Goal: Information Seeking & Learning: Compare options

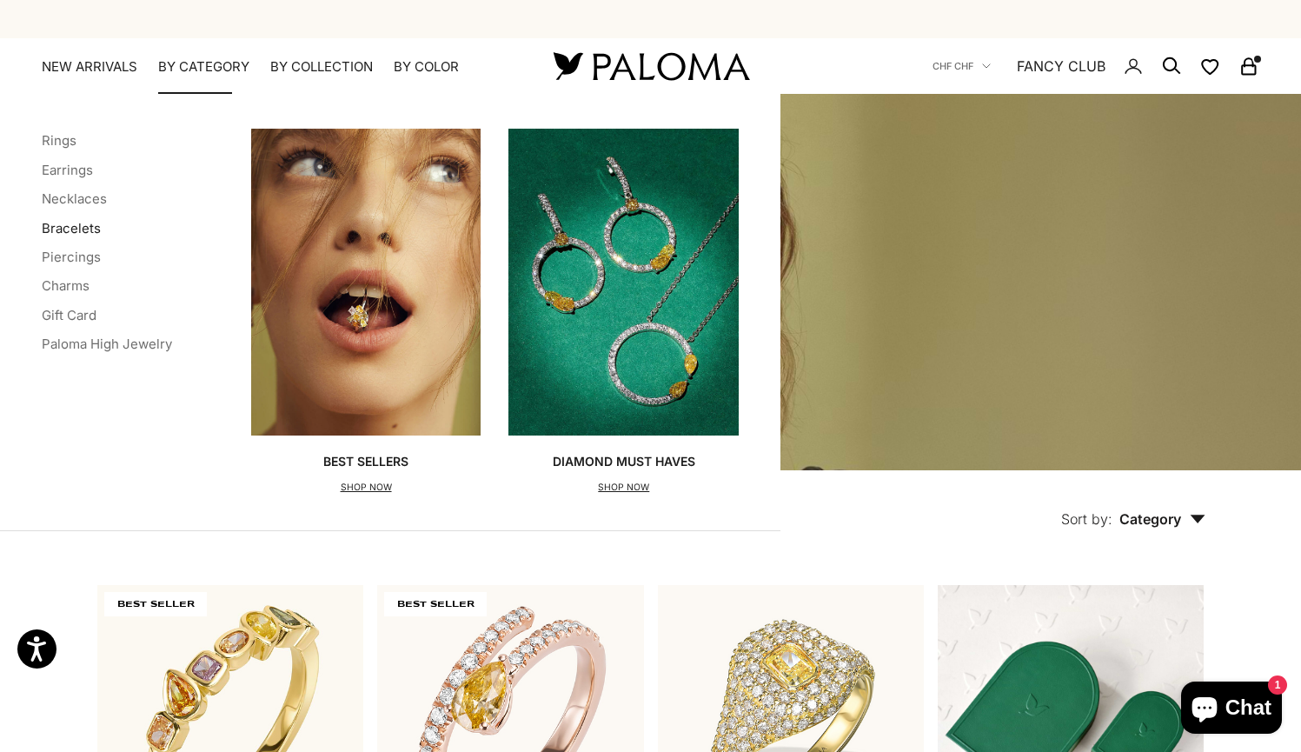
click at [78, 229] on link "Bracelets" at bounding box center [71, 228] width 59 height 17
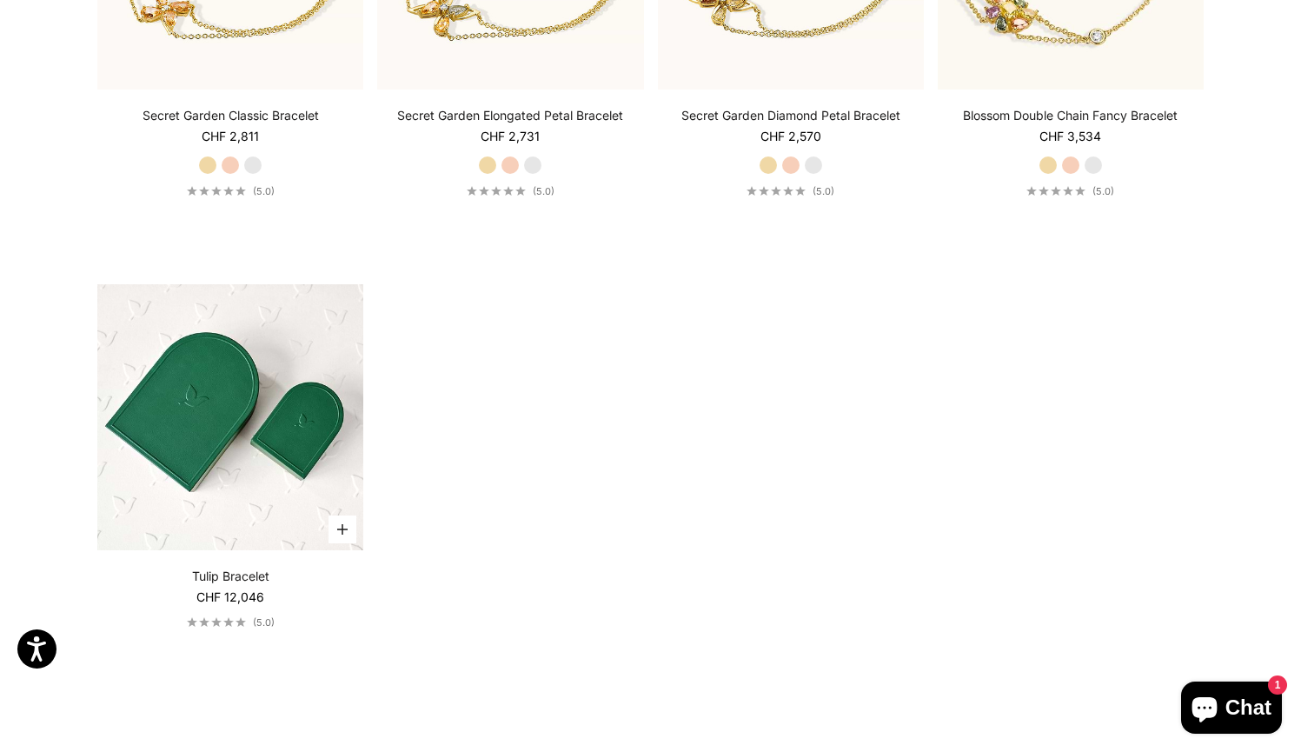
scroll to position [1561, 0]
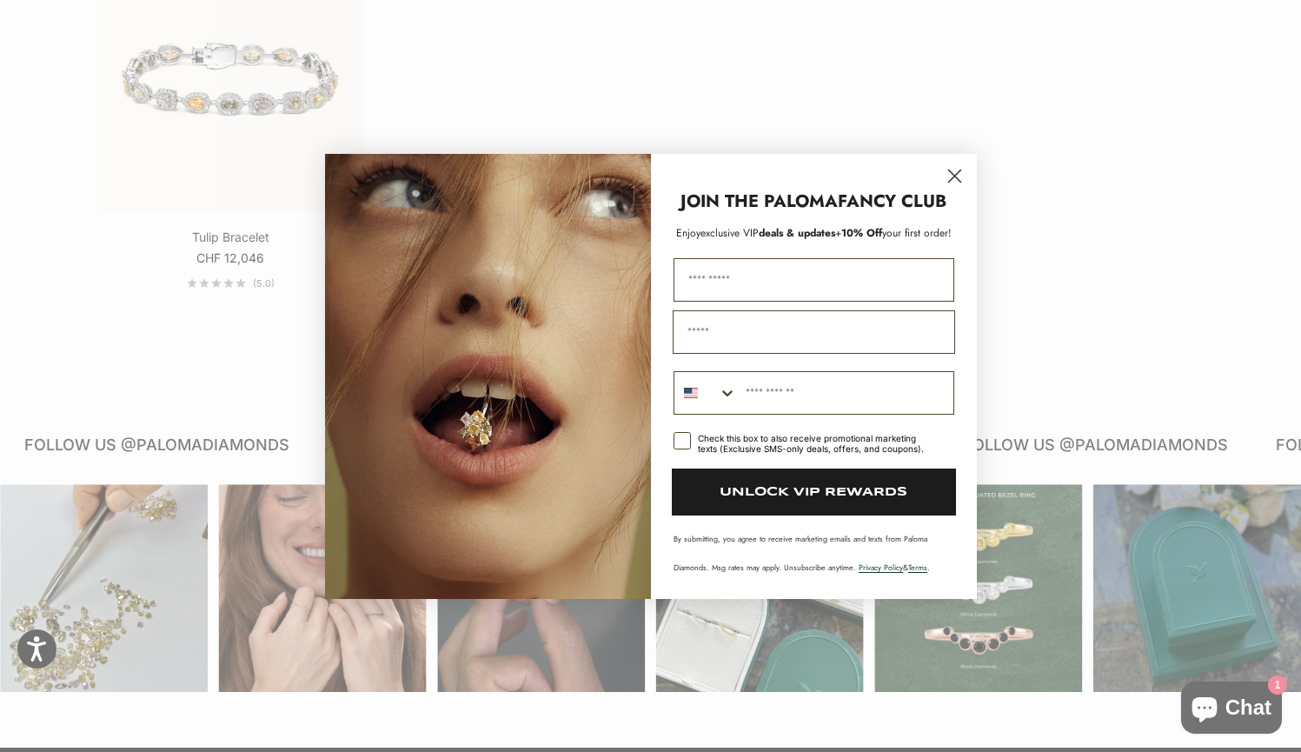
click at [959, 182] on circle "Close dialog" at bounding box center [953, 175] width 29 height 29
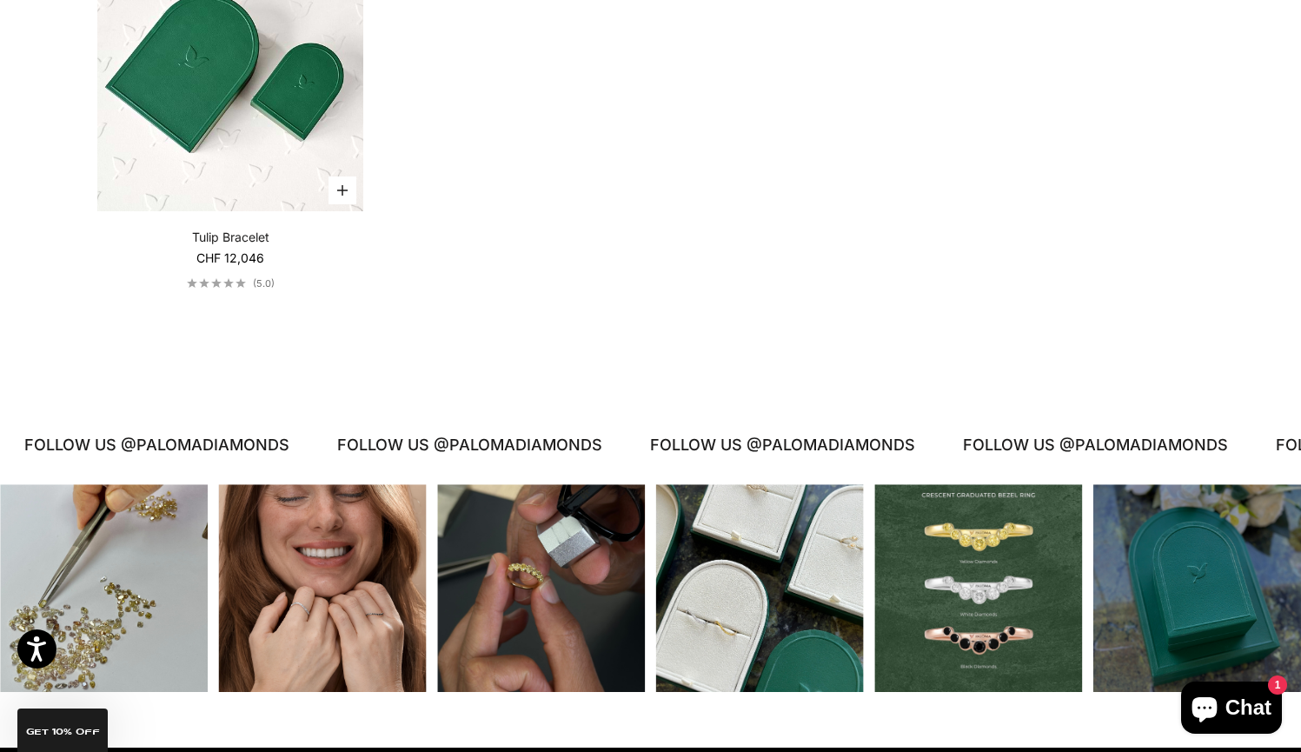
click at [246, 96] on img at bounding box center [230, 78] width 266 height 266
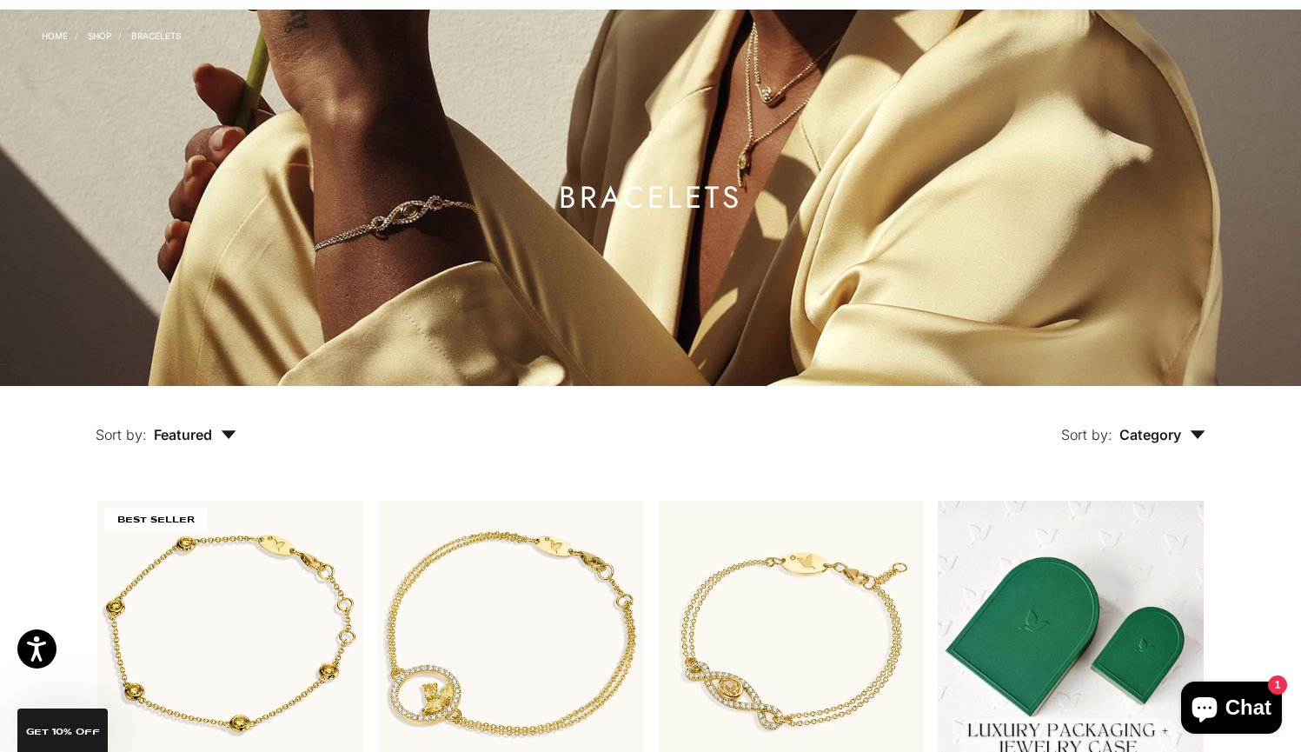
scroll to position [0, 0]
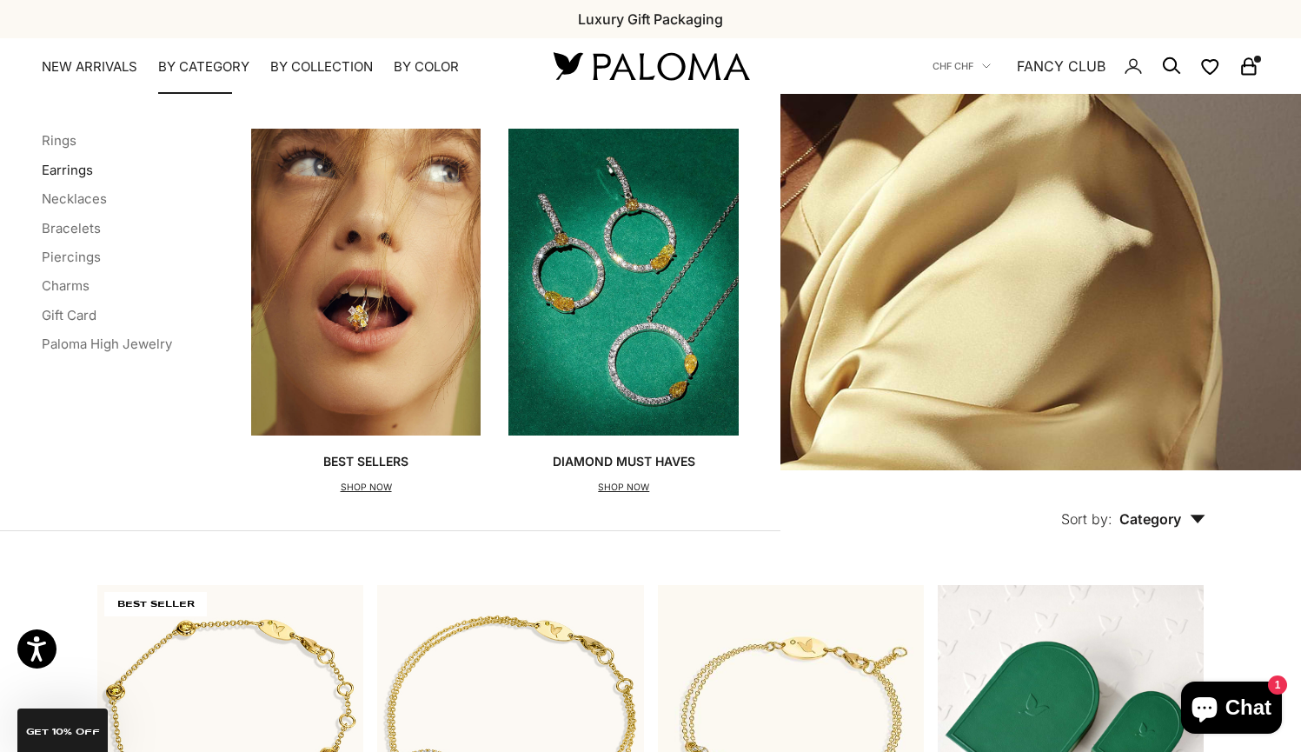
click at [70, 171] on link "Earrings" at bounding box center [67, 170] width 51 height 17
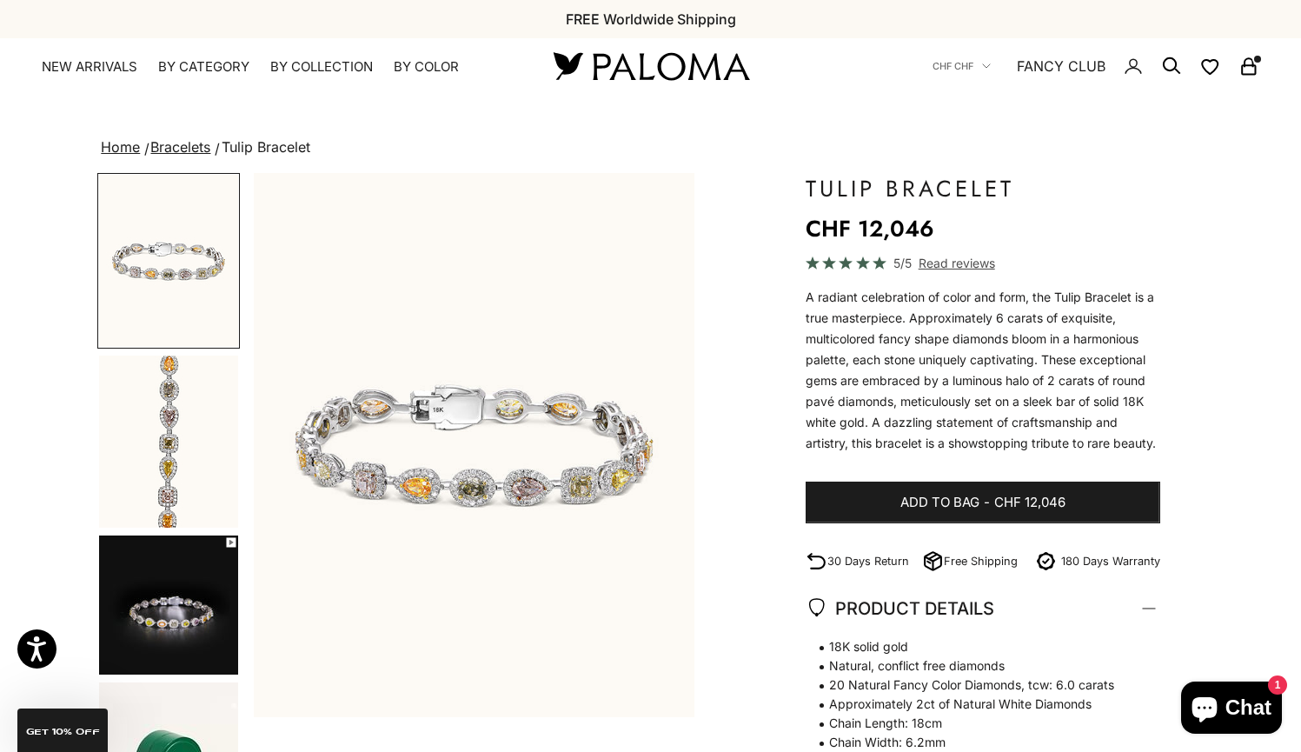
click at [153, 446] on img "Go to item 2" at bounding box center [168, 441] width 139 height 172
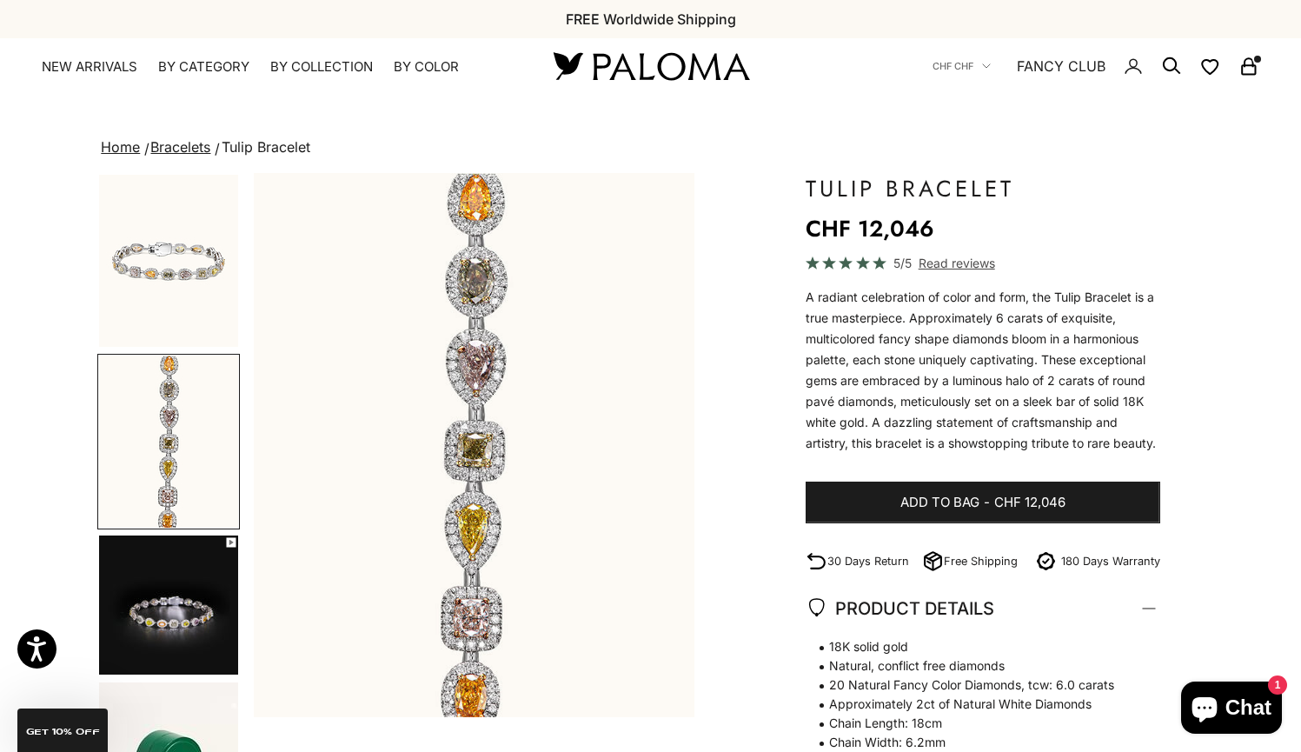
scroll to position [126, 0]
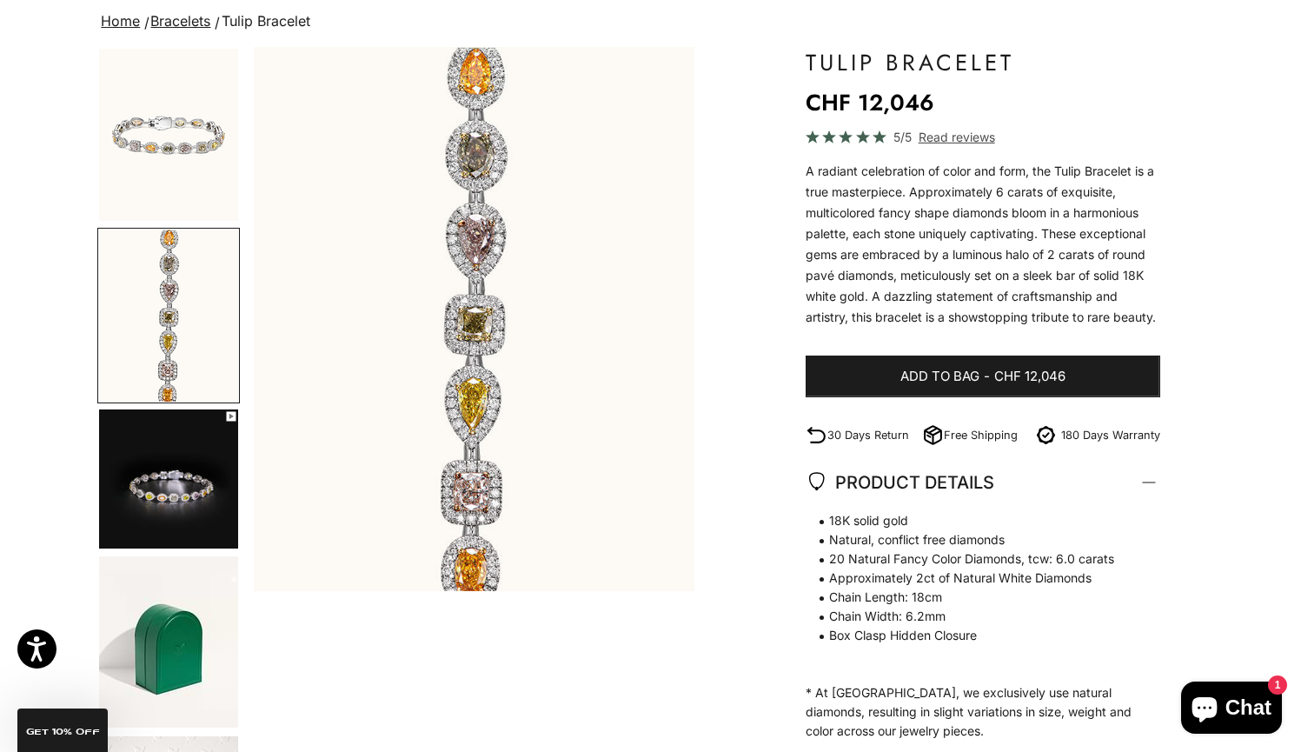
click at [183, 501] on img "Go to item 3" at bounding box center [168, 478] width 139 height 139
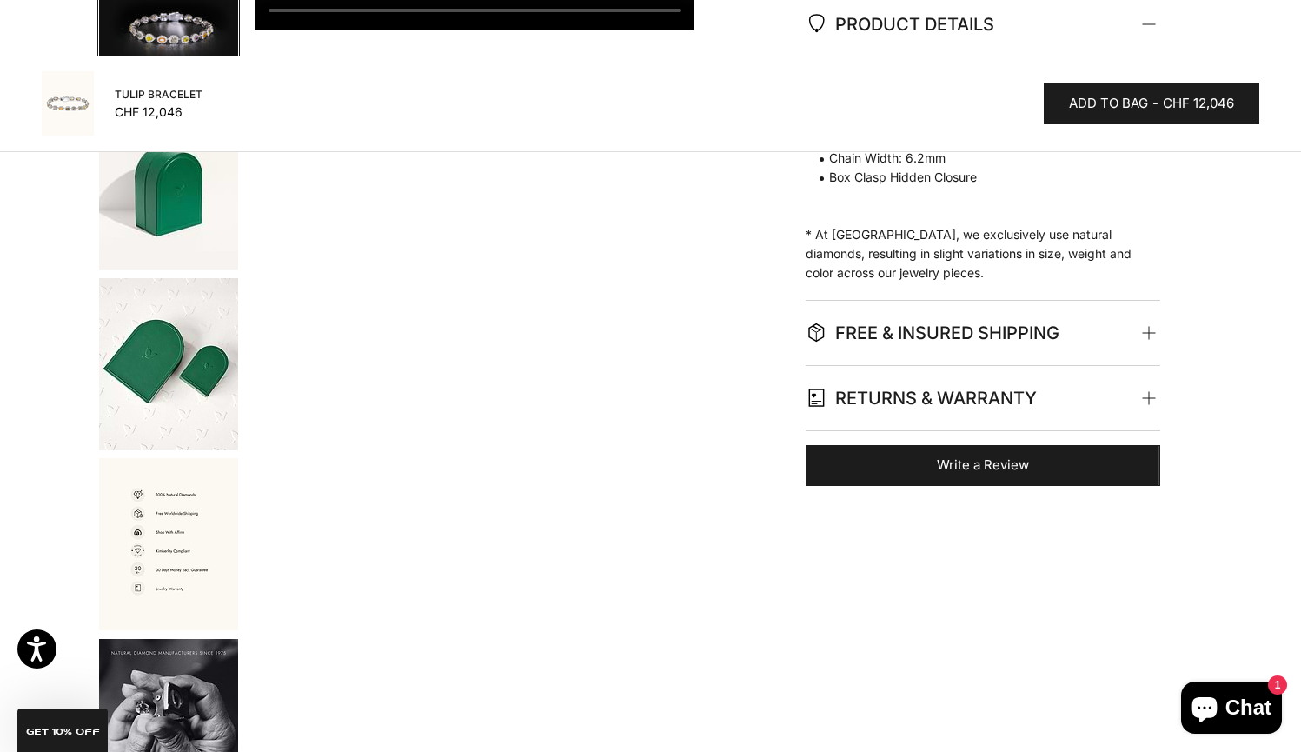
scroll to position [1127, 0]
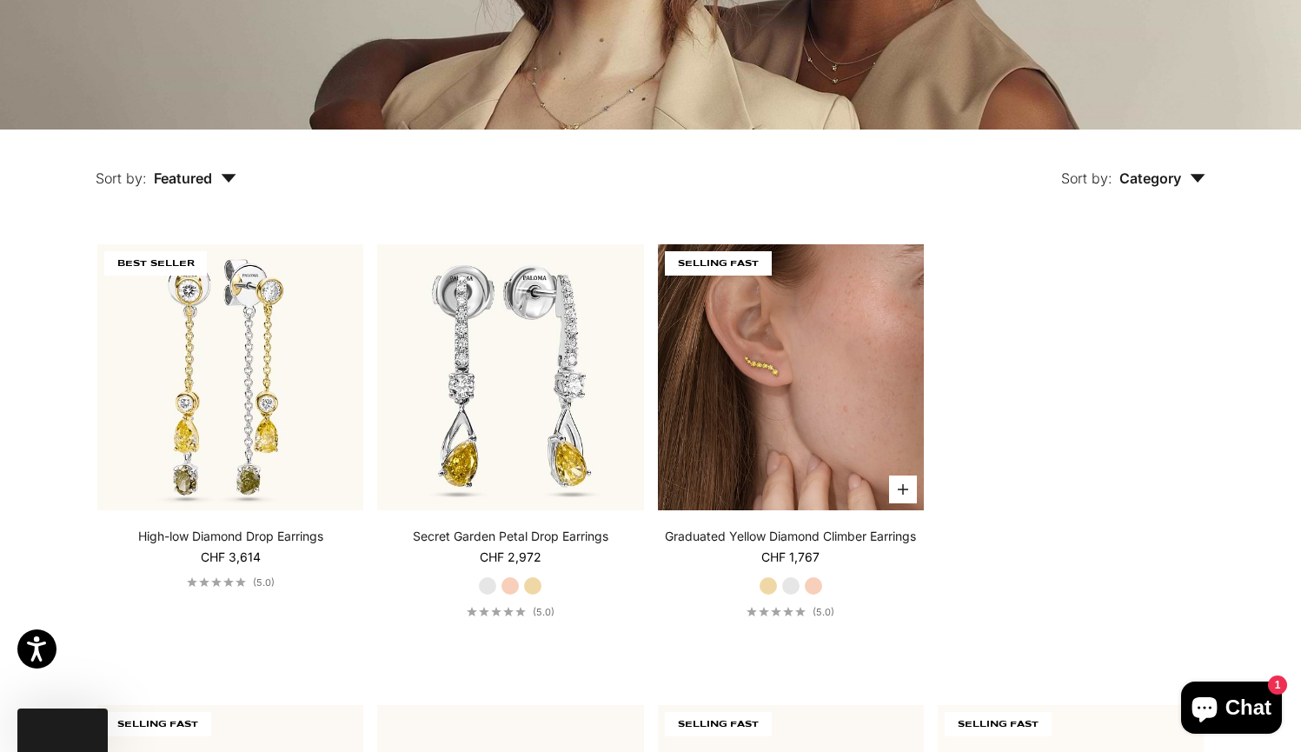
scroll to position [341, 0]
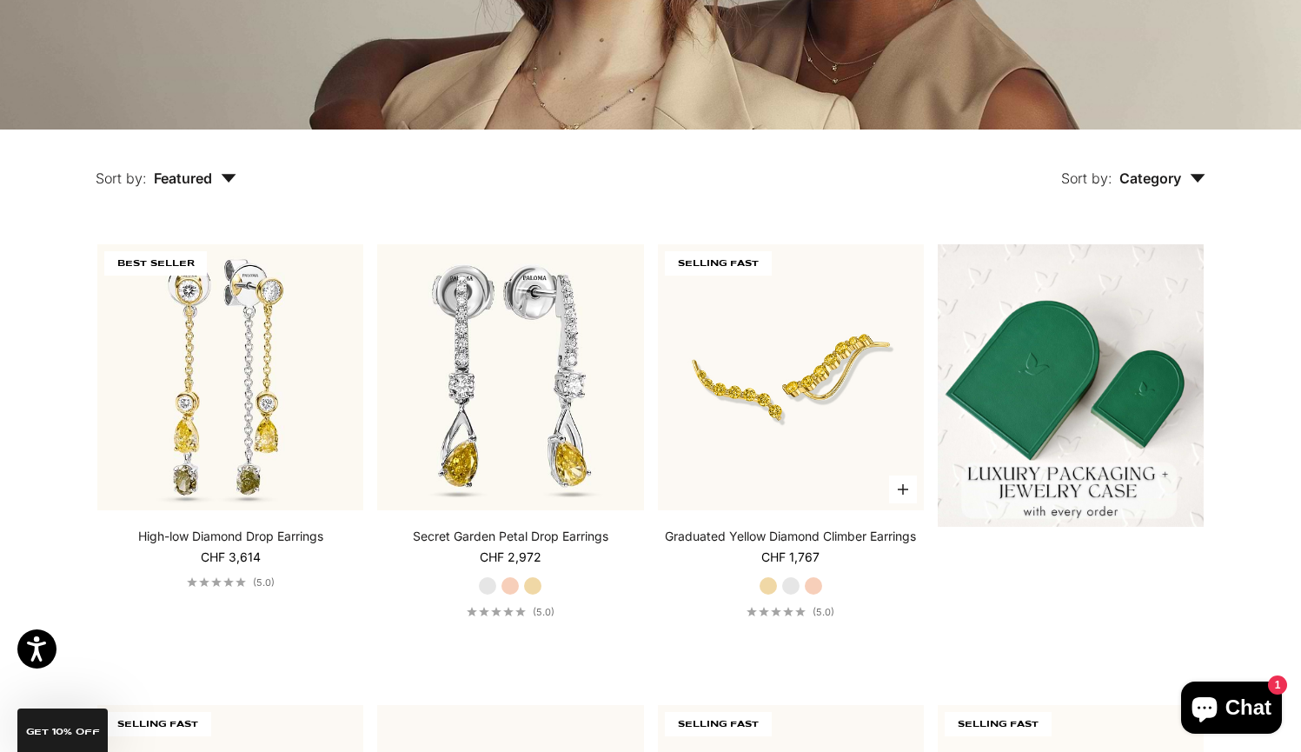
click at [814, 587] on label "Rose Gold" at bounding box center [813, 585] width 19 height 19
click at [792, 587] on label "White Gold" at bounding box center [790, 585] width 19 height 19
click at [767, 585] on label "Yellow Gold" at bounding box center [768, 585] width 19 height 19
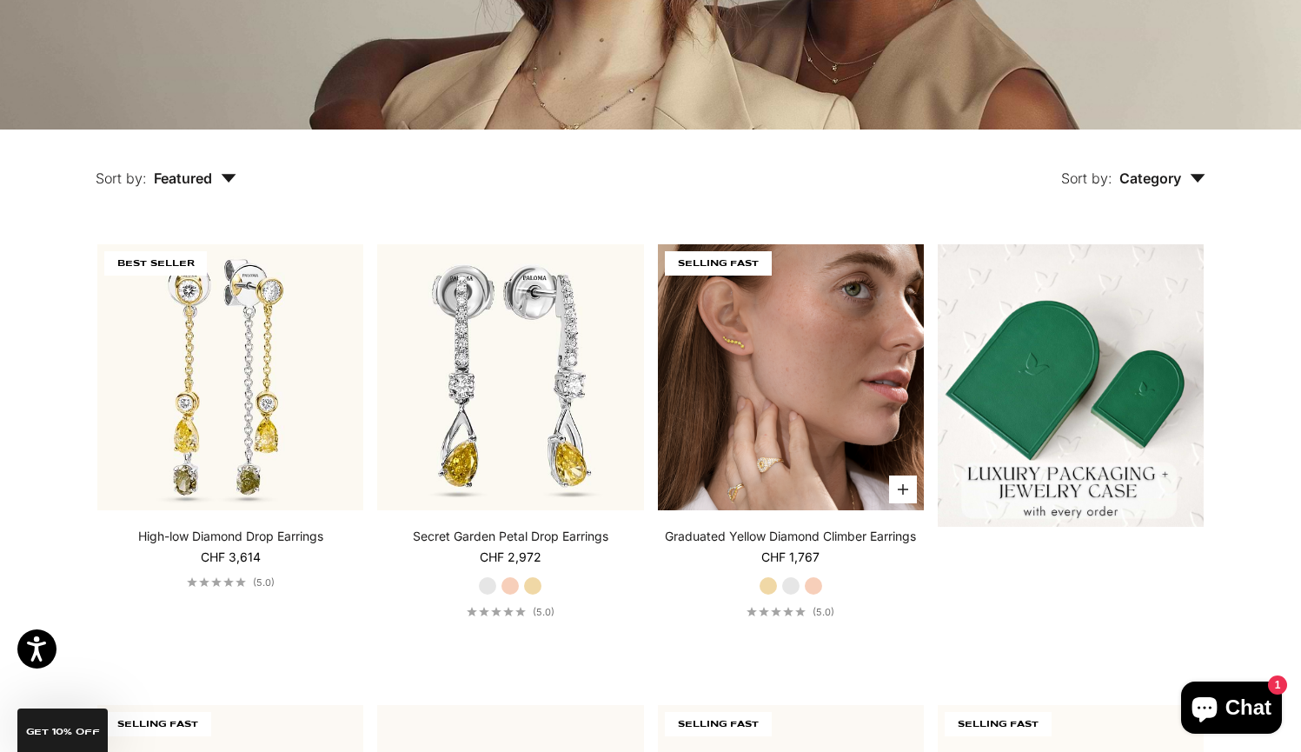
click at [740, 413] on img at bounding box center [791, 377] width 266 height 266
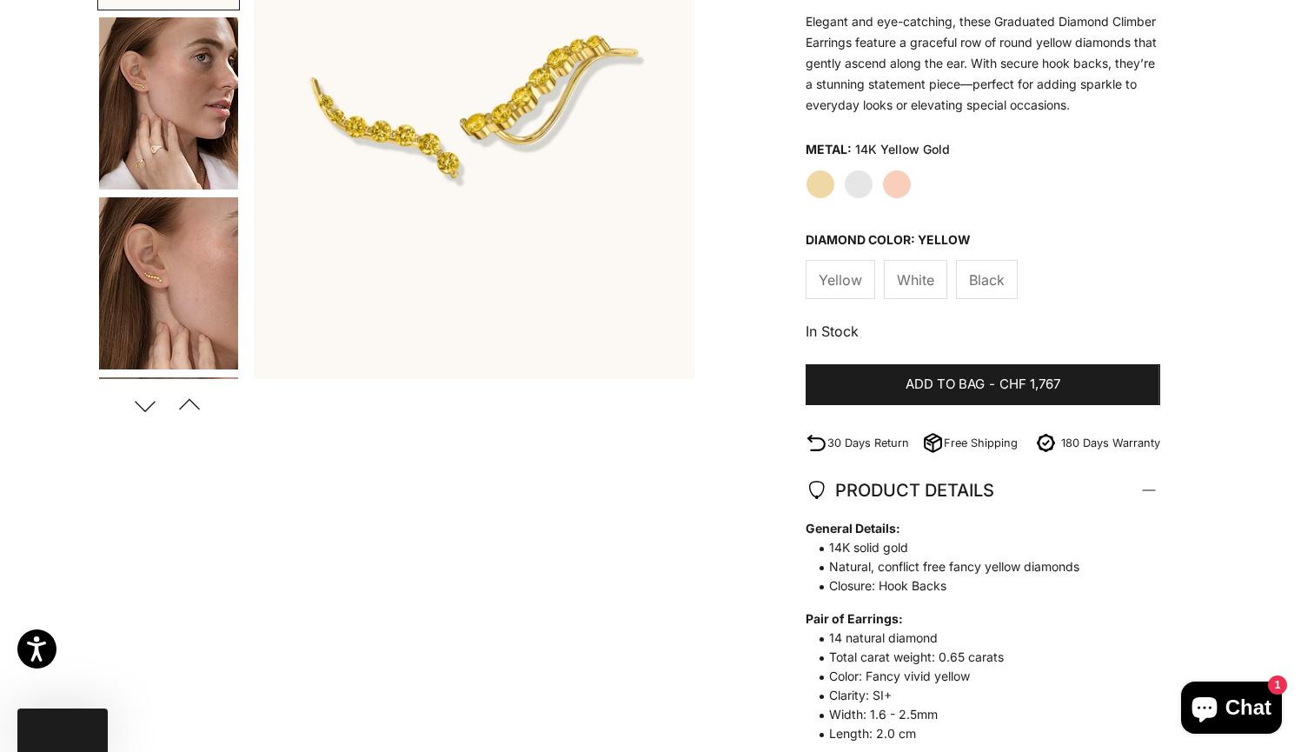
scroll to position [199, 0]
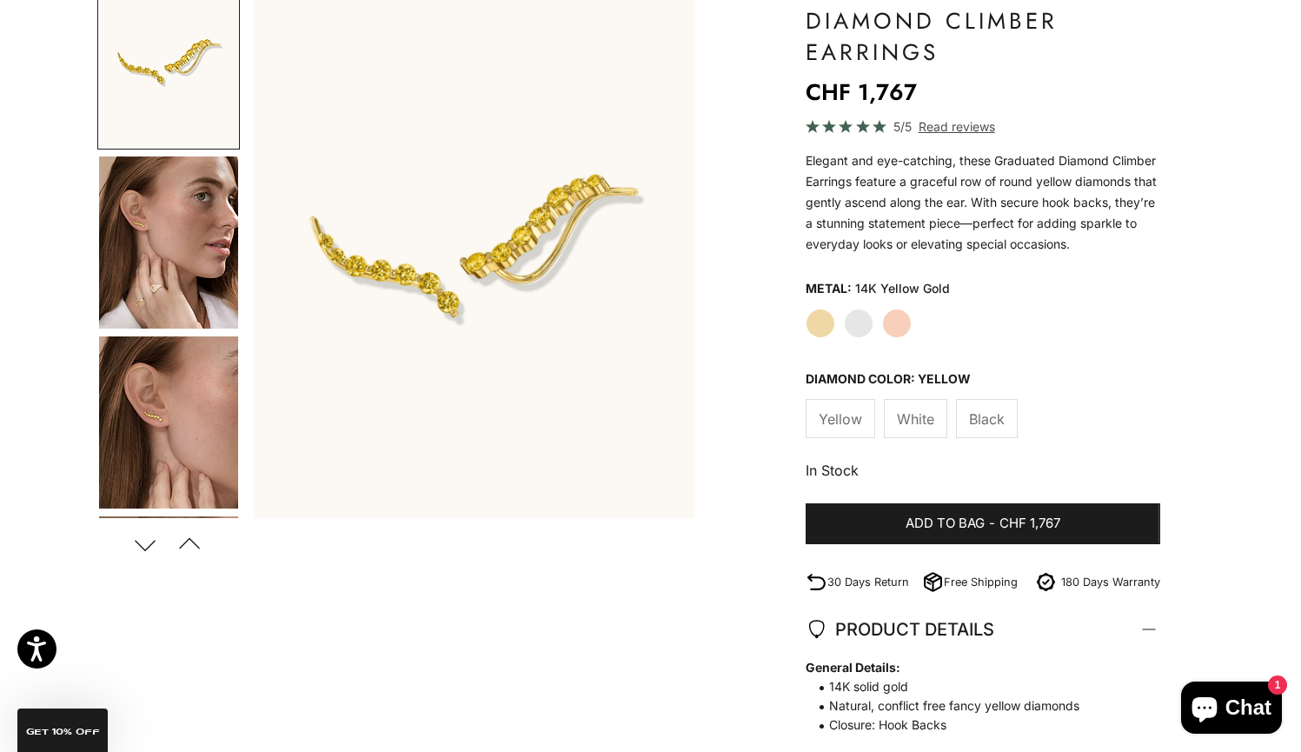
click at [995, 427] on span "Black" at bounding box center [987, 419] width 36 height 23
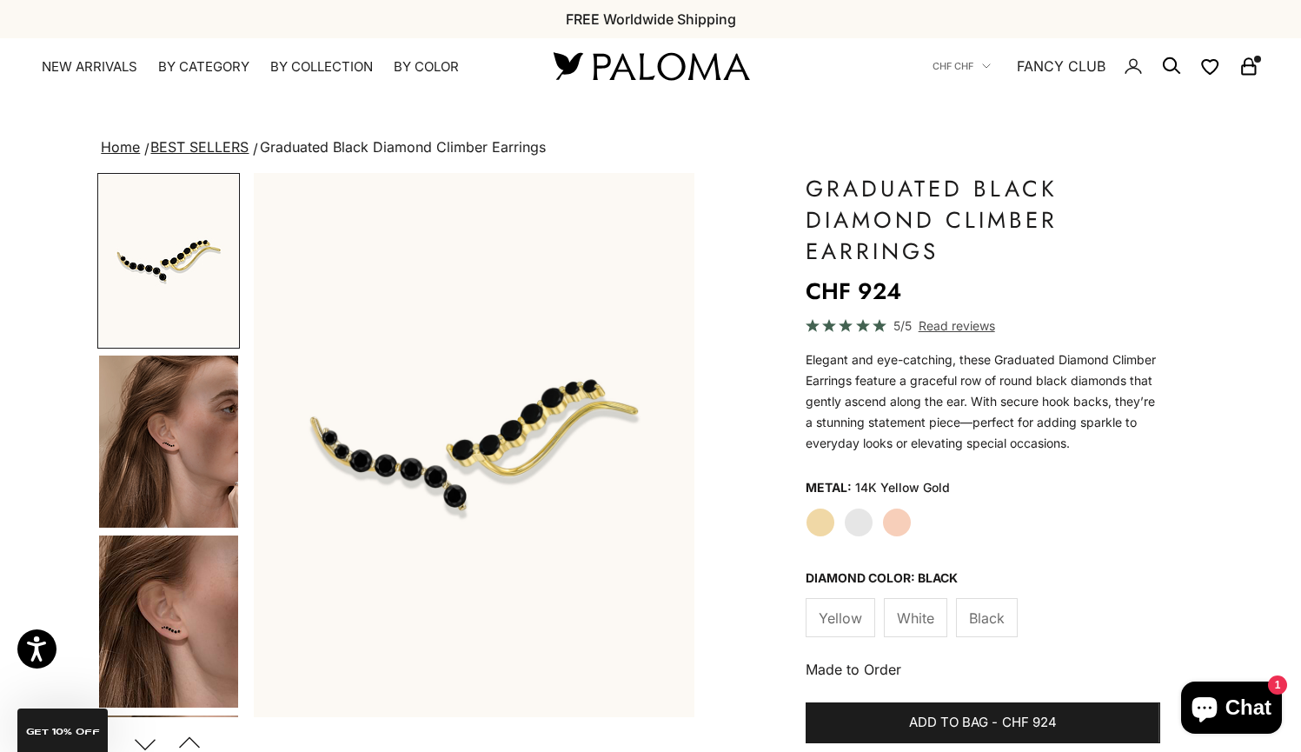
click at [900, 521] on label "Rose Gold" at bounding box center [897, 523] width 30 height 30
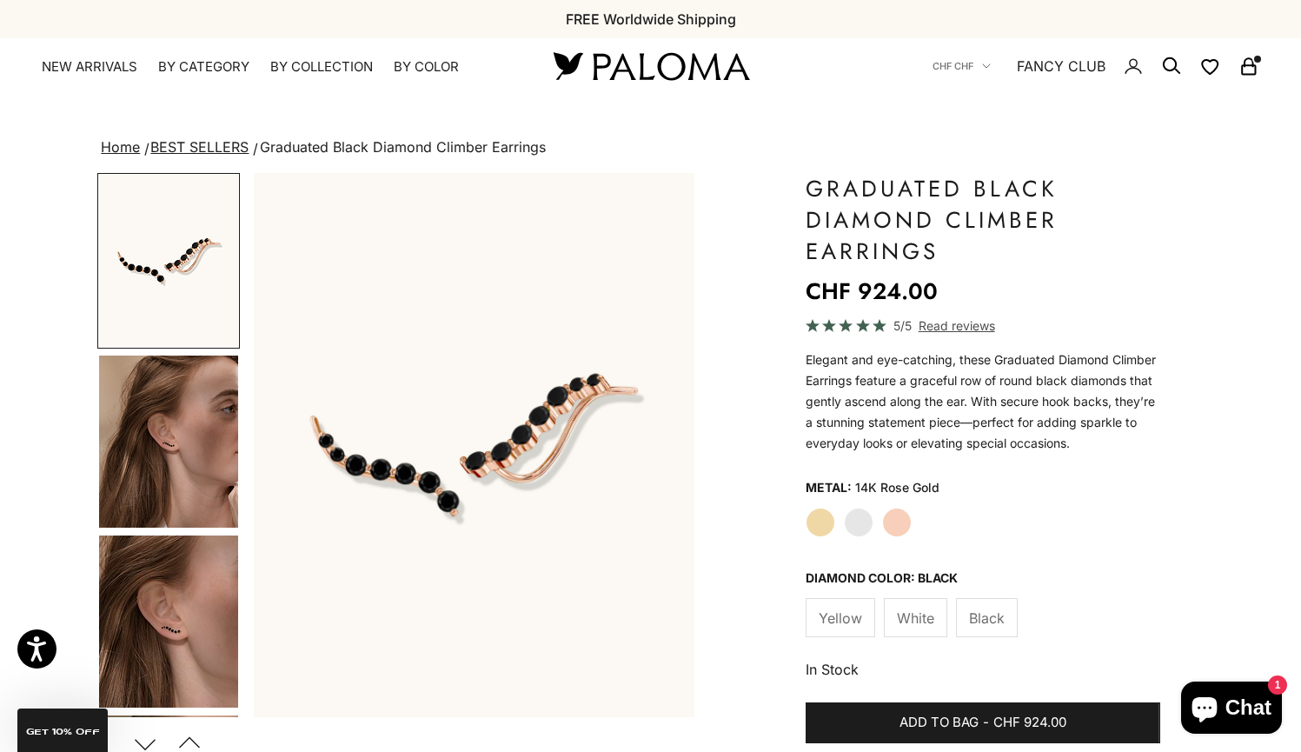
click at [862, 525] on label "White Gold" at bounding box center [859, 523] width 30 height 30
click at [810, 528] on label "Yellow Gold" at bounding box center [821, 523] width 30 height 30
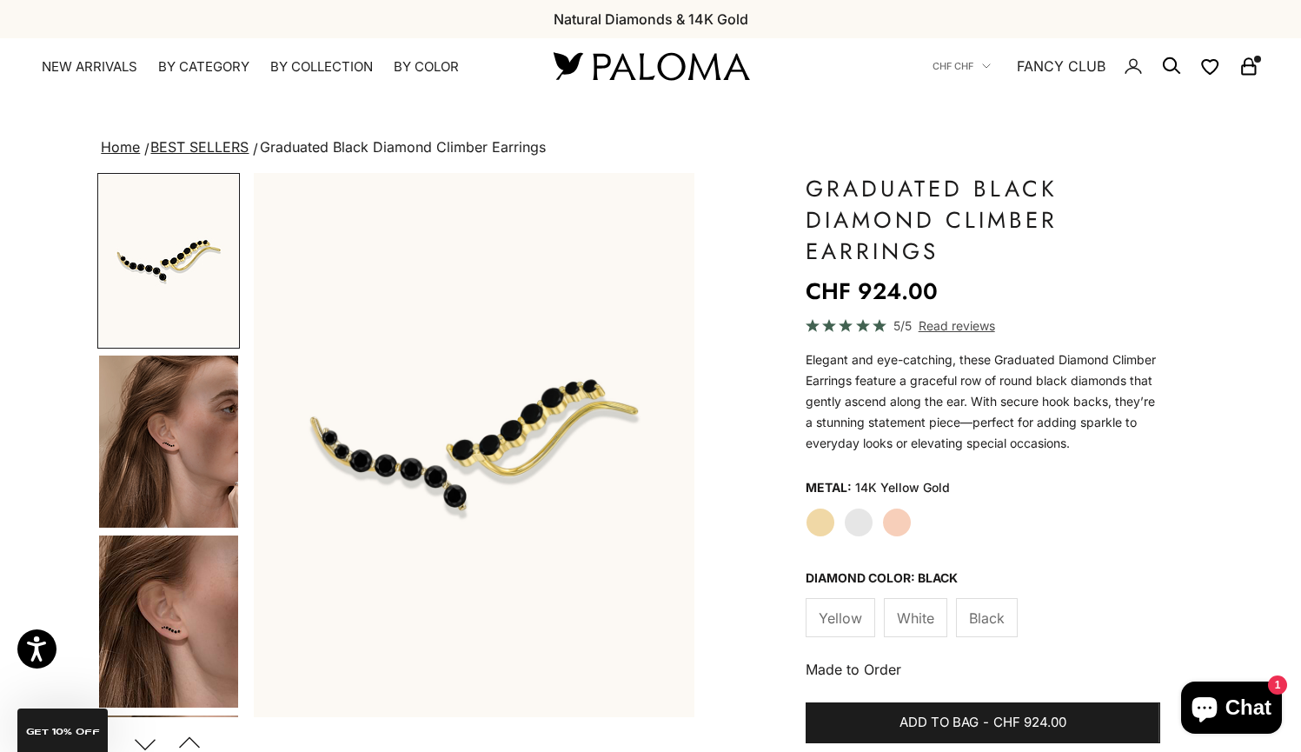
click at [859, 627] on span "Yellow" at bounding box center [840, 618] width 43 height 23
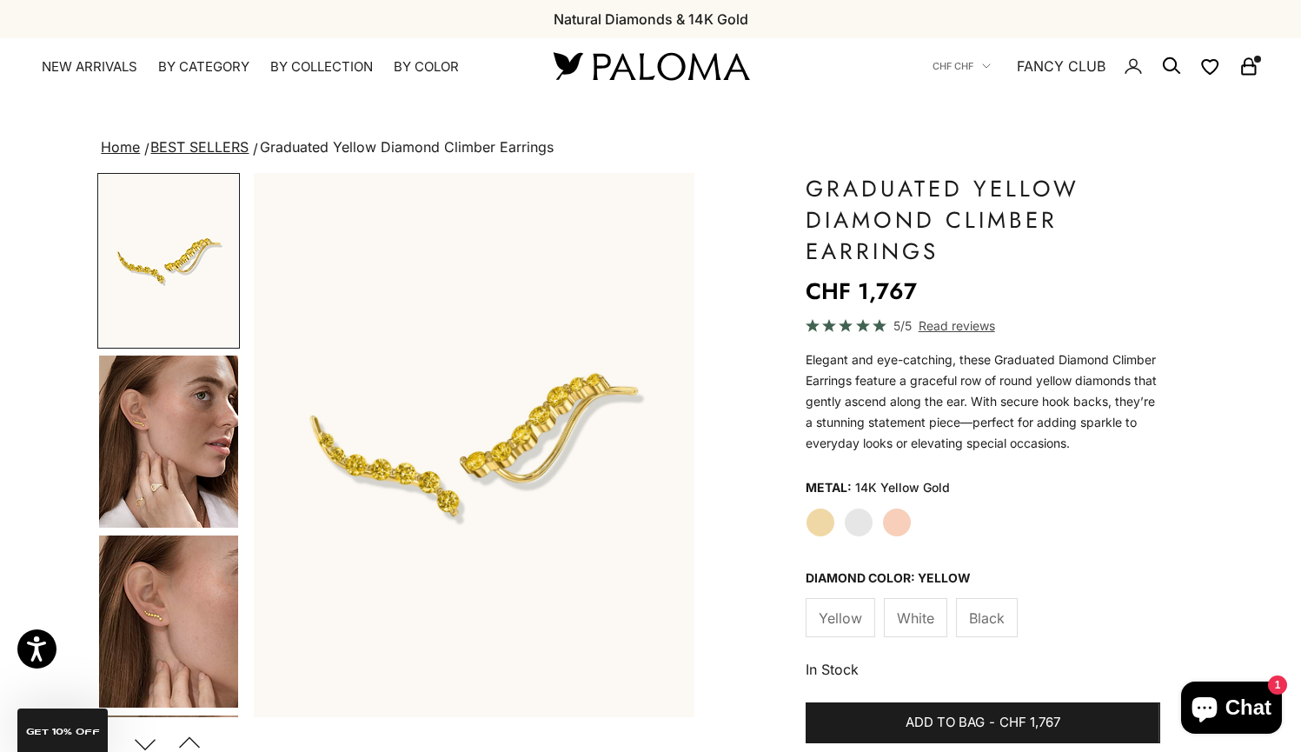
click at [867, 523] on label "White Gold" at bounding box center [859, 523] width 30 height 30
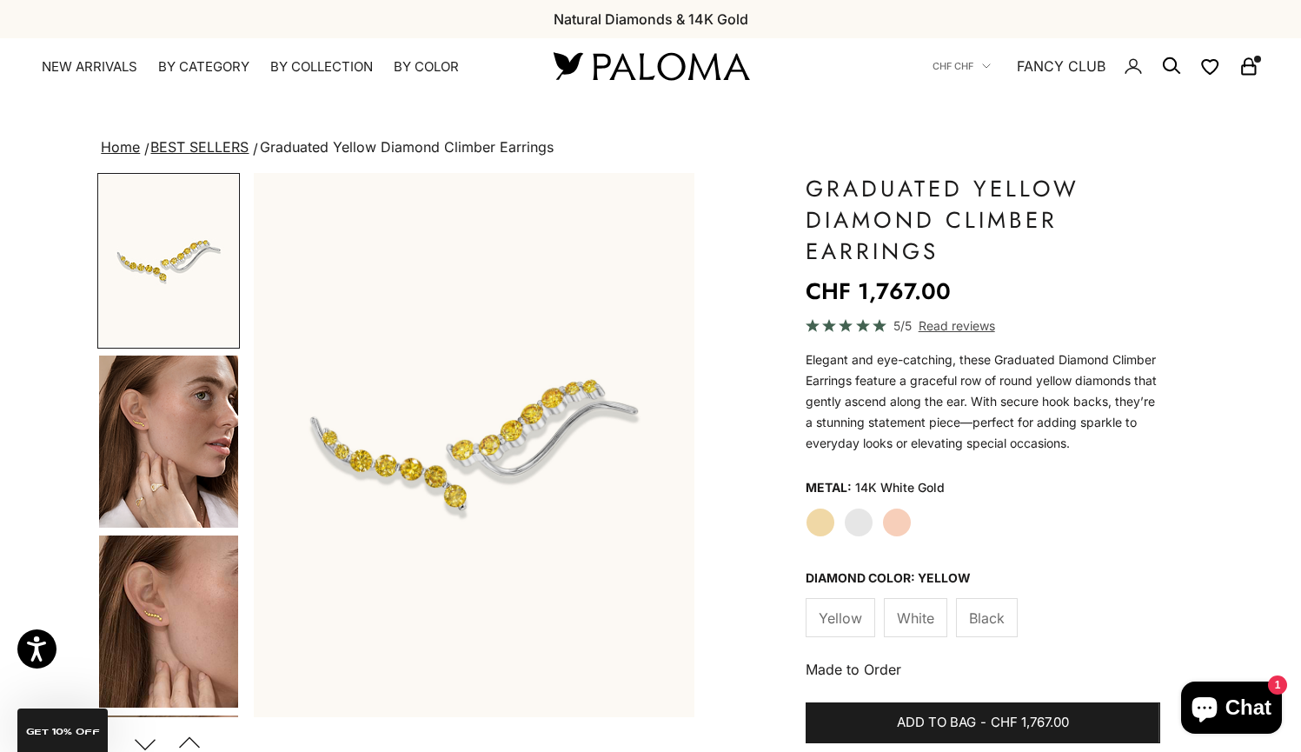
click at [893, 521] on label "Rose Gold" at bounding box center [897, 523] width 30 height 30
click at [860, 529] on label "White Gold" at bounding box center [859, 523] width 30 height 30
click at [810, 520] on label "Yellow Gold" at bounding box center [821, 523] width 30 height 30
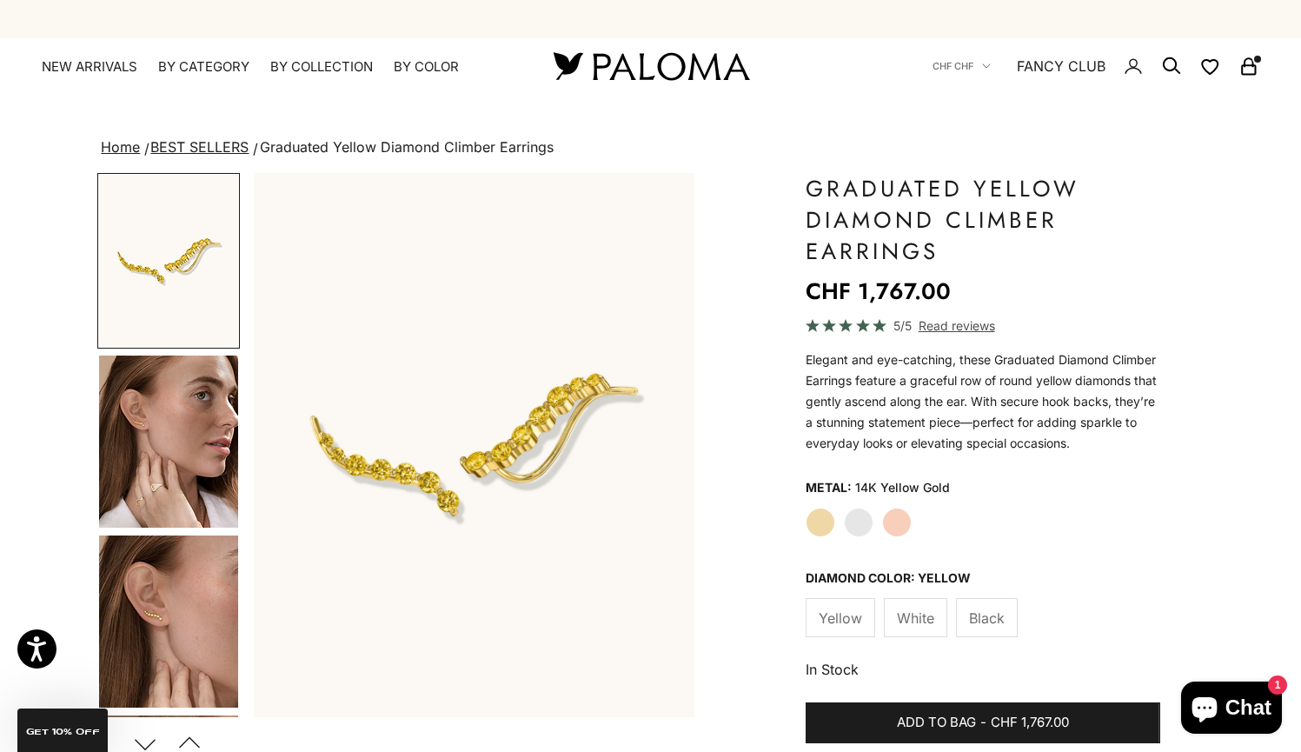
click at [851, 525] on label "White Gold" at bounding box center [859, 523] width 30 height 30
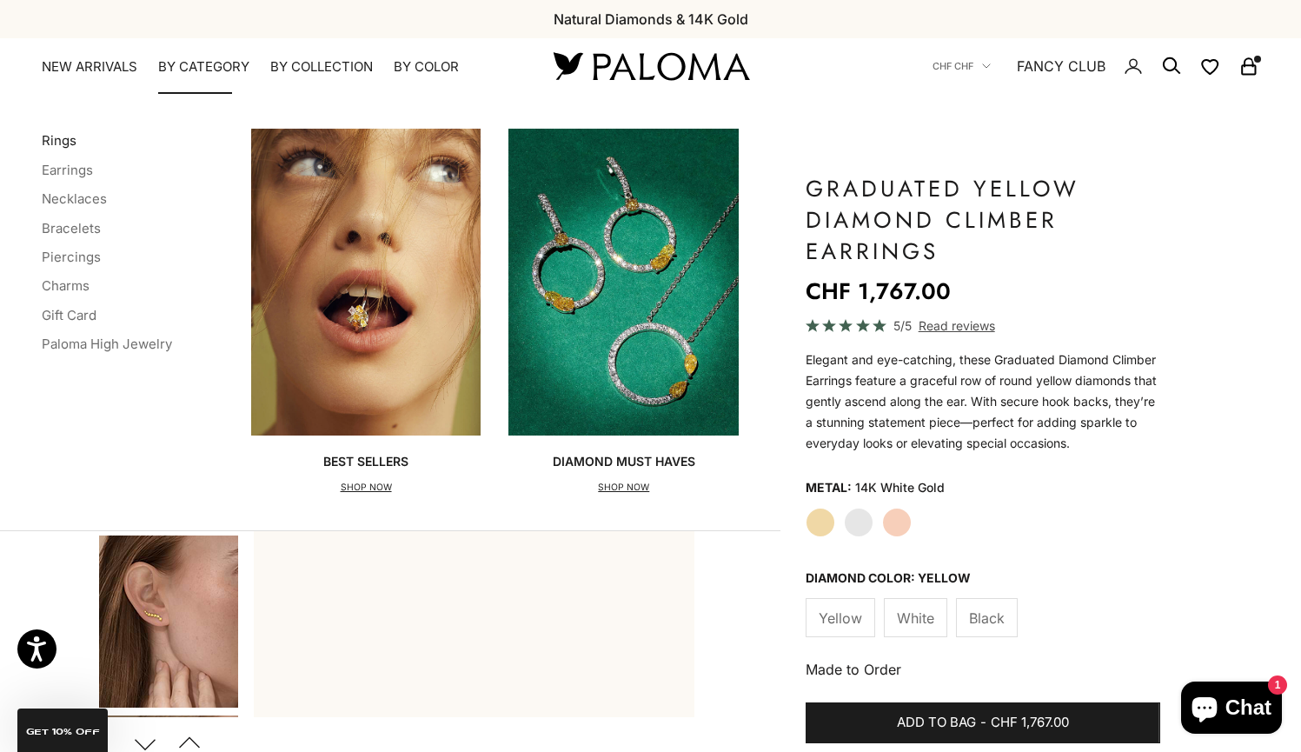
click at [54, 142] on link "Rings" at bounding box center [59, 140] width 35 height 17
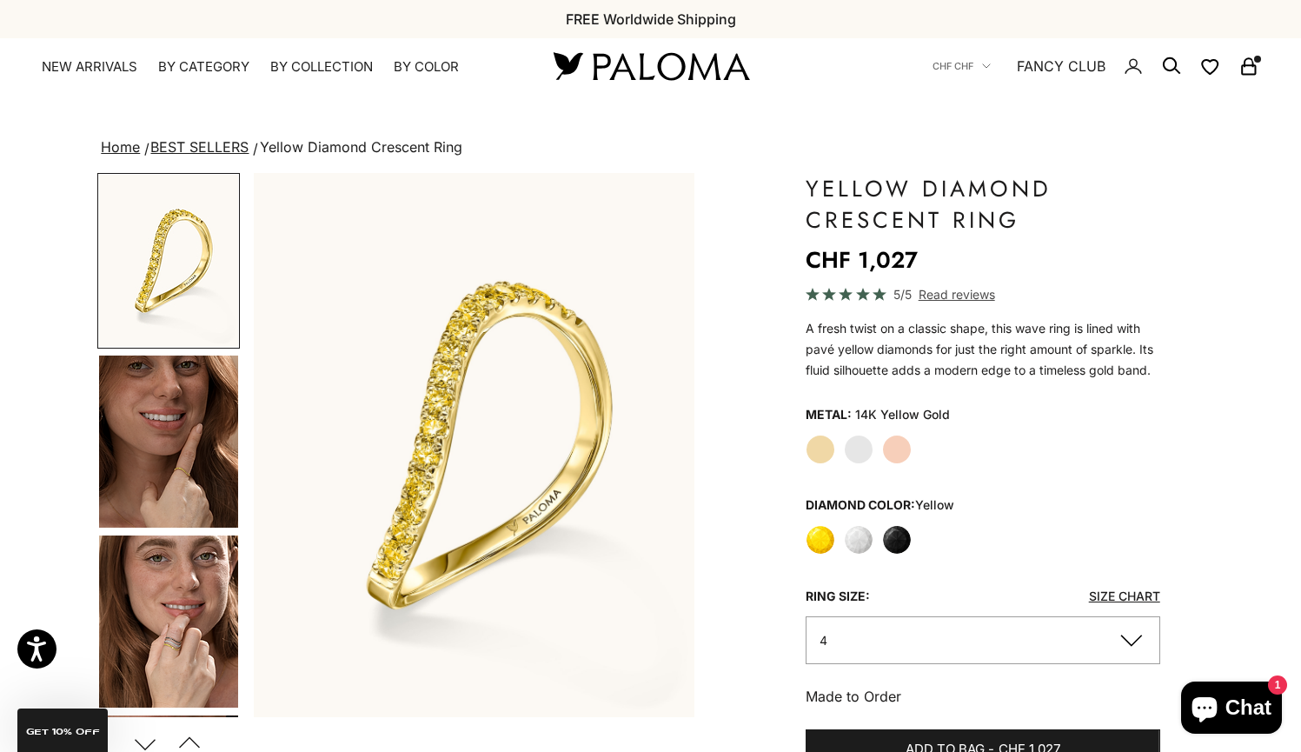
click at [860, 541] on label "White" at bounding box center [859, 540] width 30 height 30
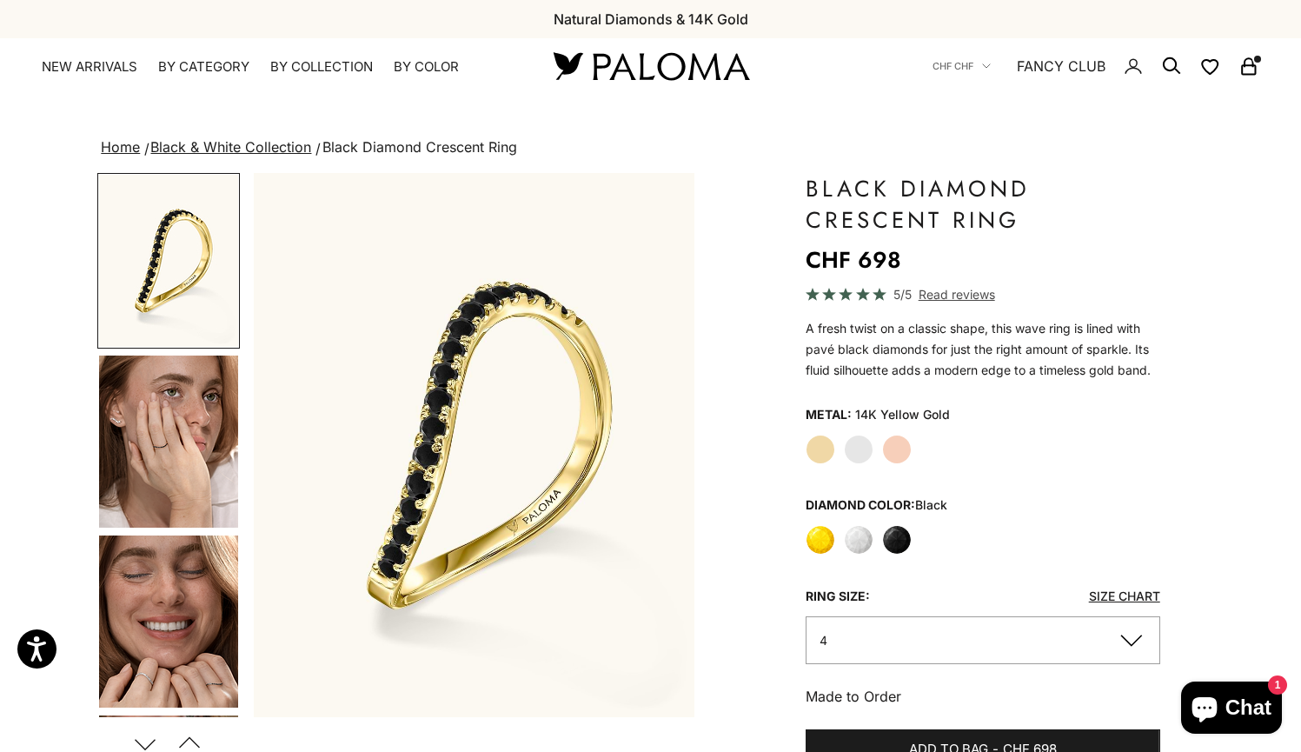
click at [850, 458] on label "White Gold" at bounding box center [859, 450] width 30 height 30
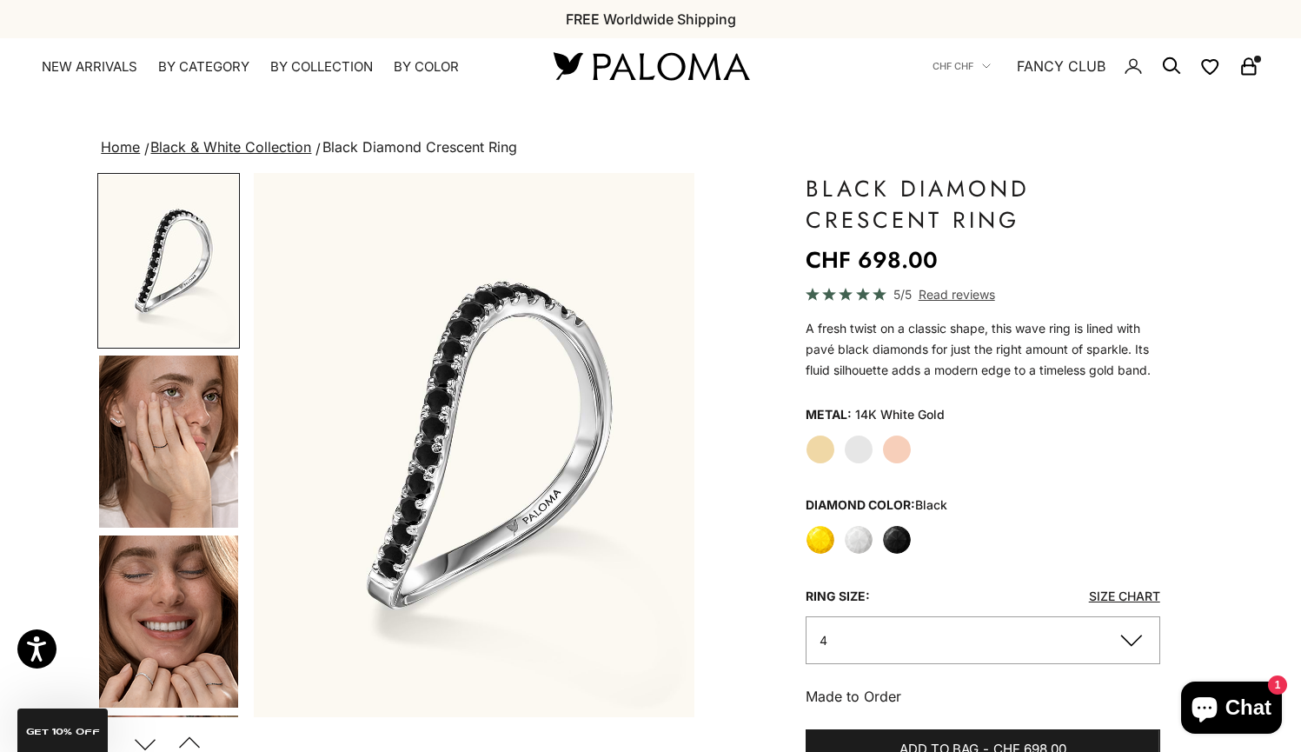
click at [812, 453] on label "Yellow Gold" at bounding box center [821, 450] width 30 height 30
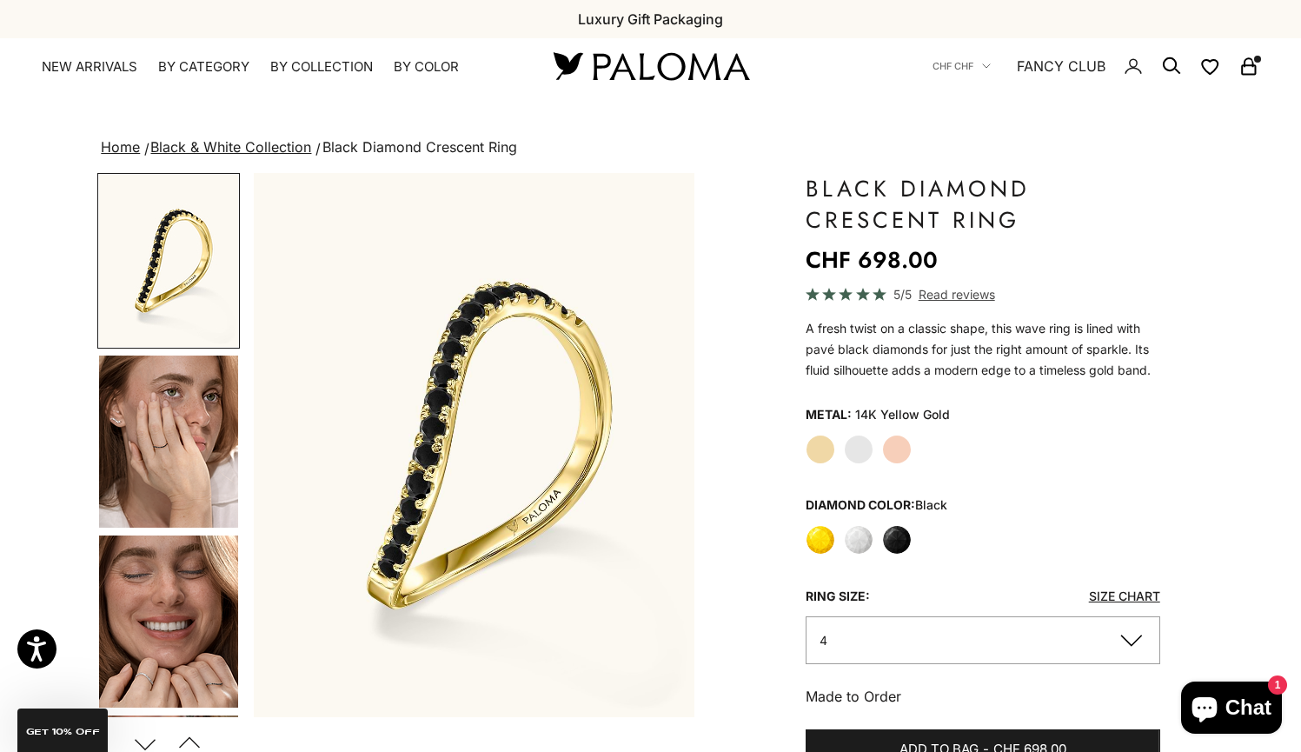
click at [825, 540] on label "Yellow" at bounding box center [821, 540] width 30 height 30
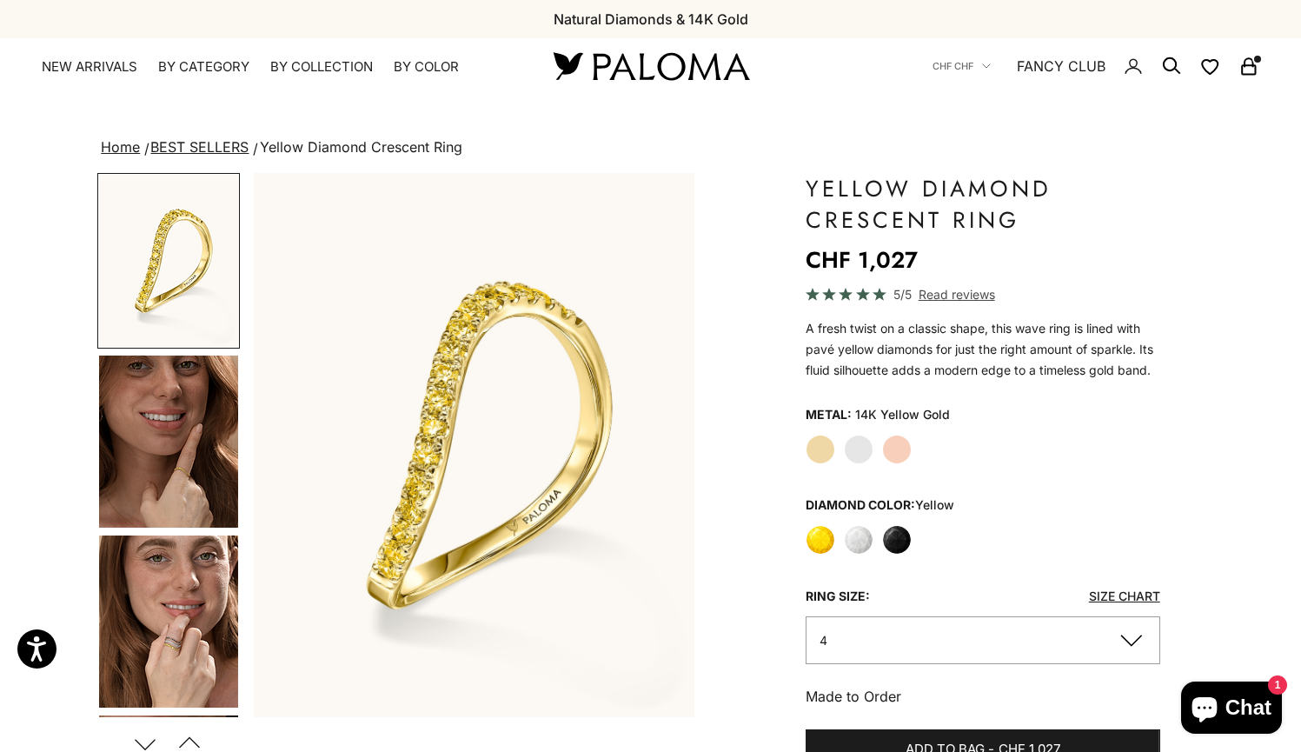
click at [174, 593] on img "Go to item 5" at bounding box center [168, 621] width 139 height 172
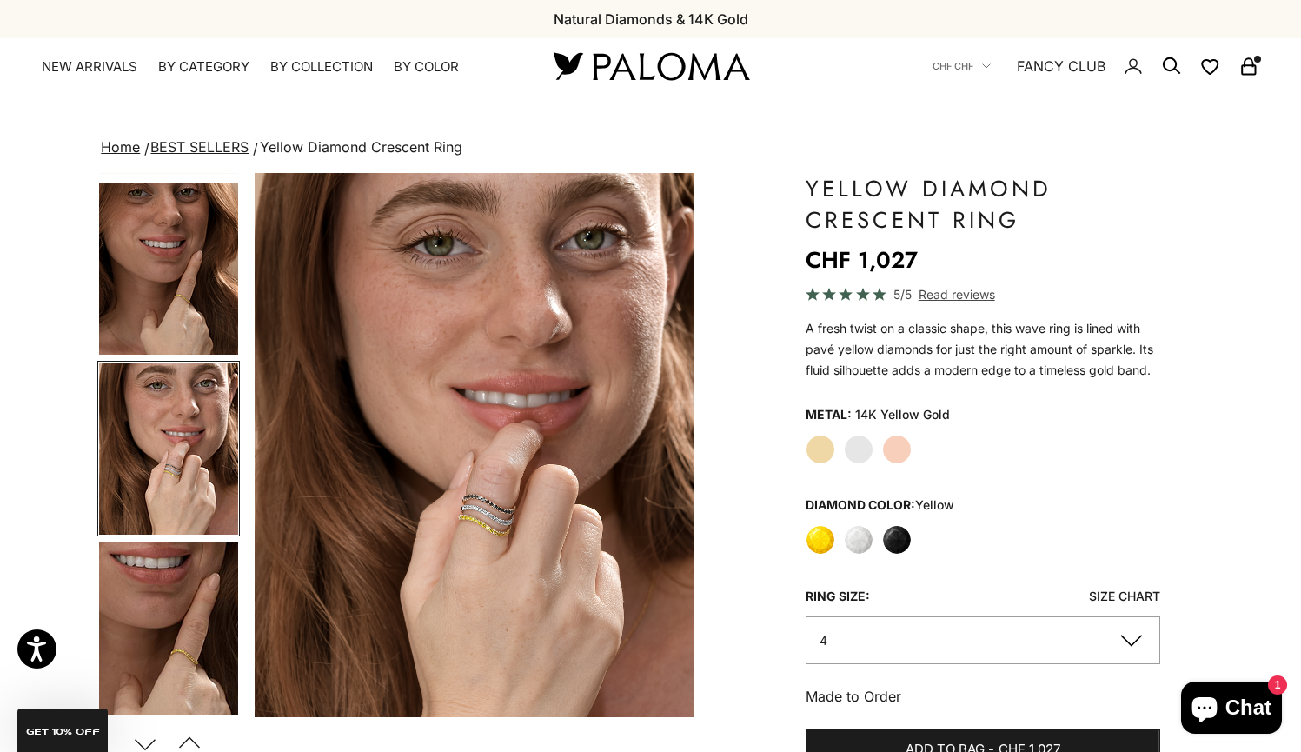
scroll to position [173, 0]
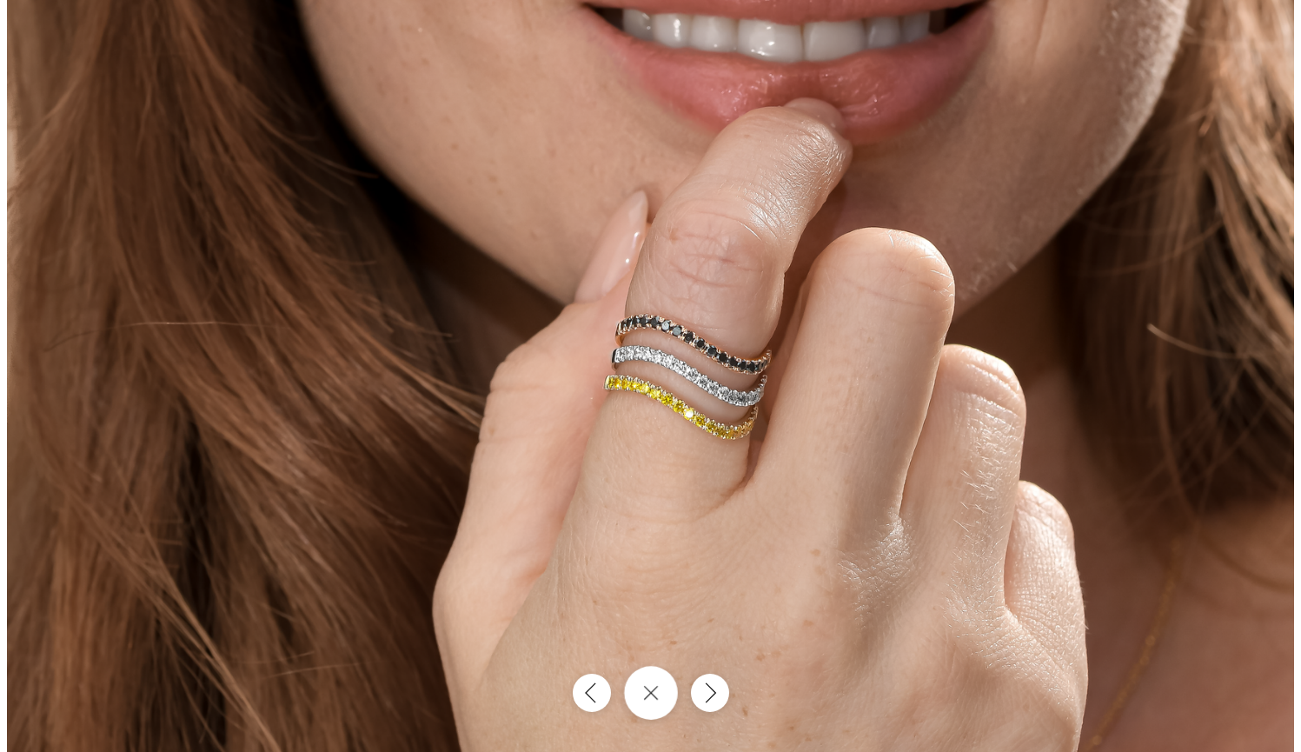
click at [655, 695] on icon "Close gallery" at bounding box center [651, 693] width 16 height 16
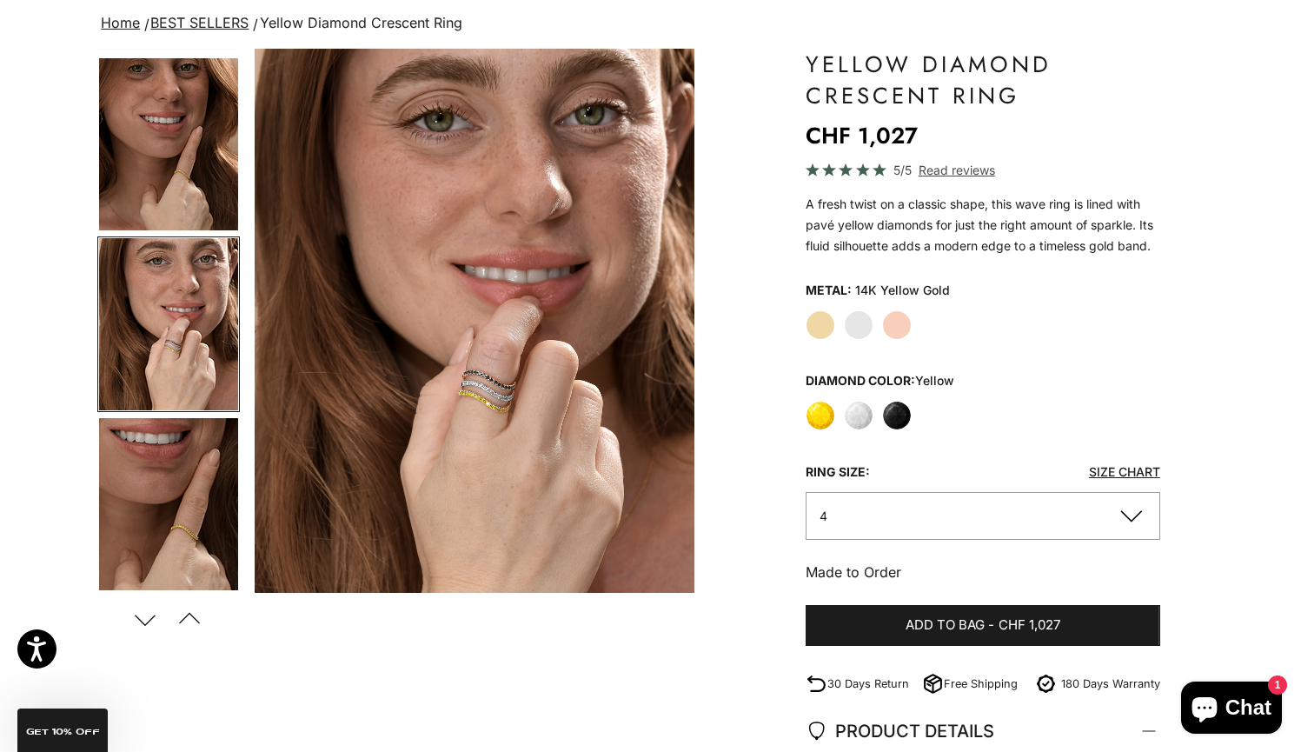
scroll to position [148, 0]
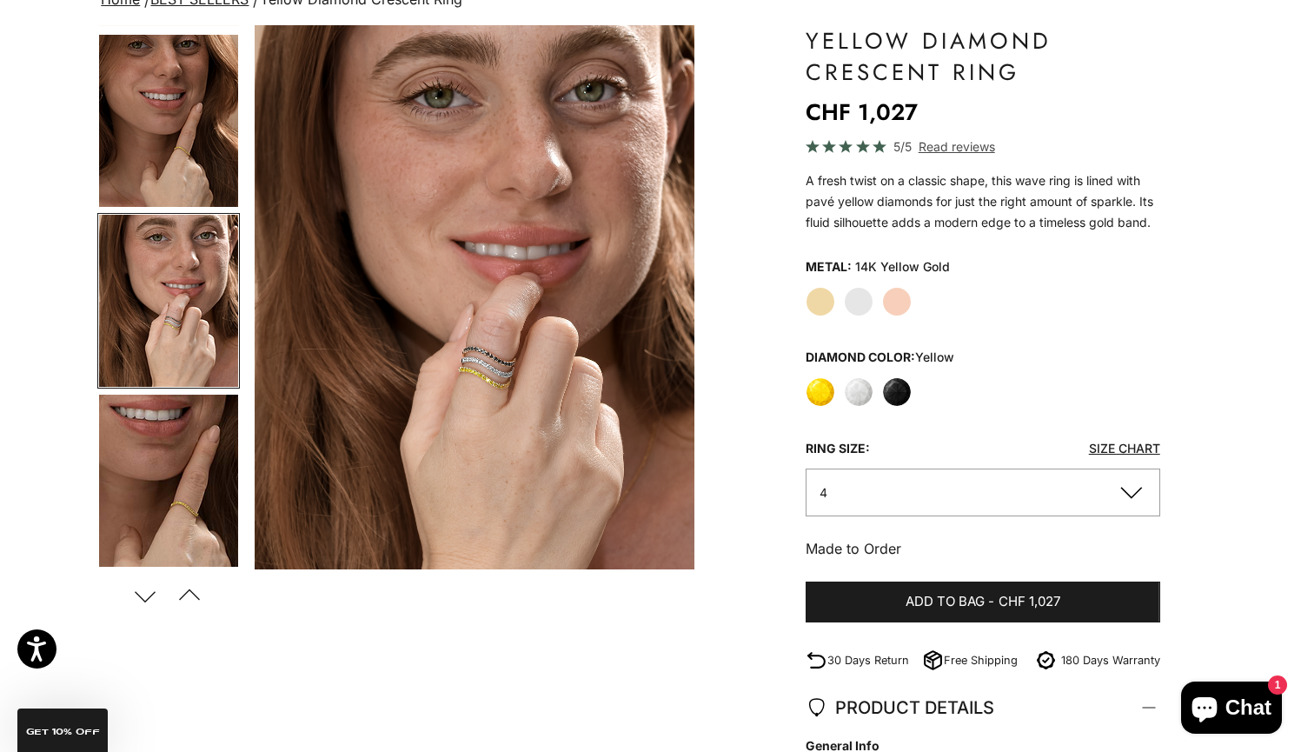
click at [862, 295] on label "White Gold" at bounding box center [859, 302] width 30 height 30
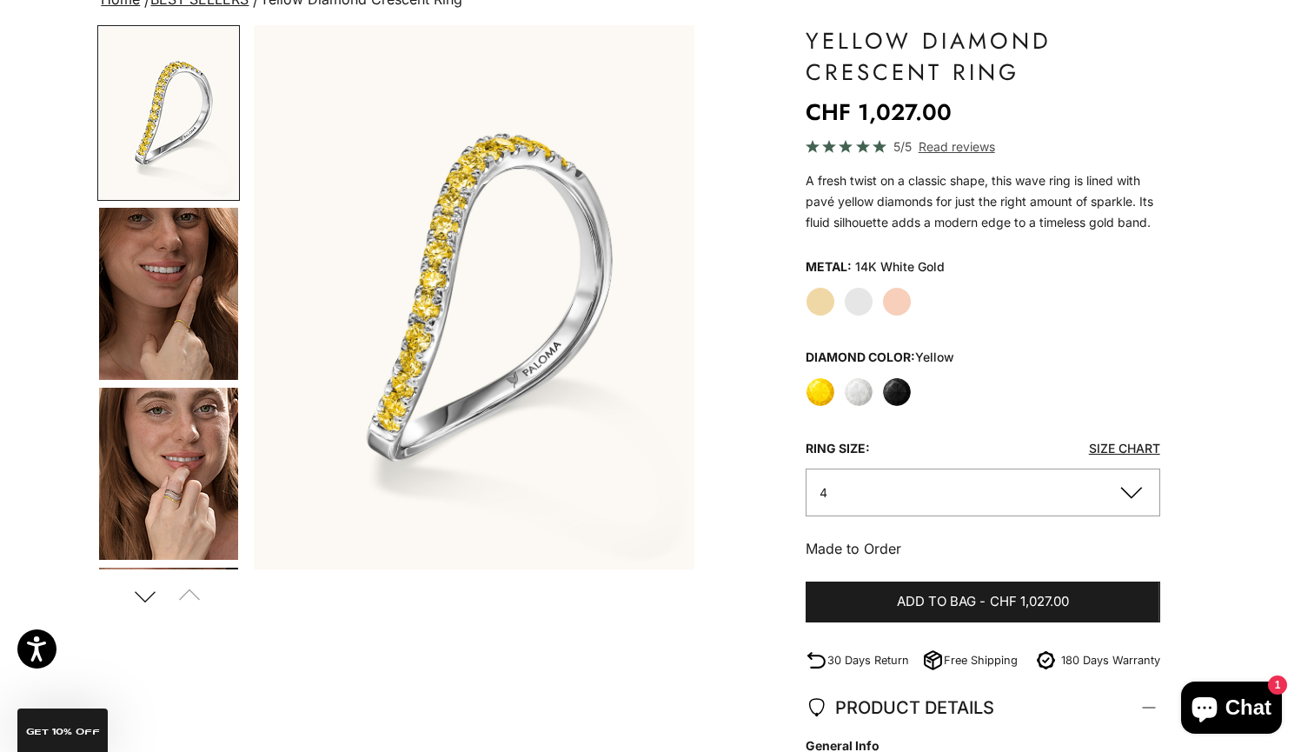
click at [856, 387] on label "White" at bounding box center [859, 392] width 30 height 30
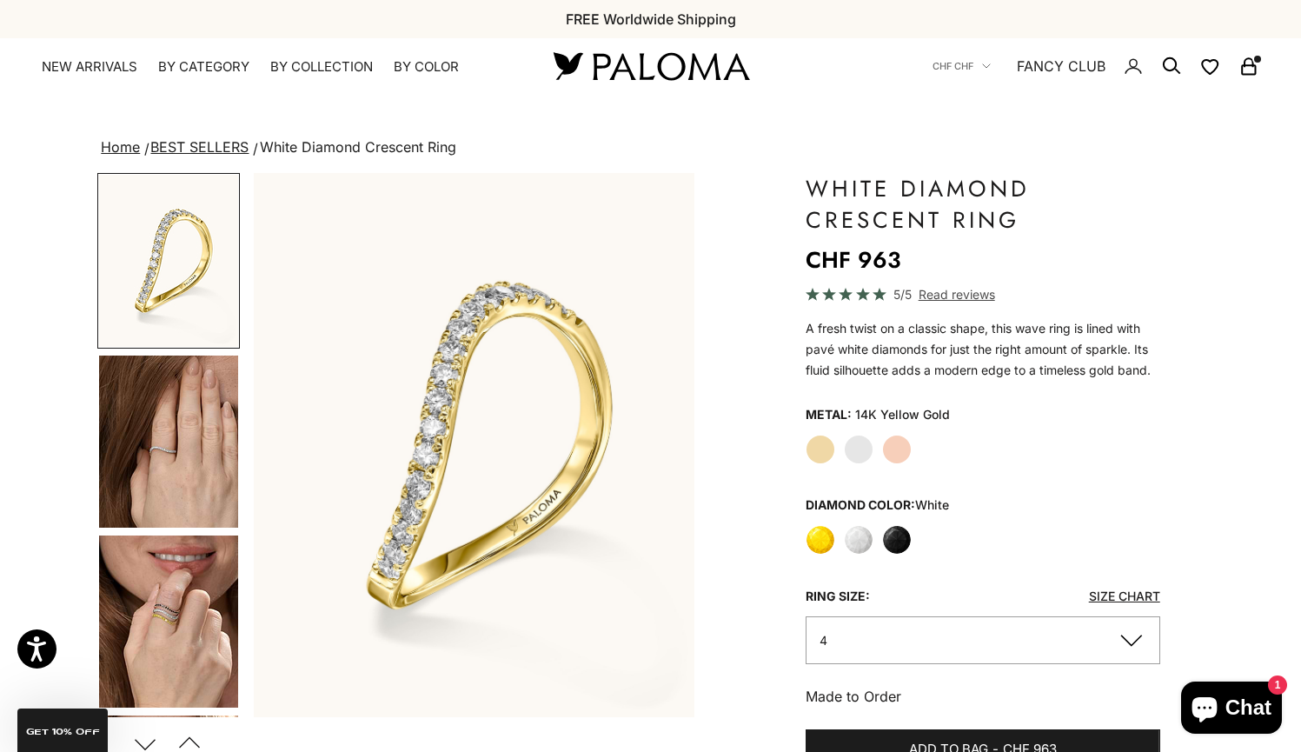
click at [854, 444] on label "White Gold" at bounding box center [859, 450] width 30 height 30
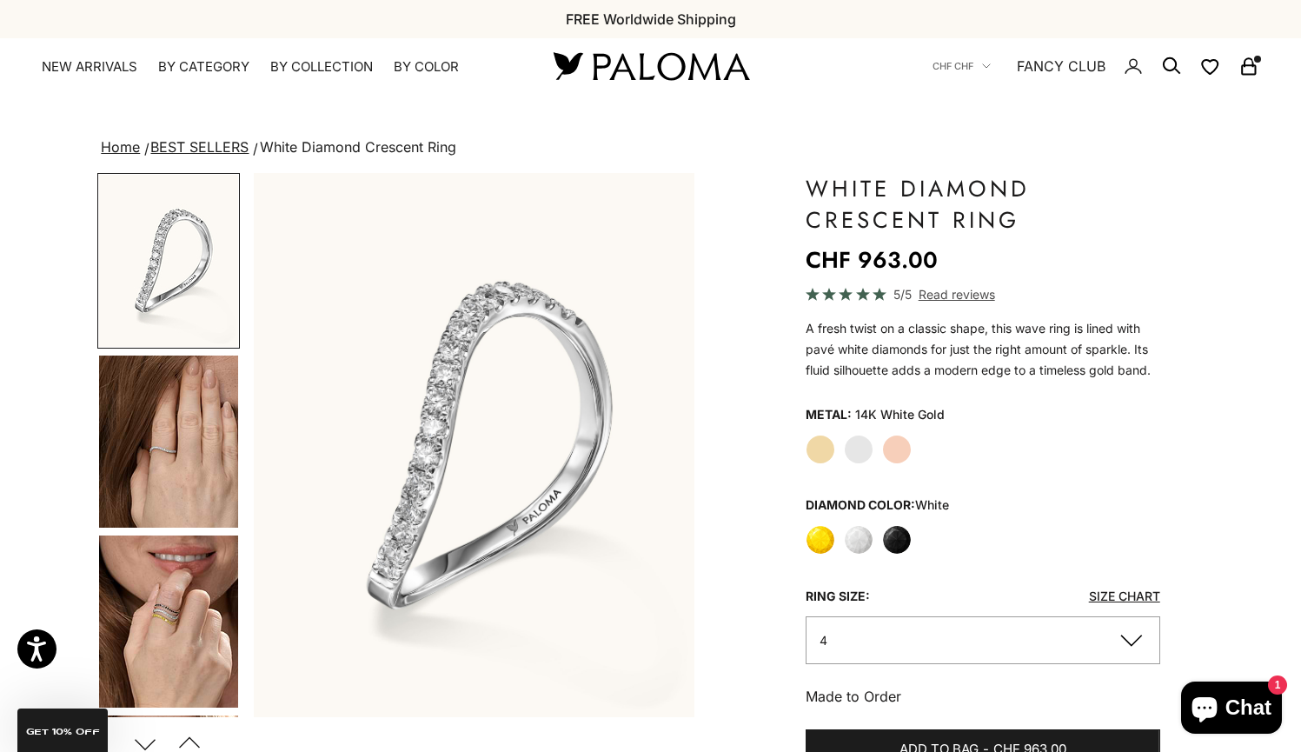
click at [180, 462] on img "Go to item 4" at bounding box center [168, 441] width 139 height 172
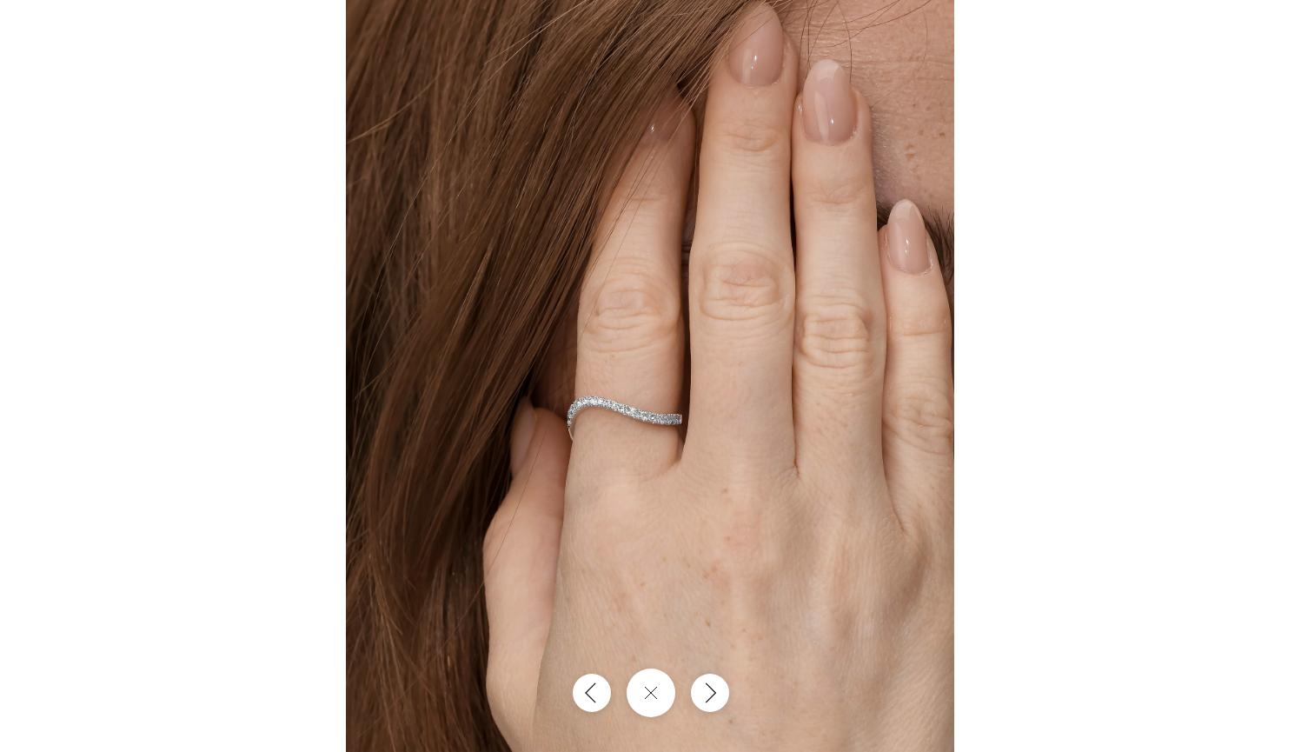
click at [572, 405] on img at bounding box center [650, 376] width 608 height 752
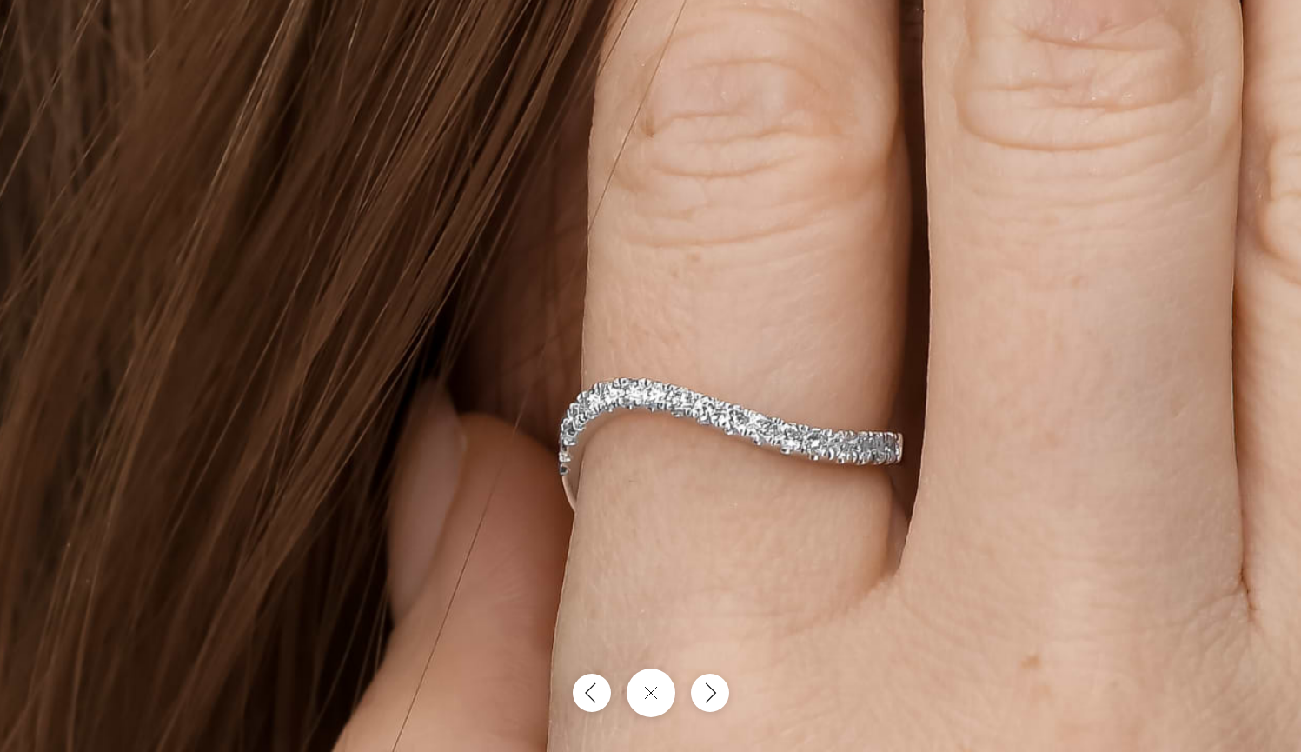
click at [572, 405] on img at bounding box center [807, 317] width 1826 height 2255
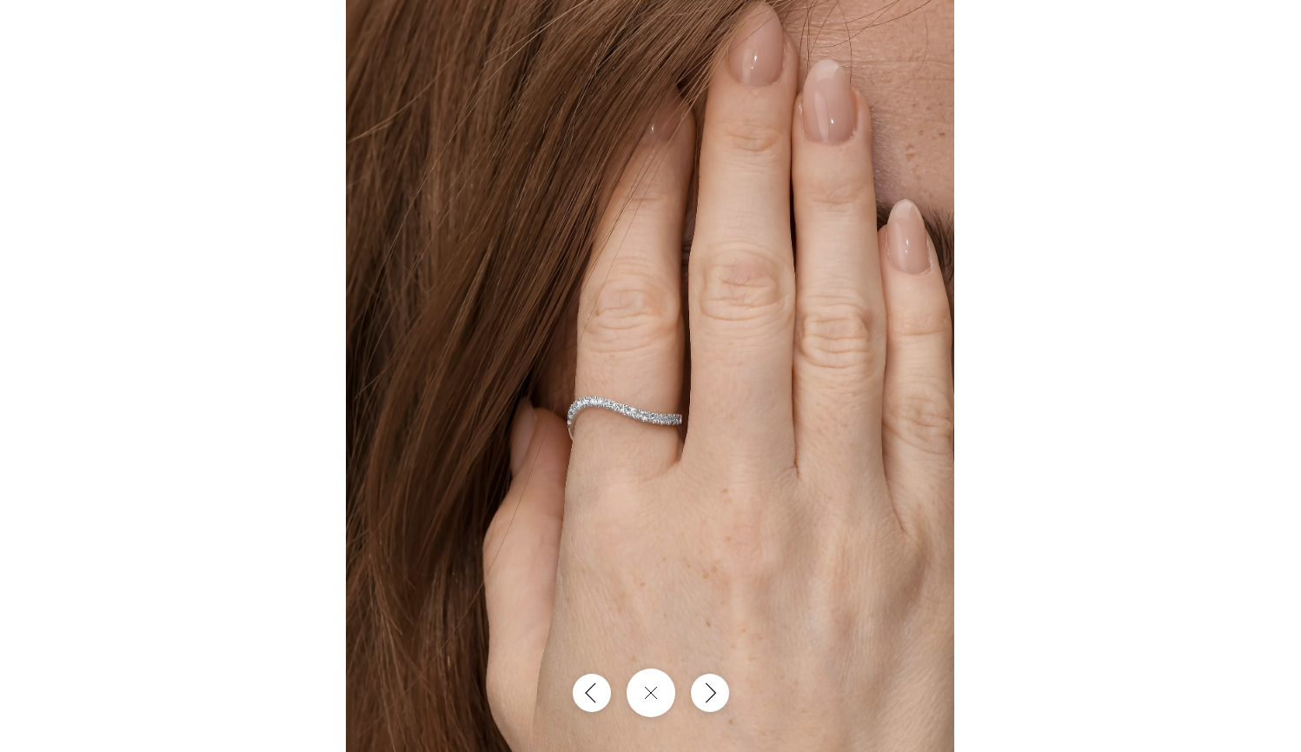
click at [572, 405] on img at bounding box center [650, 376] width 608 height 752
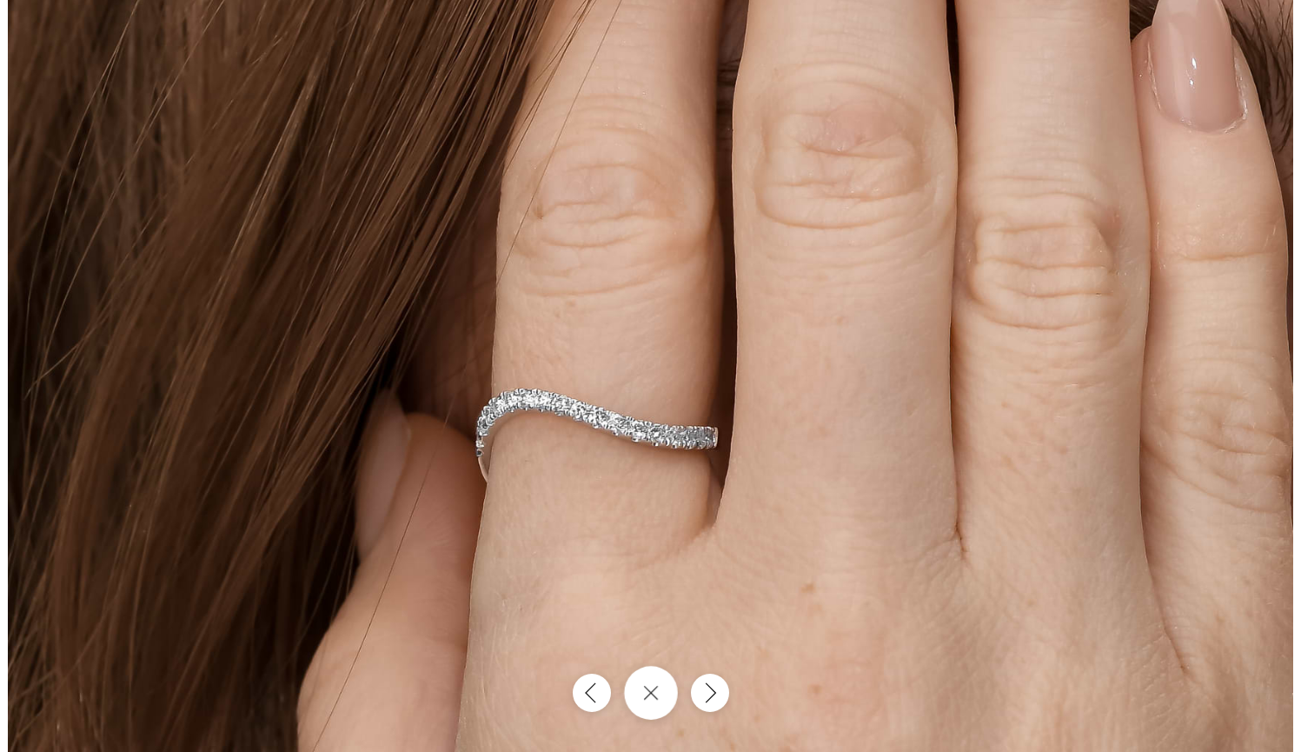
click at [640, 700] on button "Close gallery" at bounding box center [651, 693] width 54 height 54
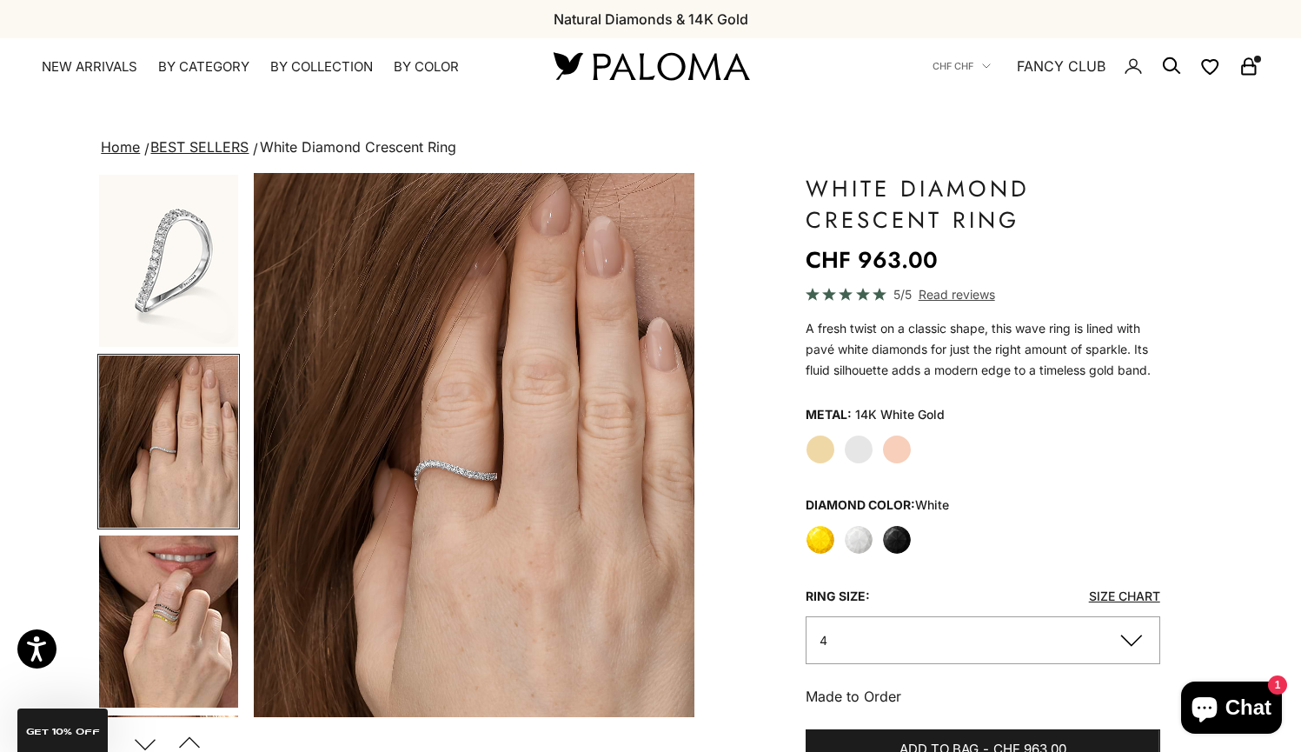
click at [827, 544] on label "Yellow" at bounding box center [821, 540] width 30 height 30
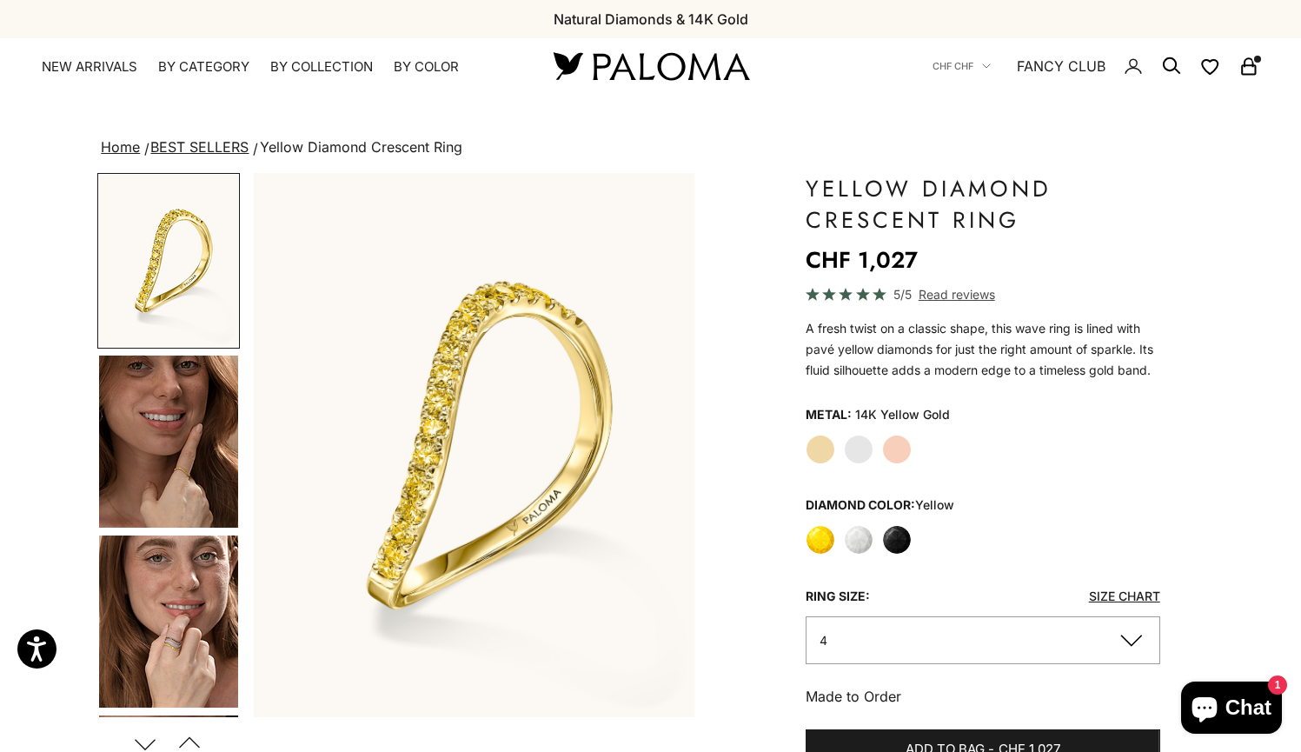
click at [809, 451] on label "Yellow Gold" at bounding box center [821, 450] width 30 height 30
click at [825, 449] on label "Yellow Gold" at bounding box center [821, 450] width 30 height 30
click at [853, 543] on label "White" at bounding box center [859, 540] width 30 height 30
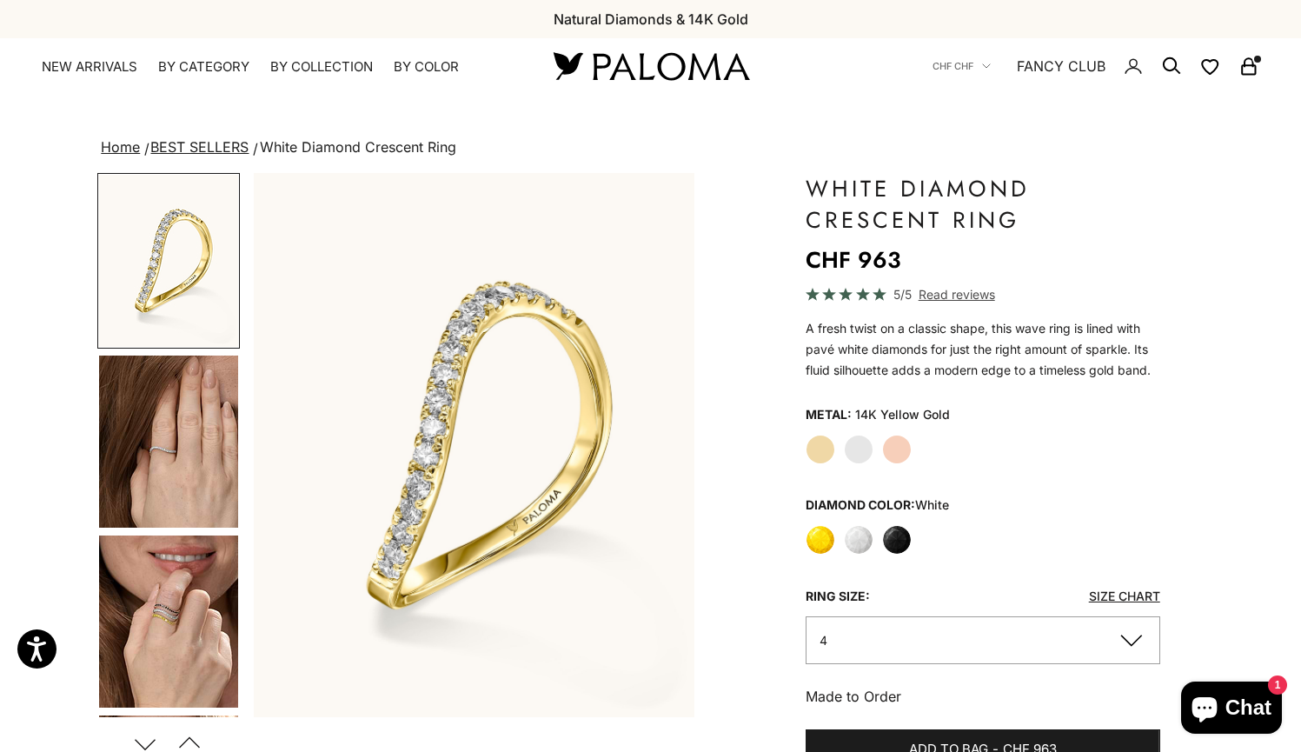
click at [855, 455] on label "White Gold" at bounding box center [859, 450] width 30 height 30
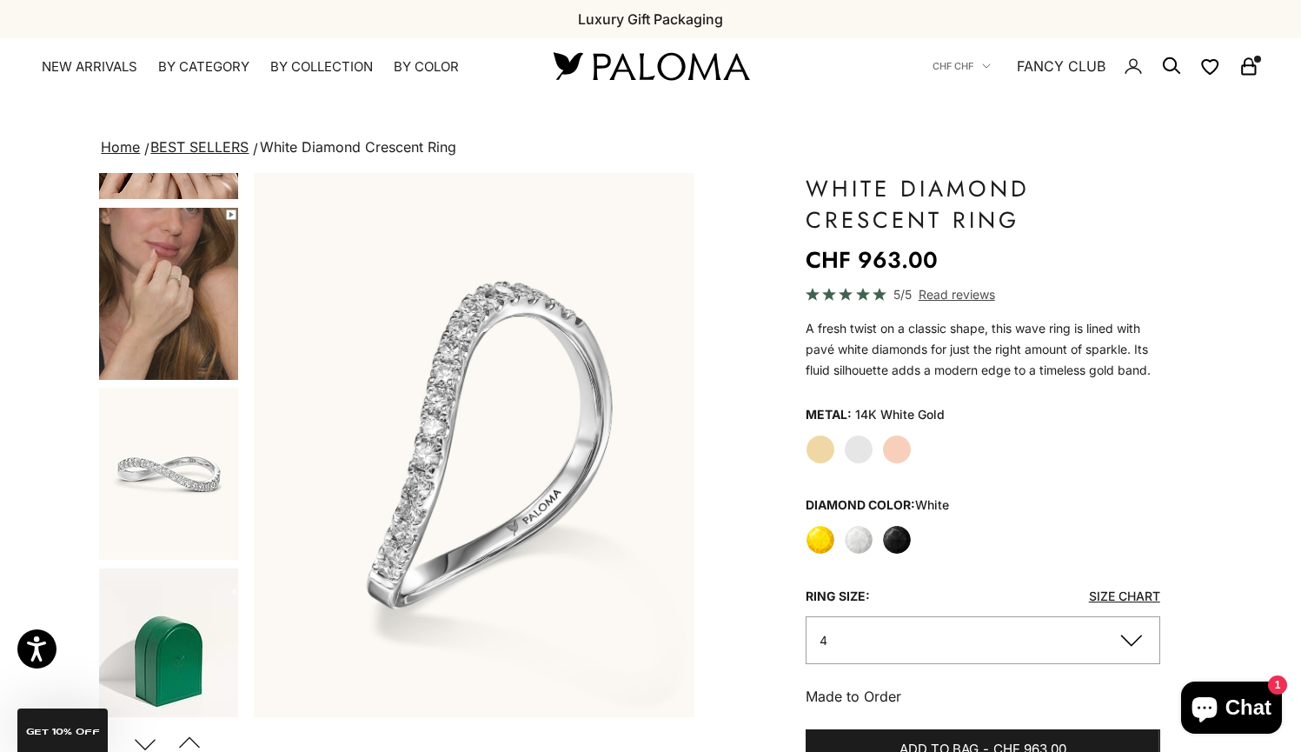
scroll to position [706, 0]
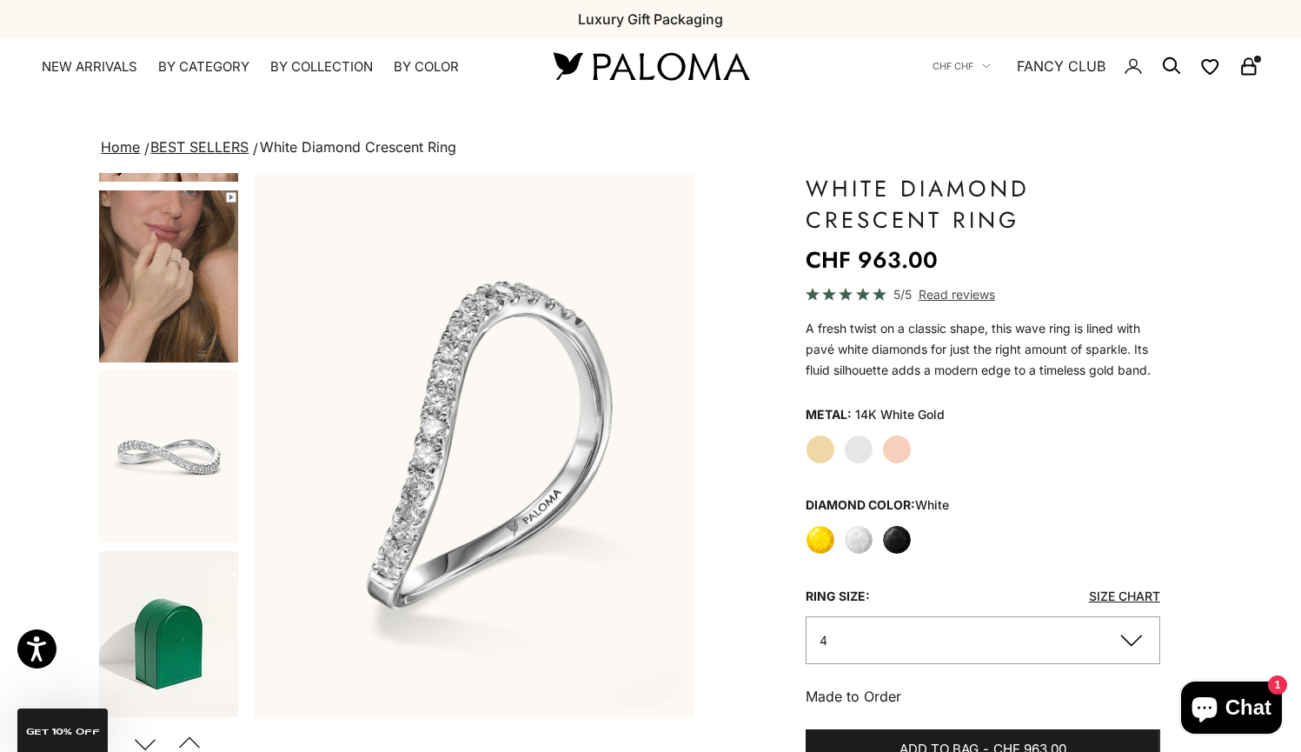
click at [163, 476] on img "Go to item 9" at bounding box center [168, 456] width 139 height 172
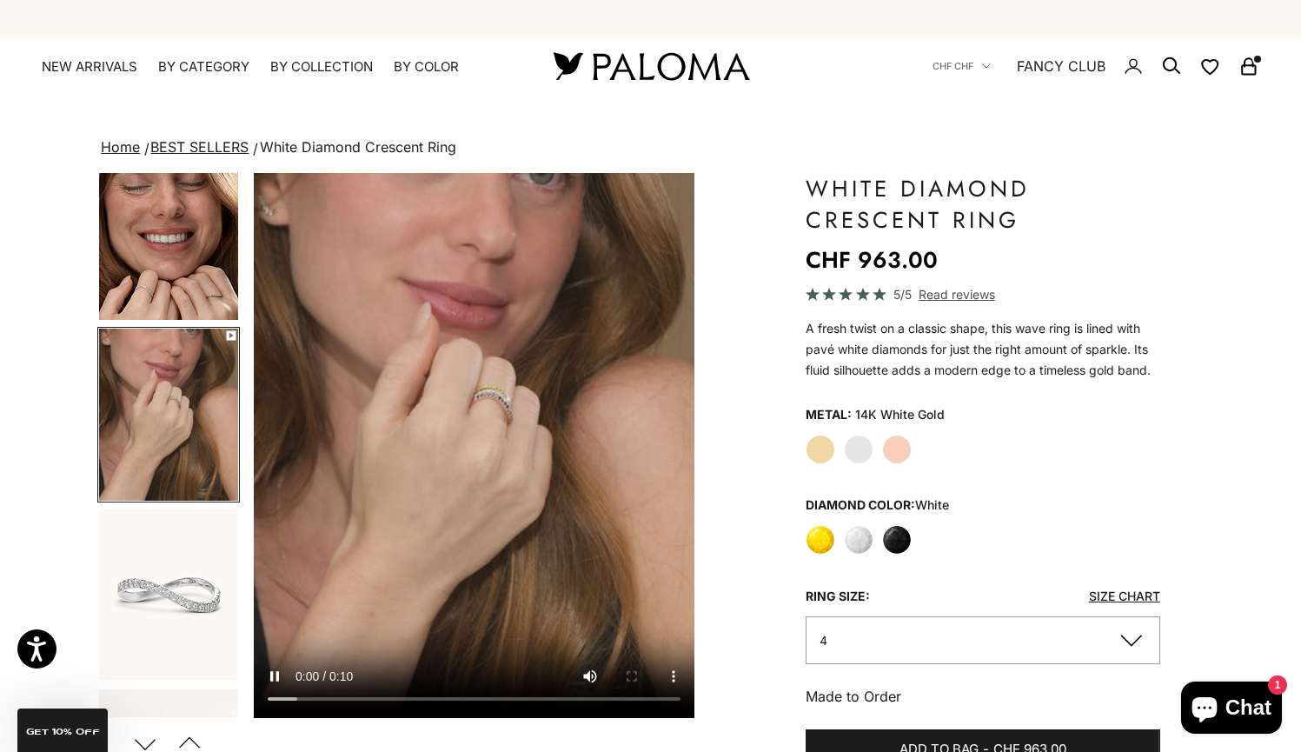
scroll to position [534, 0]
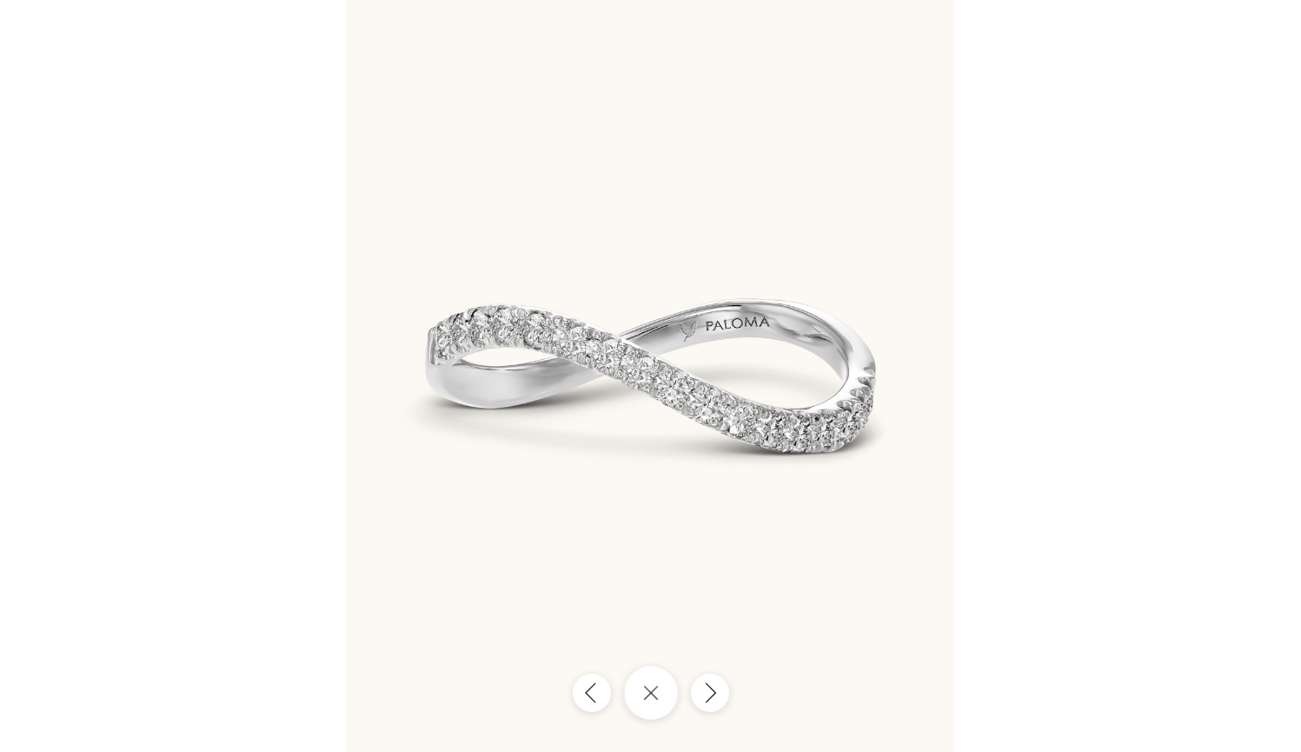
click at [643, 694] on icon "Close gallery" at bounding box center [651, 693] width 16 height 16
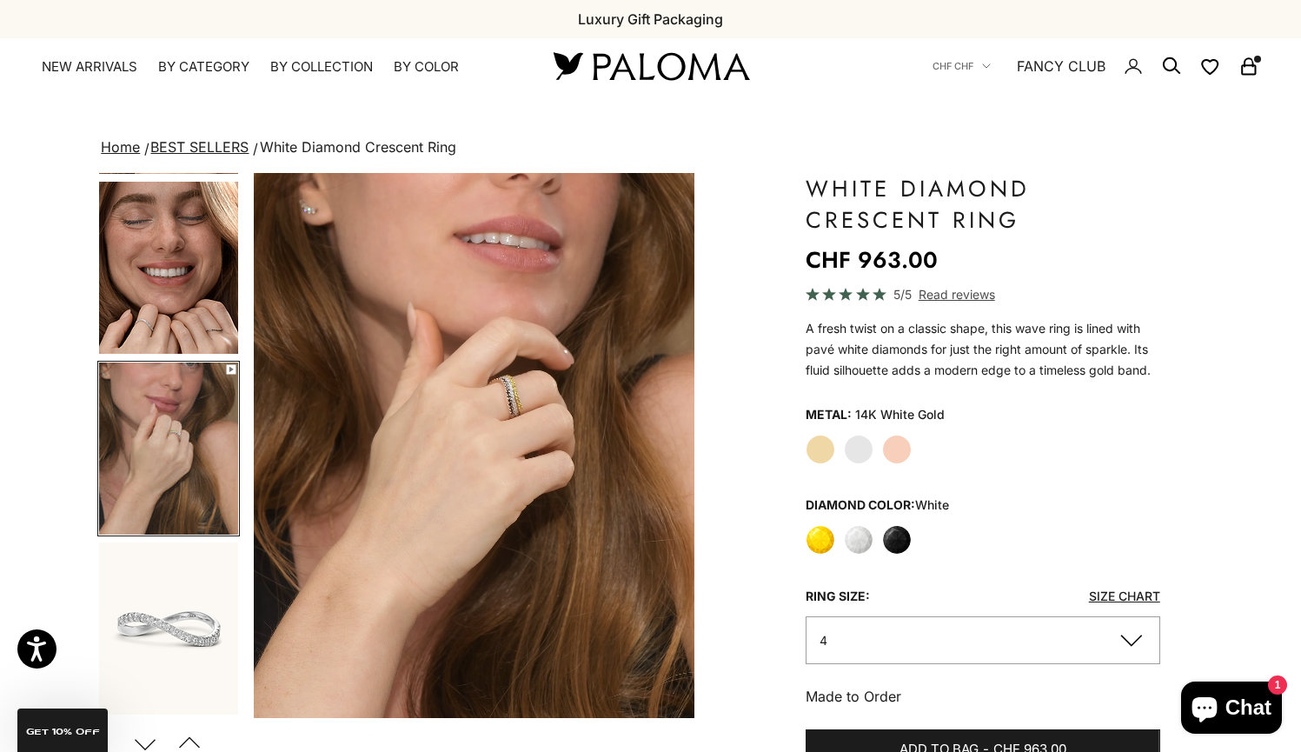
click at [810, 541] on label "Yellow" at bounding box center [821, 540] width 30 height 30
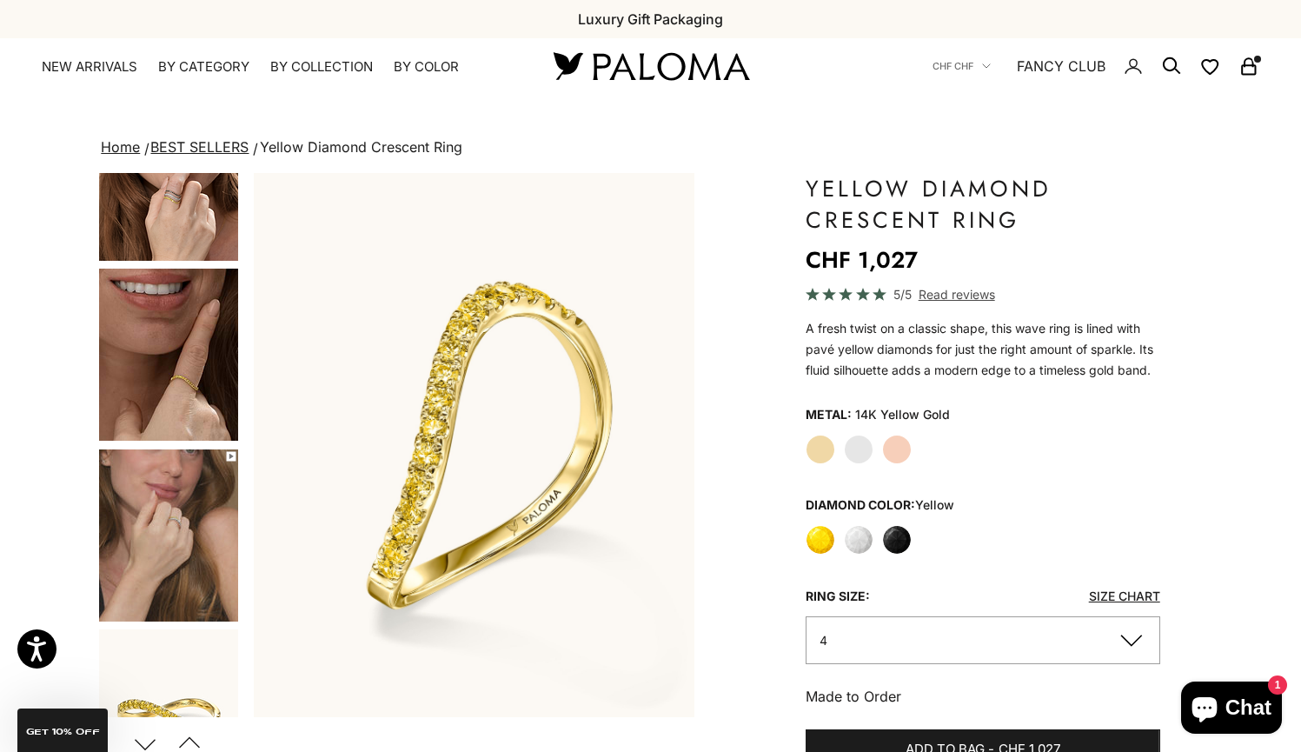
click at [172, 574] on img "Go to item 7" at bounding box center [168, 535] width 139 height 172
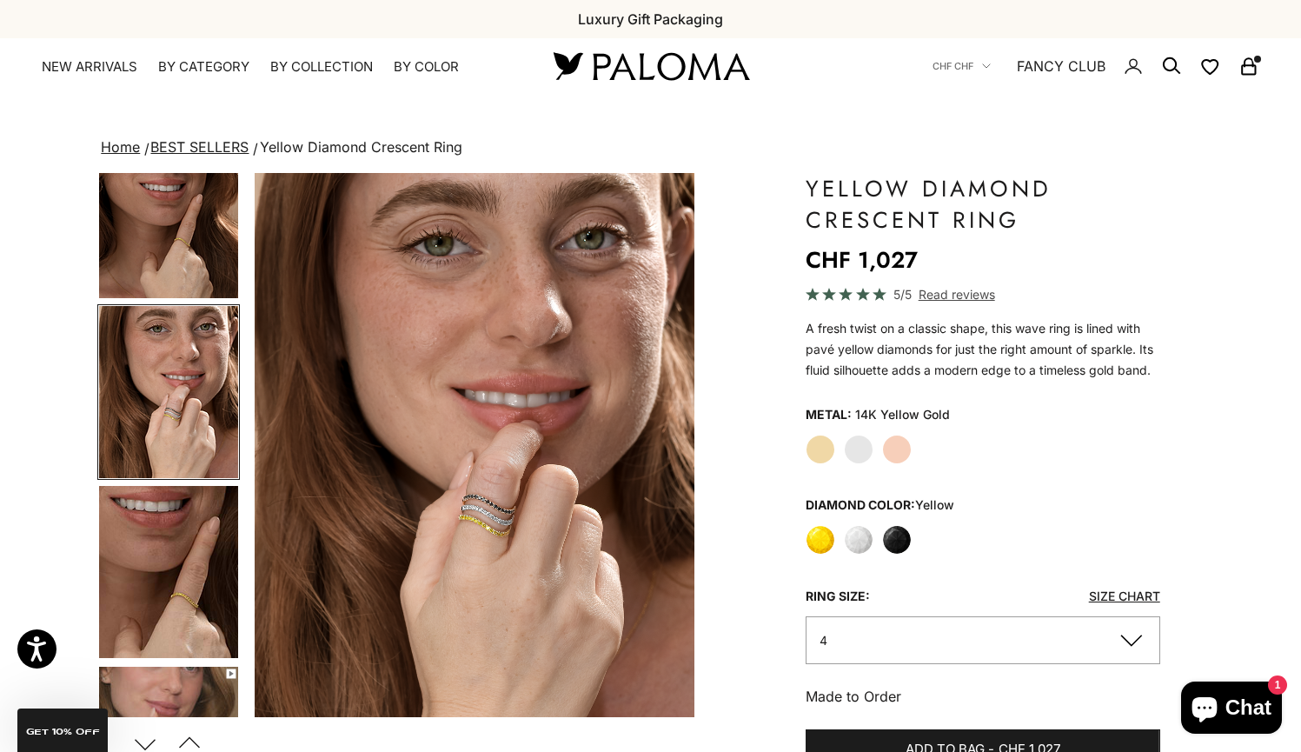
scroll to position [173, 0]
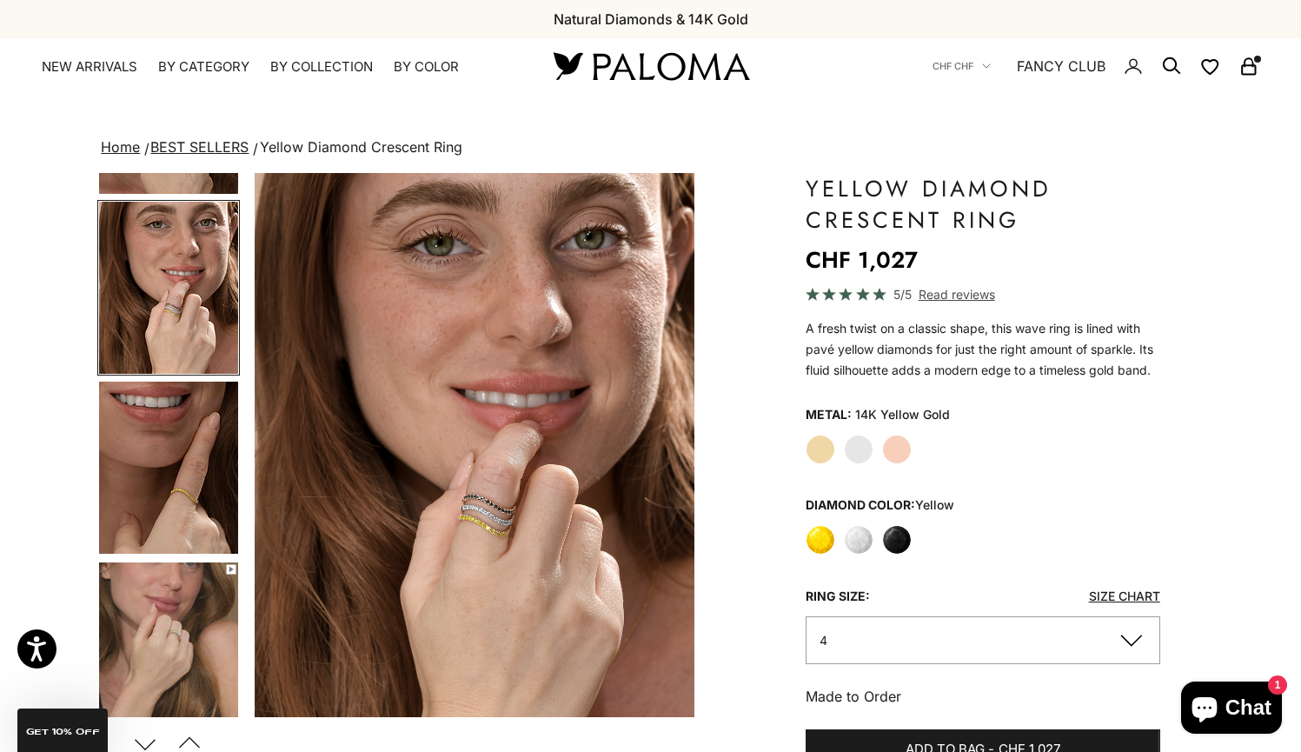
click at [172, 574] on img "Go to item 7" at bounding box center [168, 648] width 139 height 172
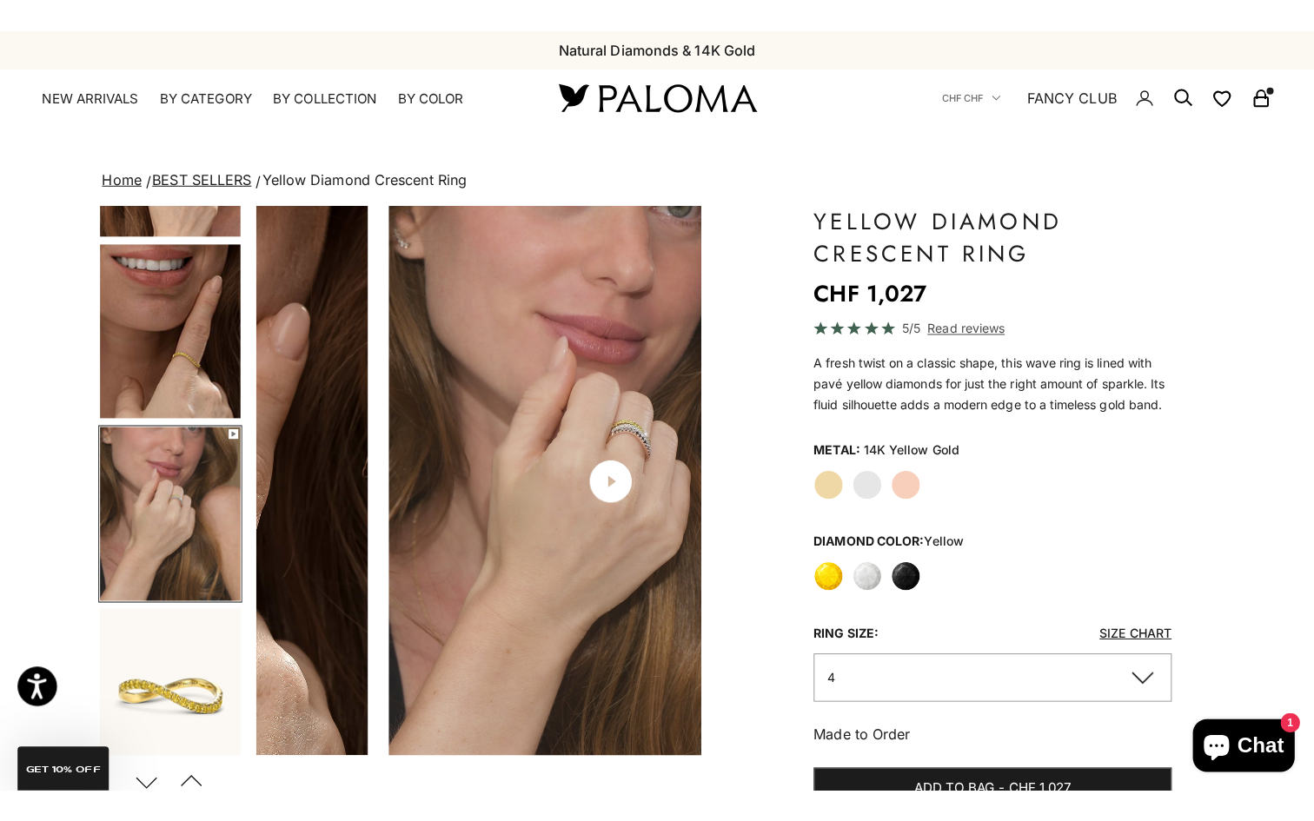
scroll to position [0, 1845]
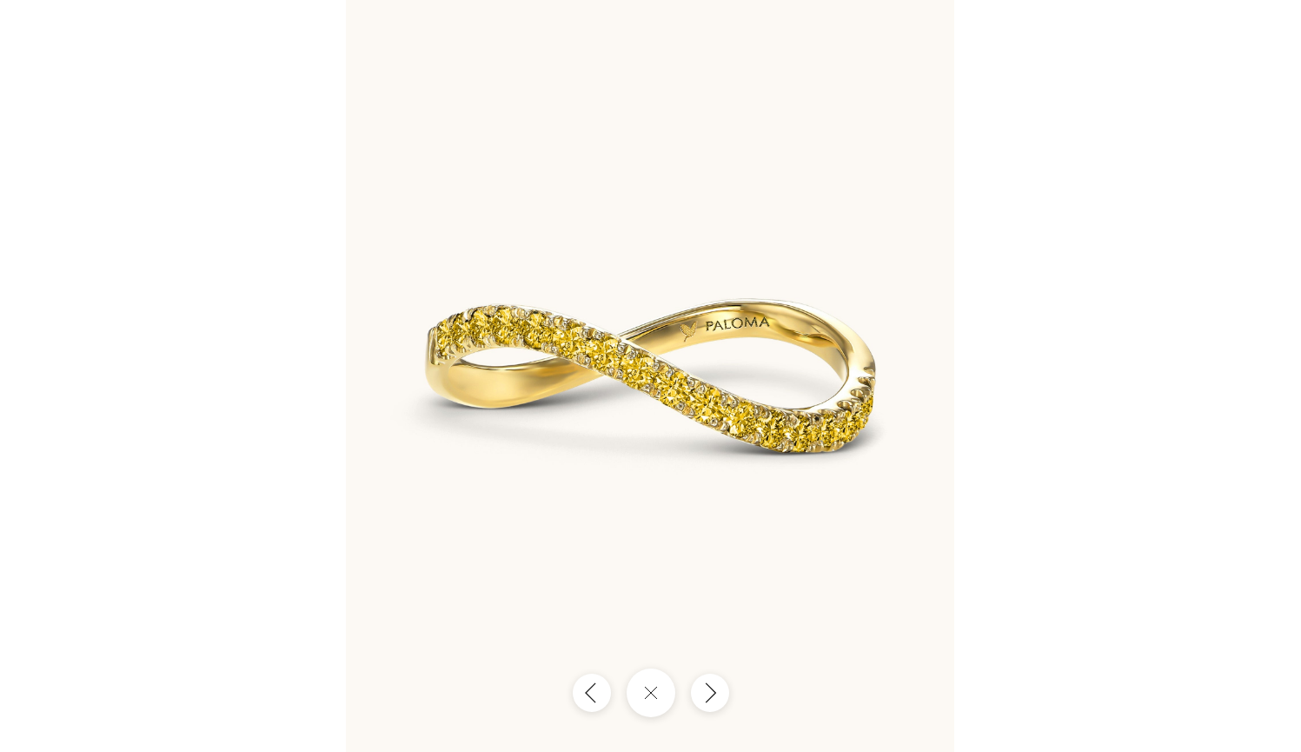
click at [652, 664] on img at bounding box center [650, 376] width 608 height 752
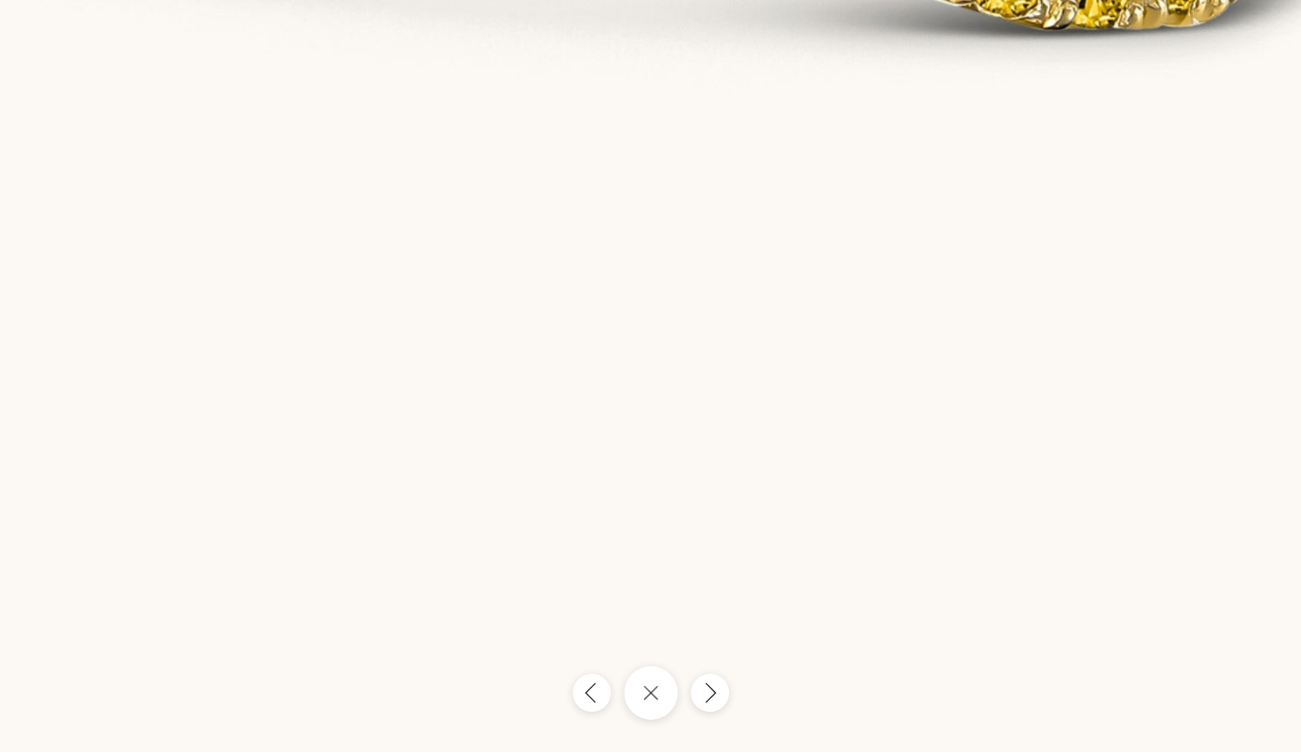
click at [650, 690] on icon "Close gallery" at bounding box center [651, 693] width 16 height 16
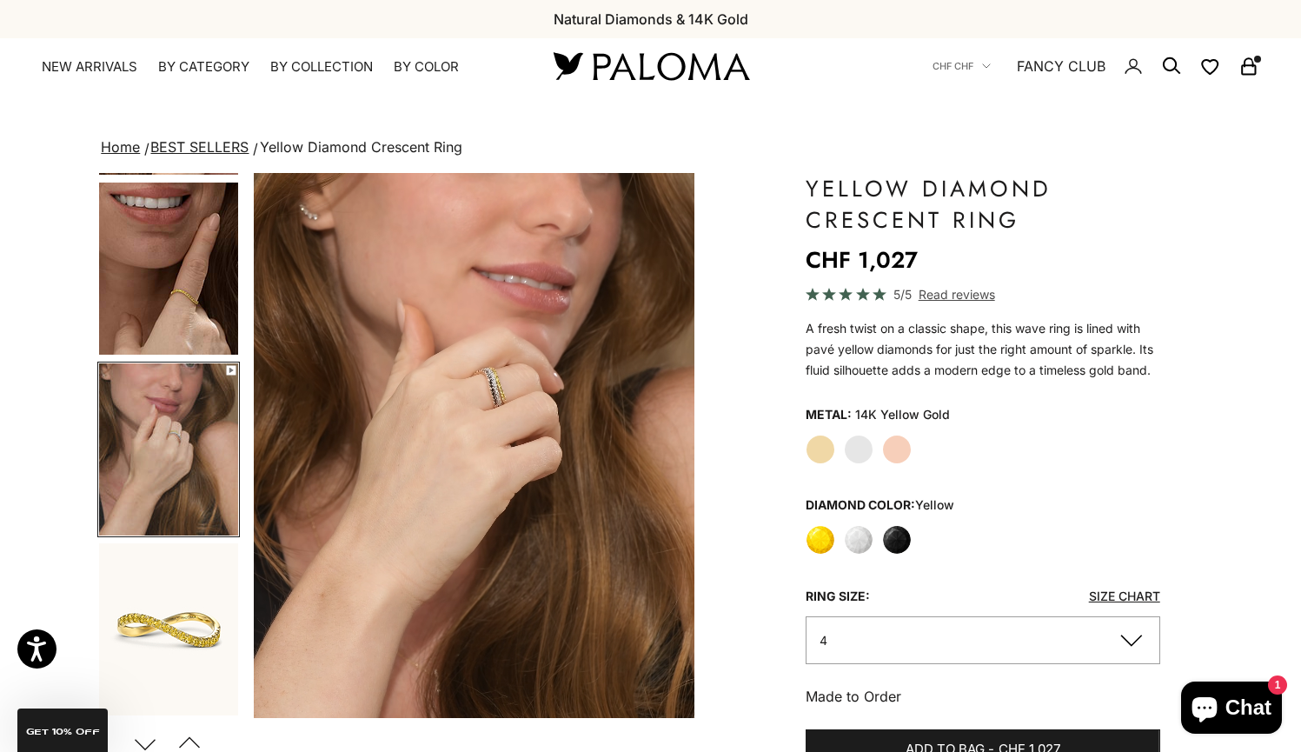
click at [519, 506] on video "#YellowGold\a#WhiteGold\a#RoseGold" at bounding box center [474, 445] width 441 height 545
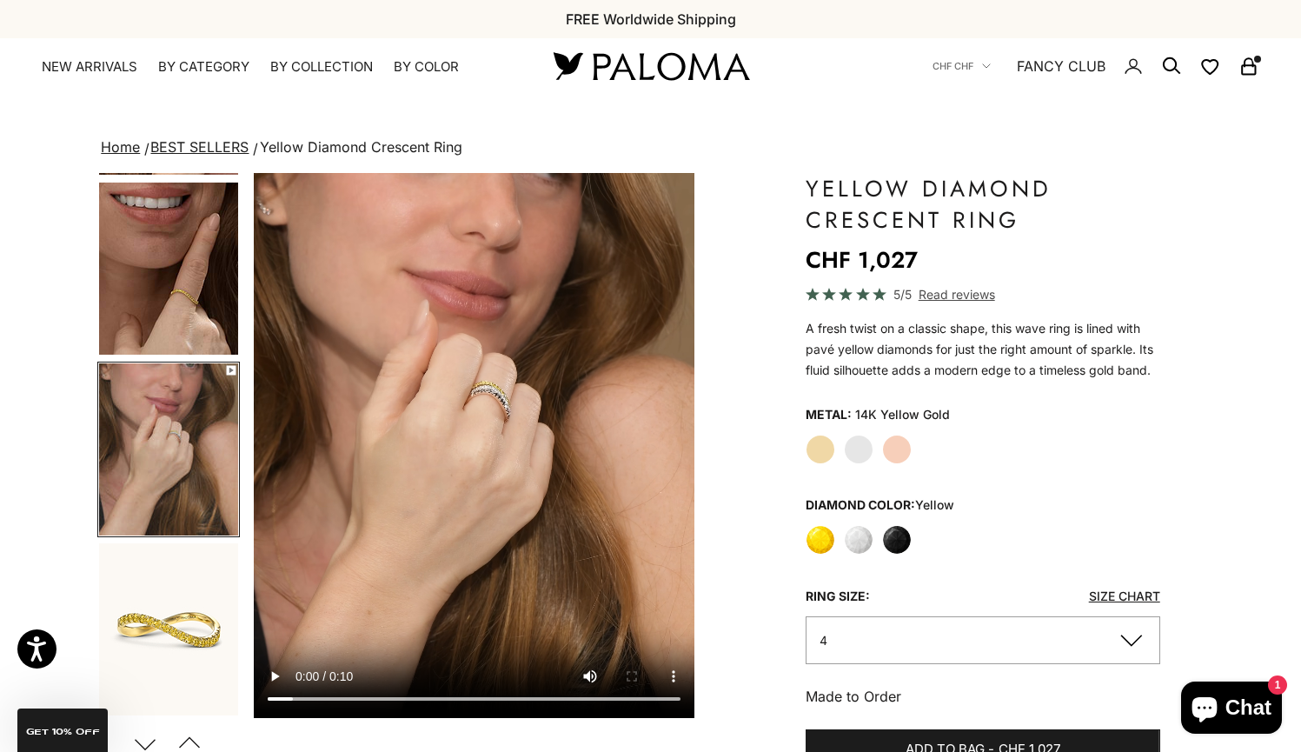
click at [273, 195] on video "#YellowGold\a#WhiteGold\a#RoseGold" at bounding box center [474, 445] width 441 height 545
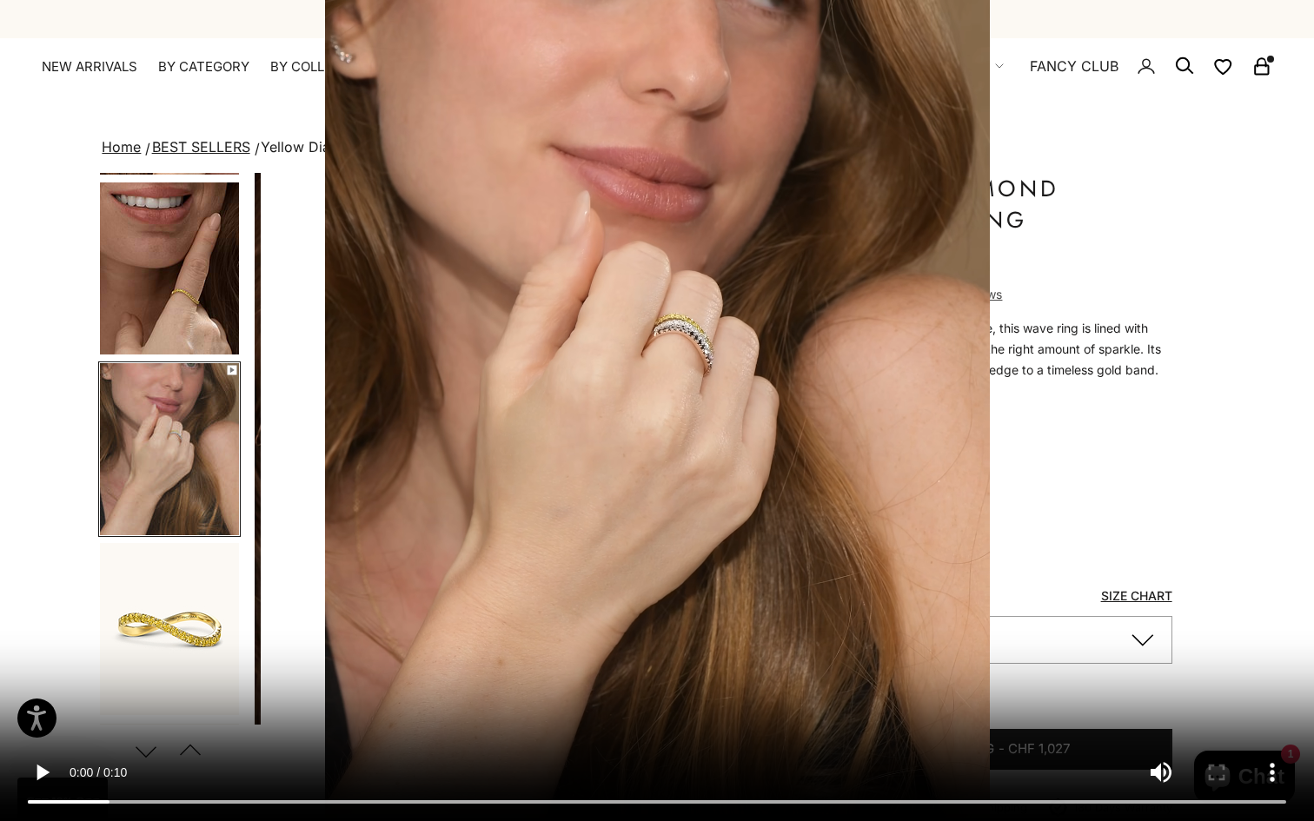
click at [627, 751] on video "#YellowGold\a#WhiteGold\a#RoseGold" at bounding box center [657, 410] width 1314 height 821
click at [653, 751] on video "#YellowGold\a#WhiteGold\a#RoseGold" at bounding box center [657, 410] width 1314 height 821
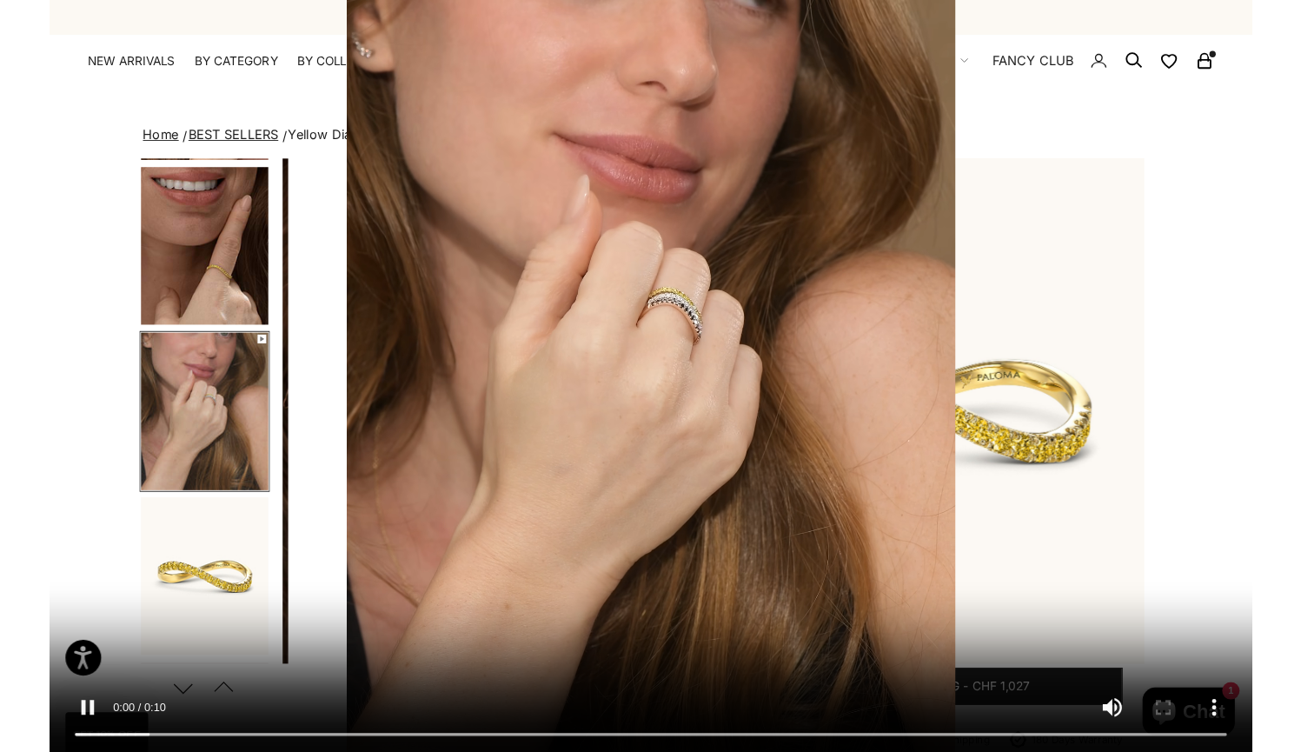
scroll to position [0, 1871]
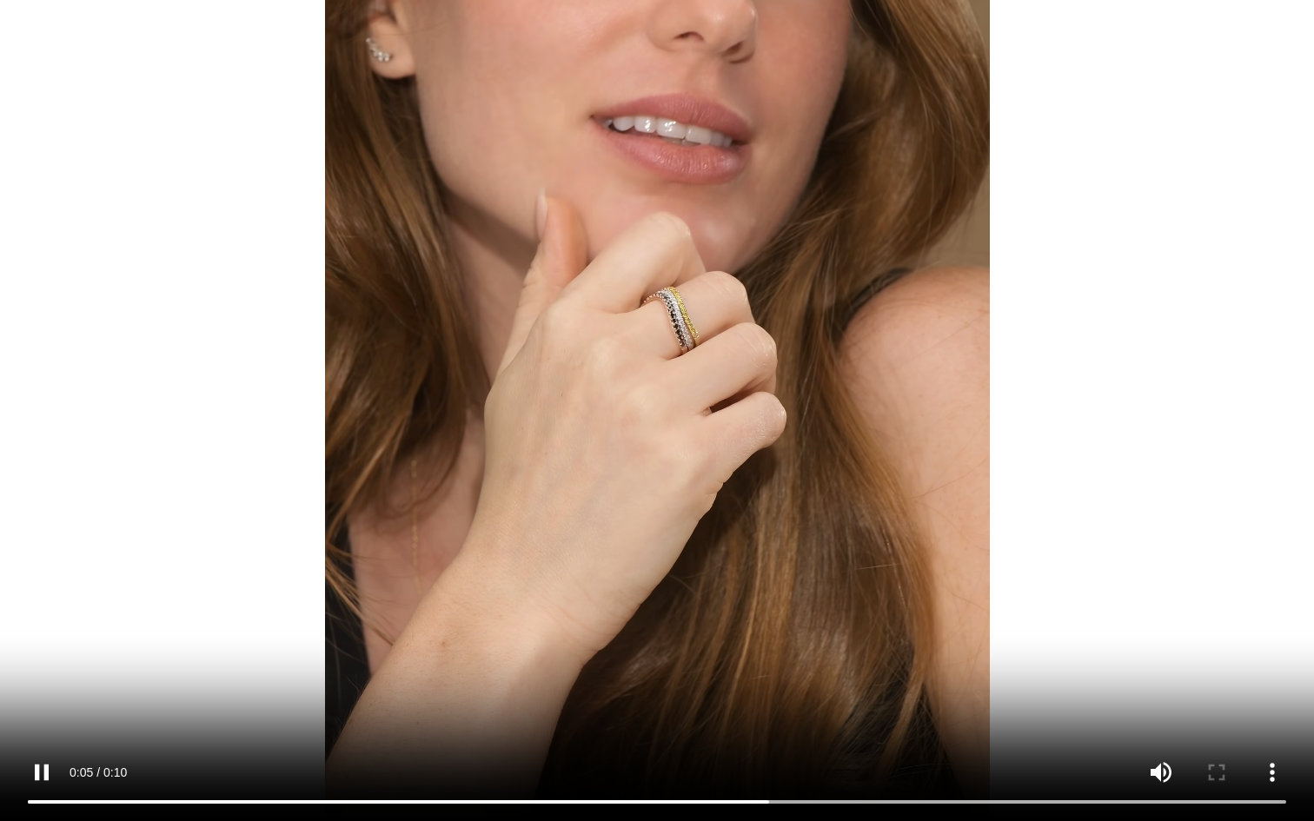
click at [663, 751] on video "#YellowGold\a#WhiteGold\a#RoseGold" at bounding box center [657, 410] width 1314 height 821
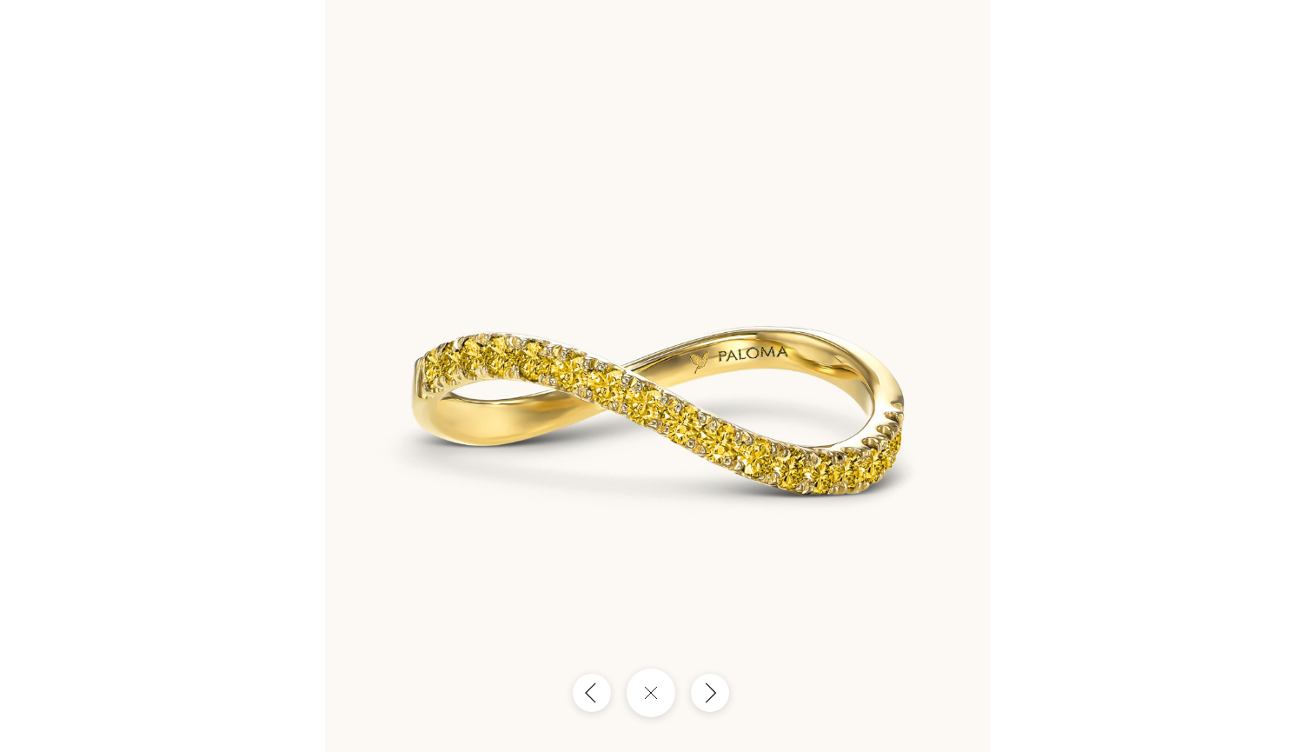
scroll to position [0, 1845]
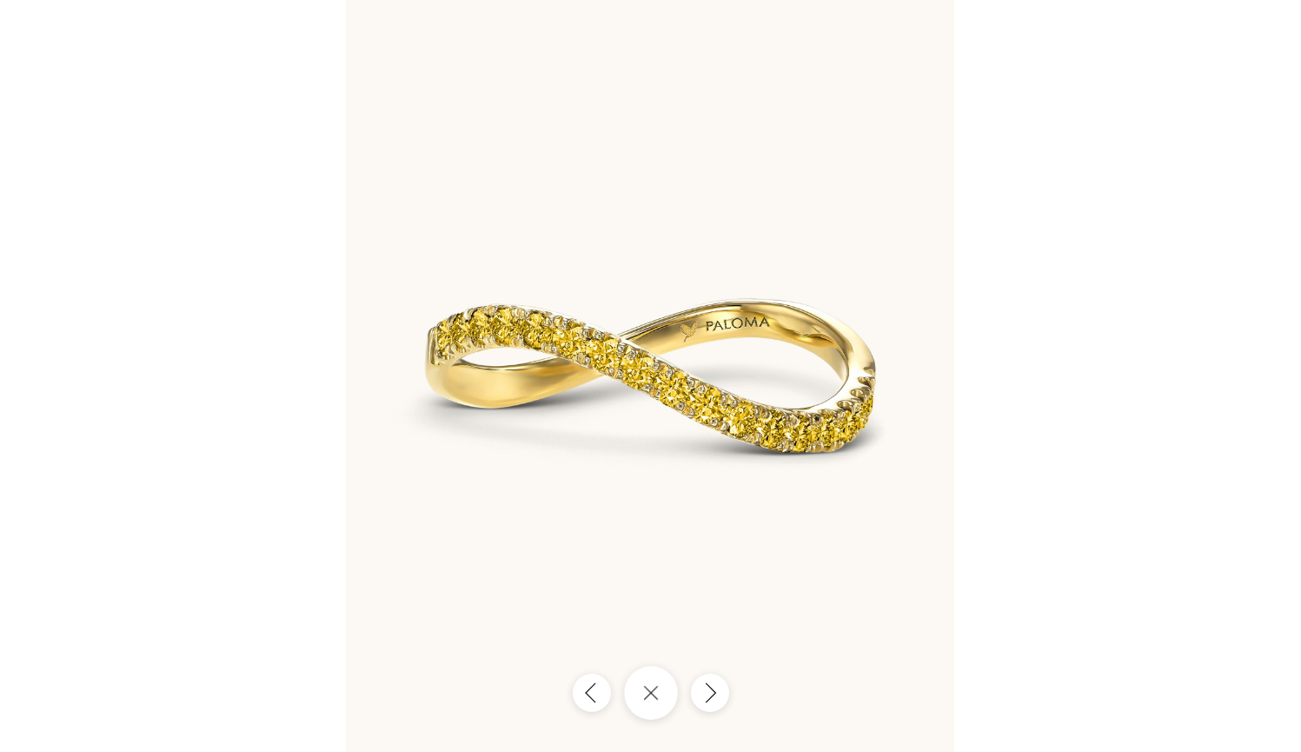
click at [656, 700] on icon "Close gallery" at bounding box center [651, 693] width 16 height 16
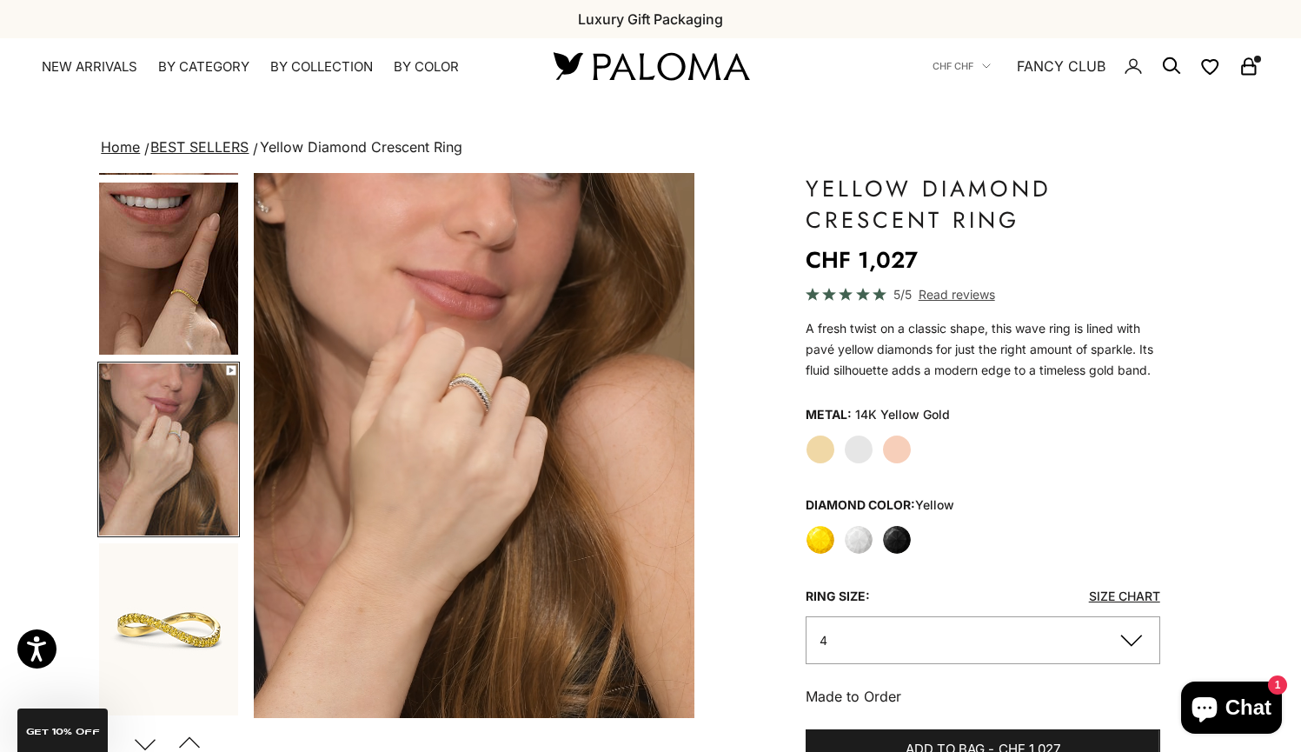
scroll to position [0, 0]
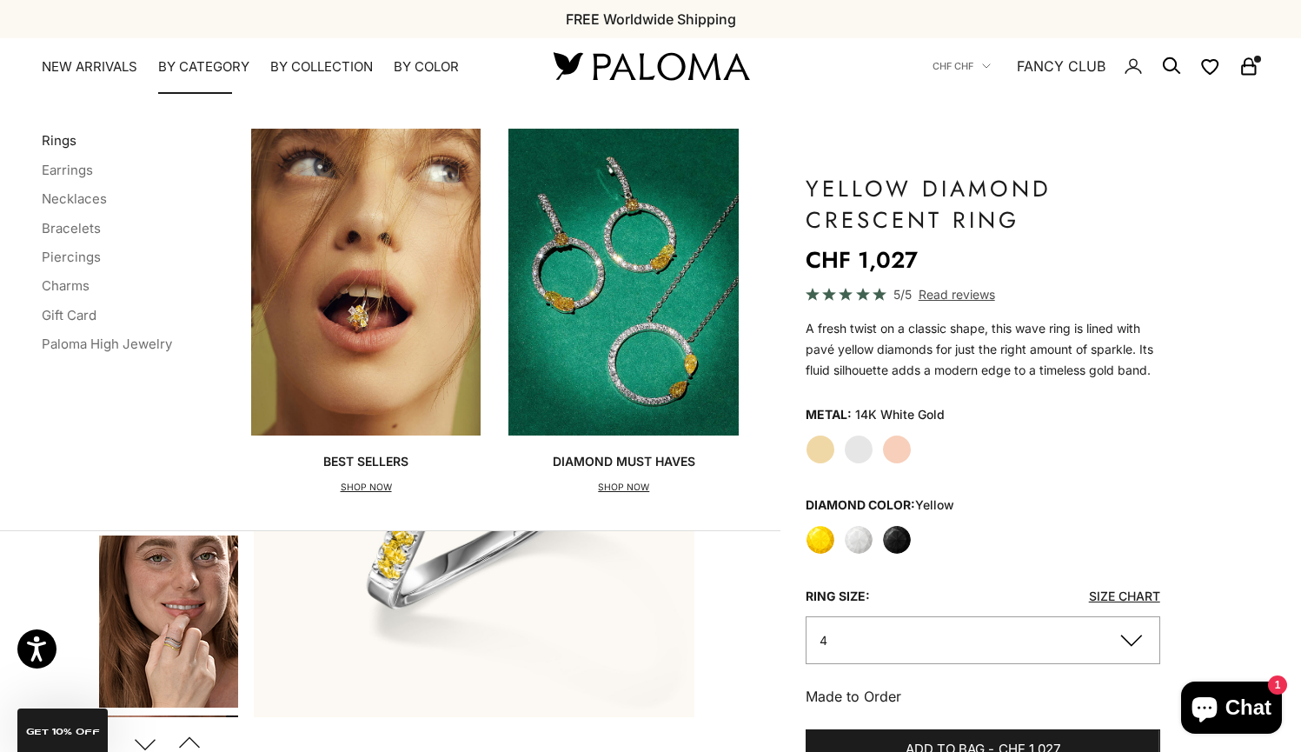
click at [54, 148] on link "Rings" at bounding box center [59, 140] width 35 height 17
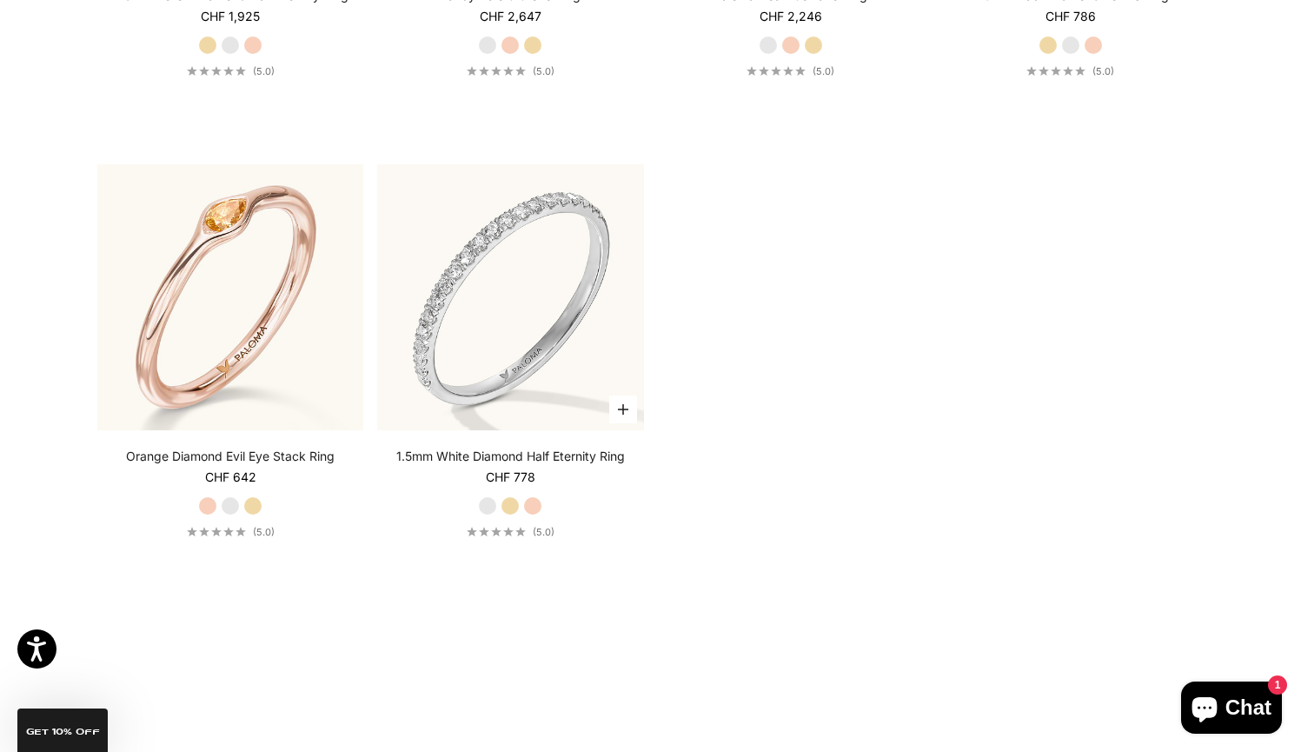
scroll to position [5637, 0]
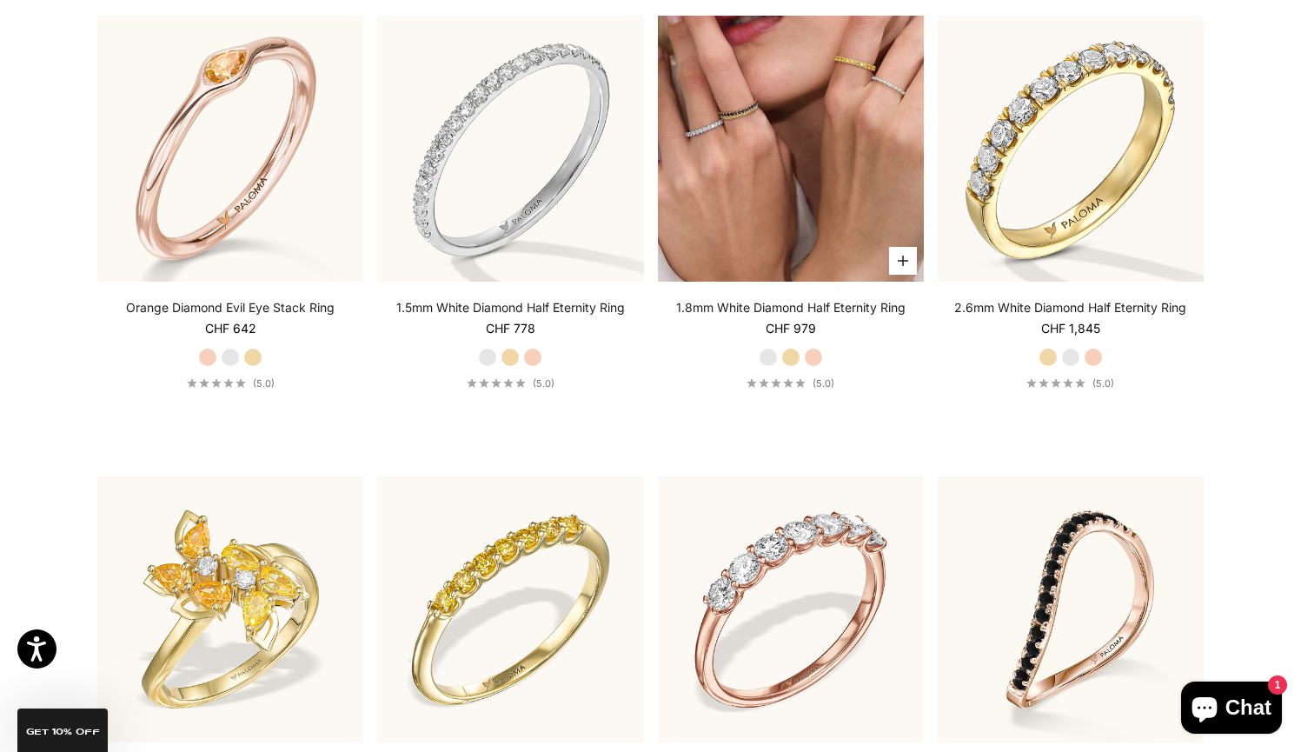
click at [754, 226] on img at bounding box center [791, 149] width 266 height 266
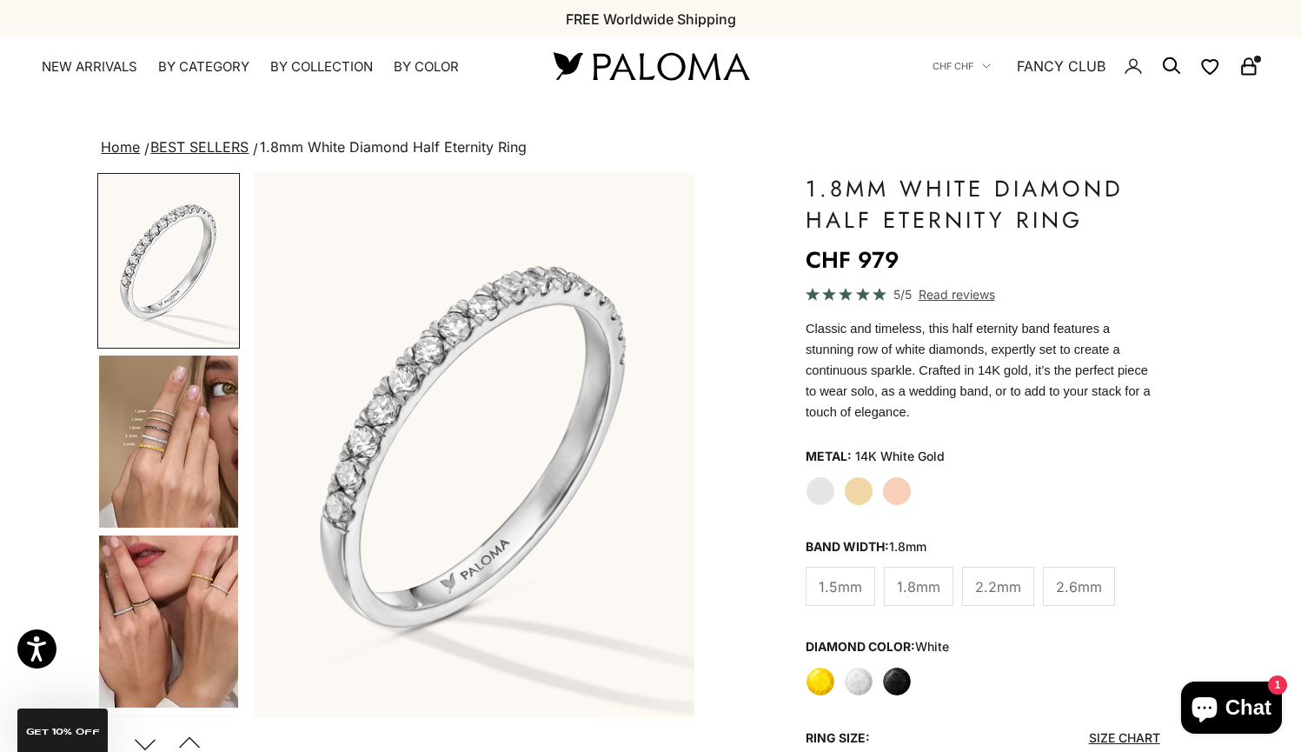
click at [821, 674] on label "Yellow" at bounding box center [821, 682] width 30 height 30
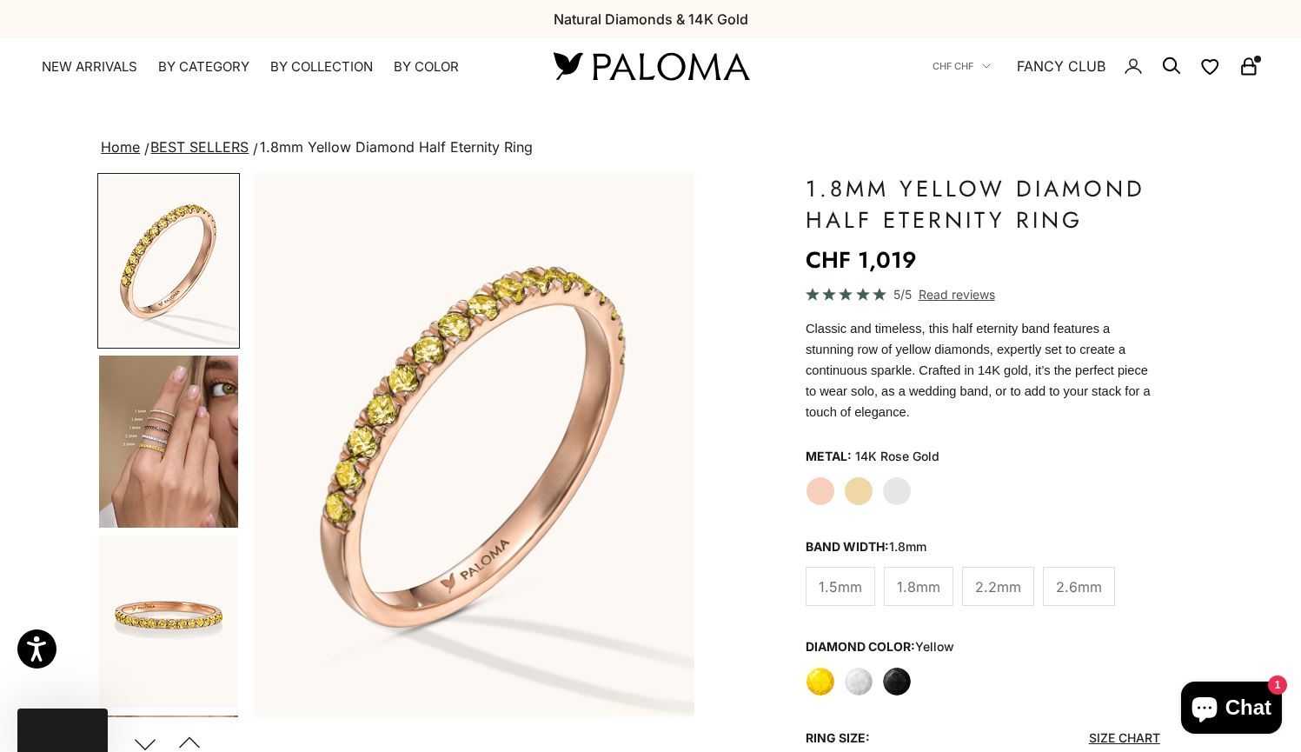
click at [853, 482] on label "Yellow Gold" at bounding box center [859, 491] width 30 height 30
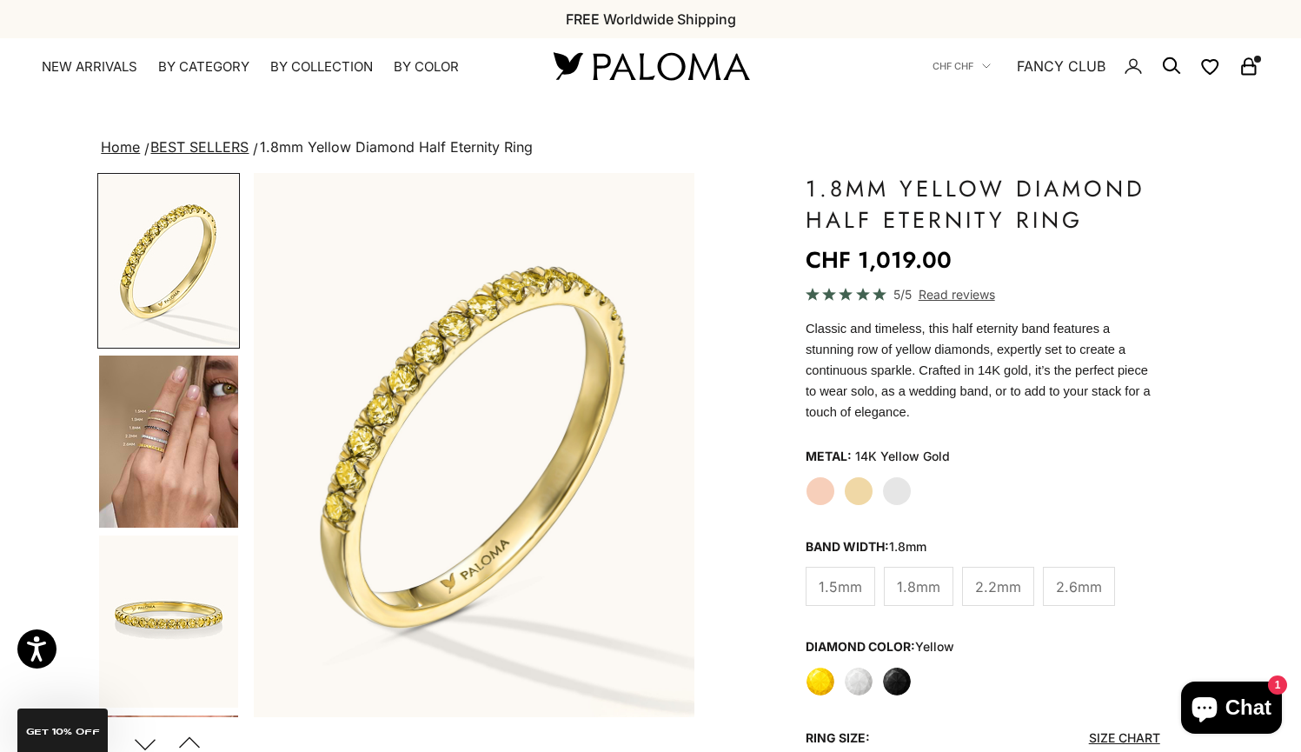
click at [157, 452] on img "Go to item 4" at bounding box center [168, 441] width 139 height 172
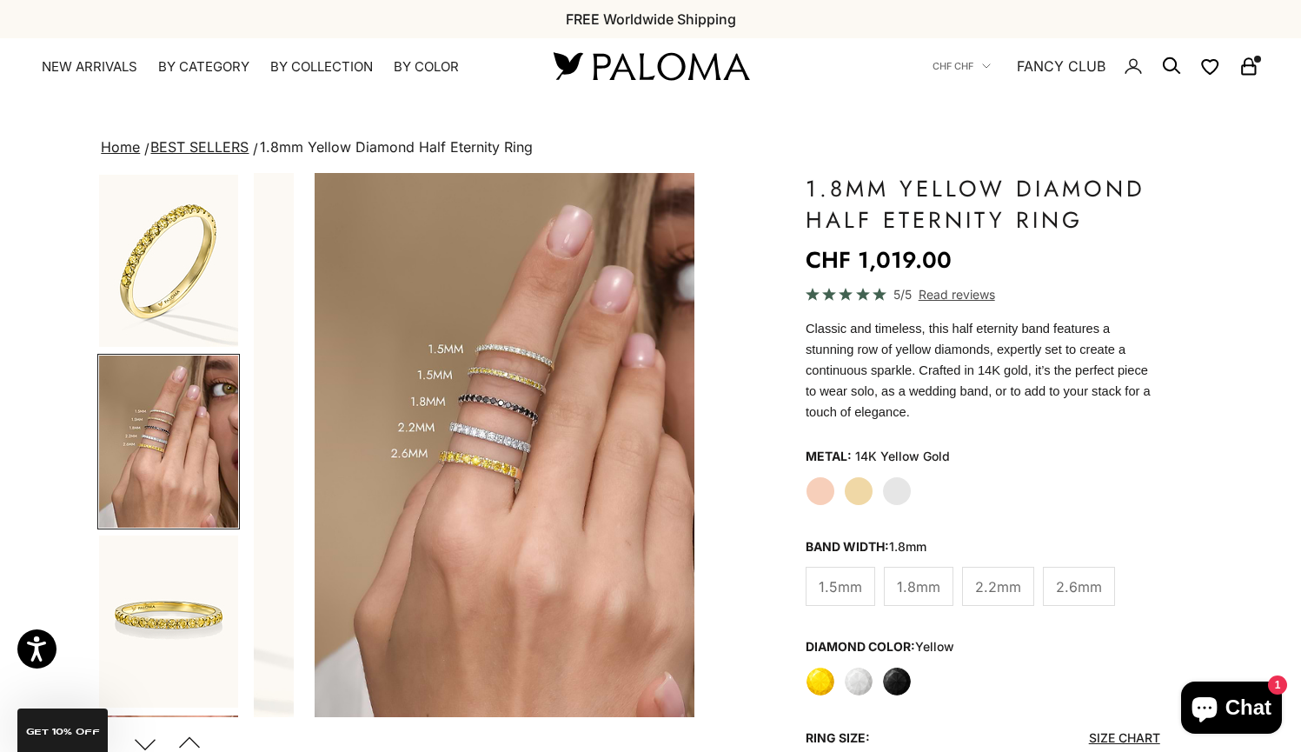
scroll to position [0, 461]
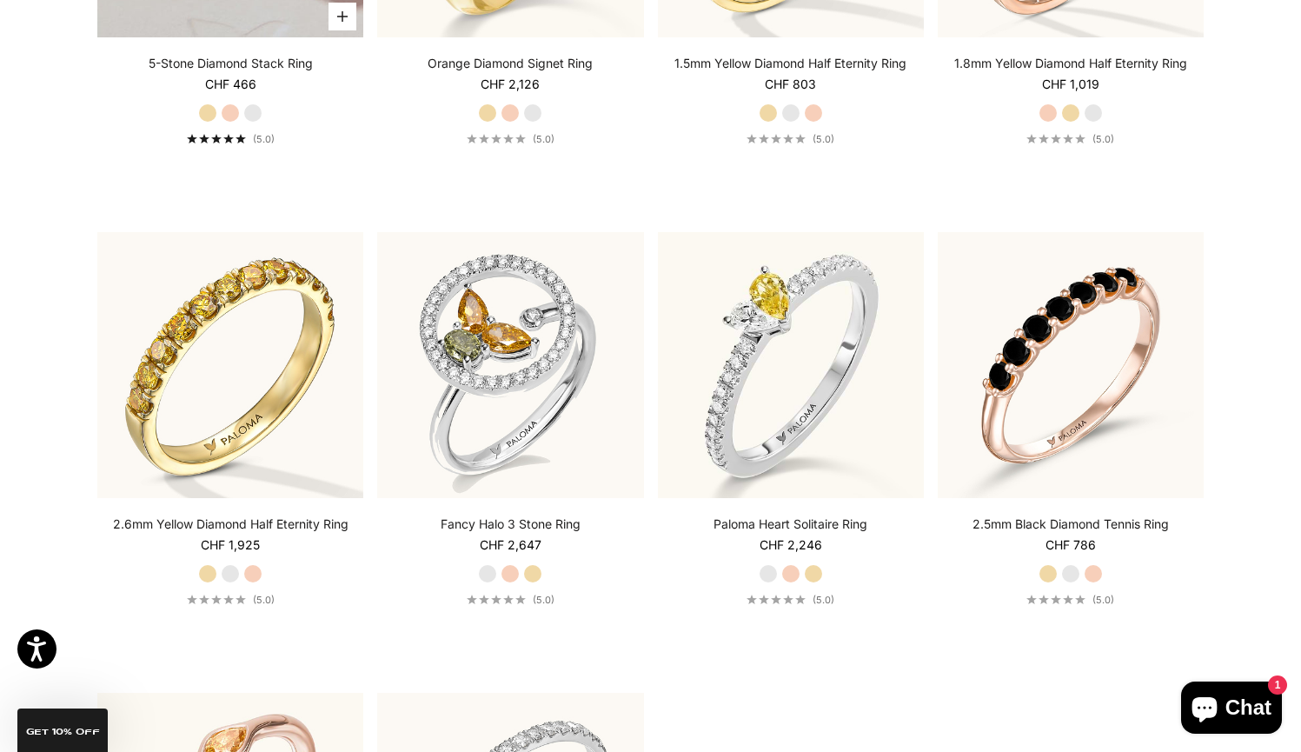
scroll to position [5154, 0]
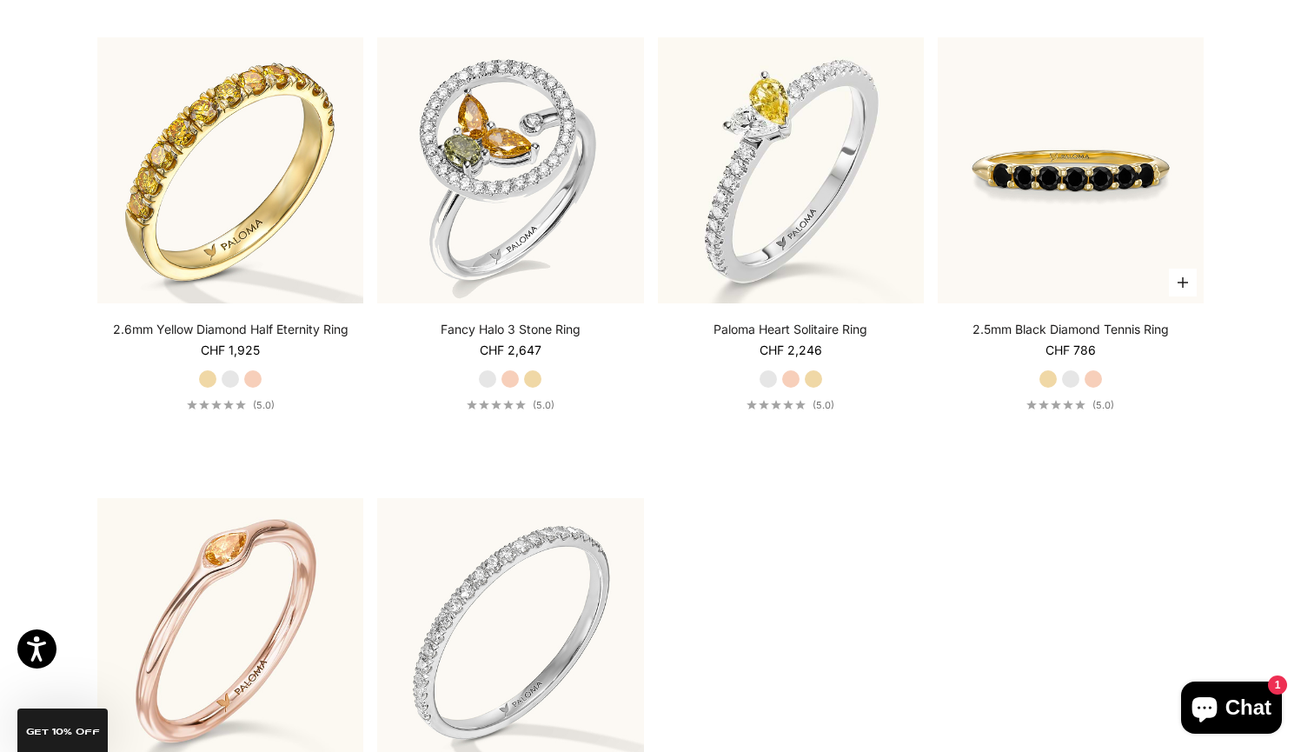
click at [1076, 236] on img at bounding box center [1071, 170] width 266 height 266
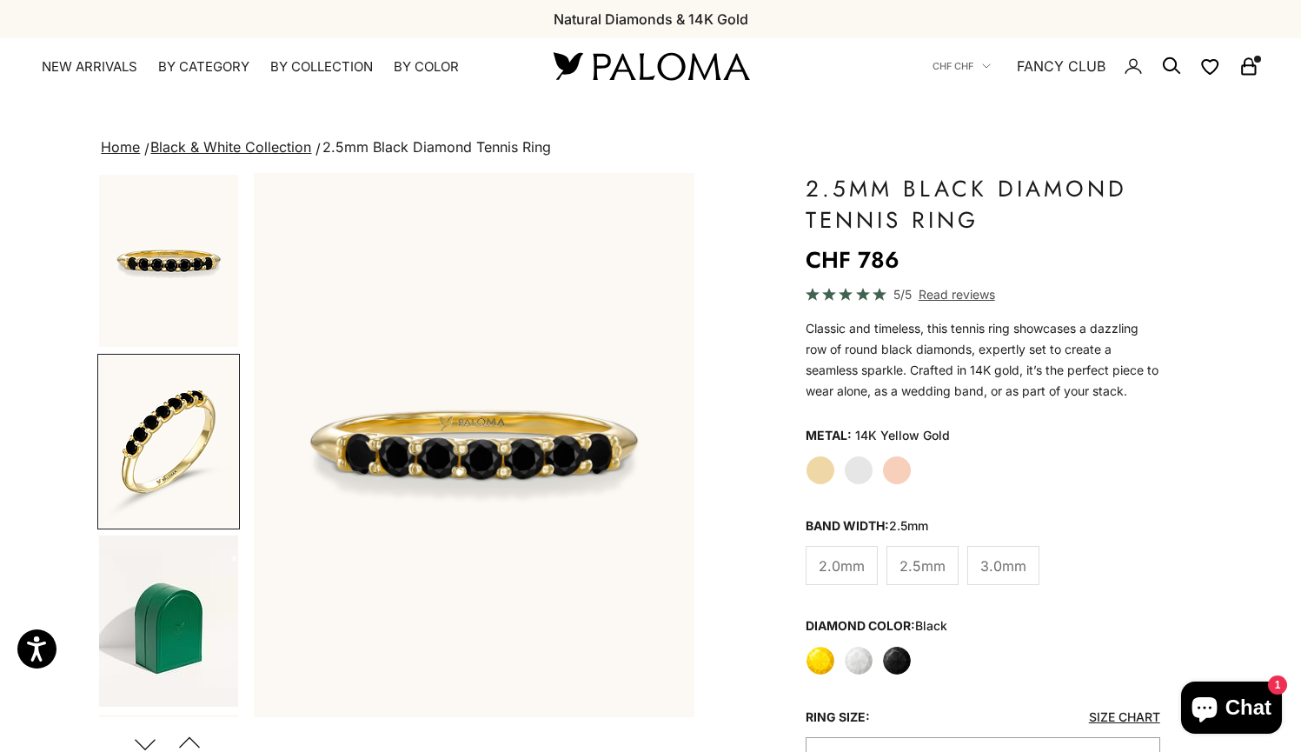
scroll to position [0, 461]
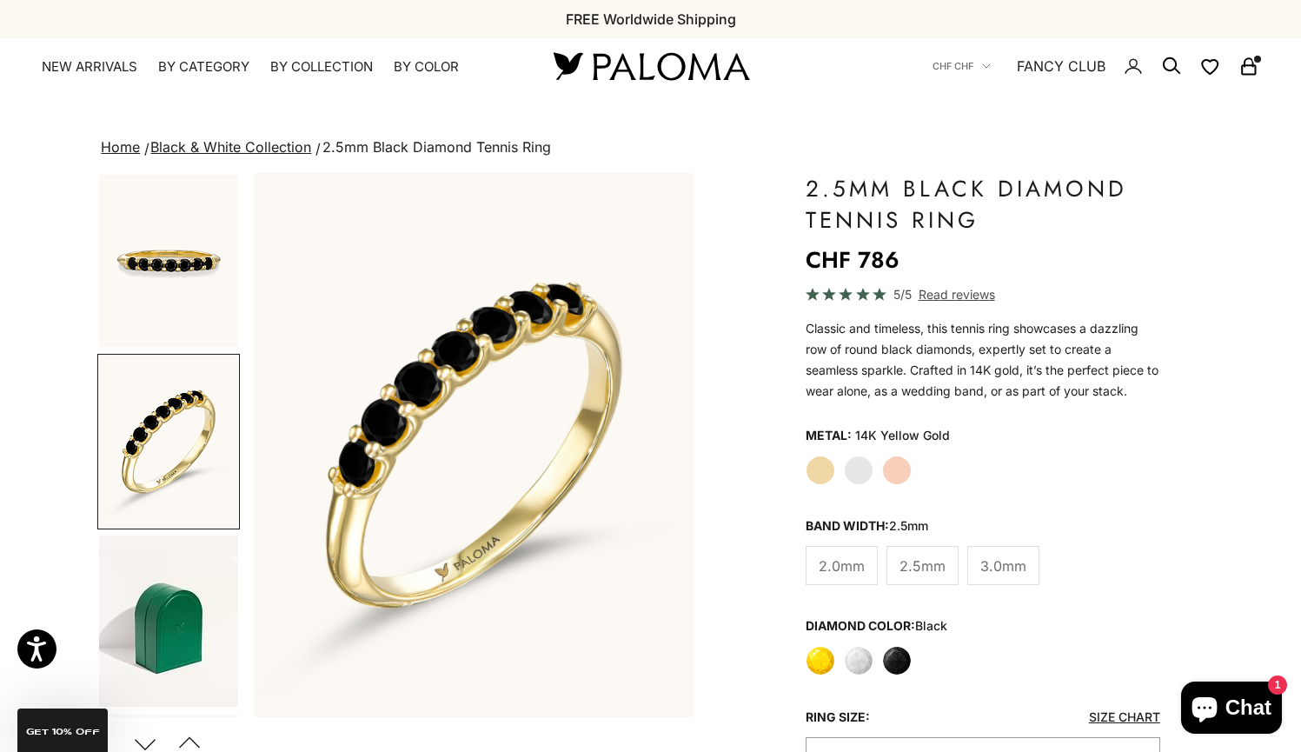
click at [859, 475] on label "White Gold" at bounding box center [859, 470] width 30 height 30
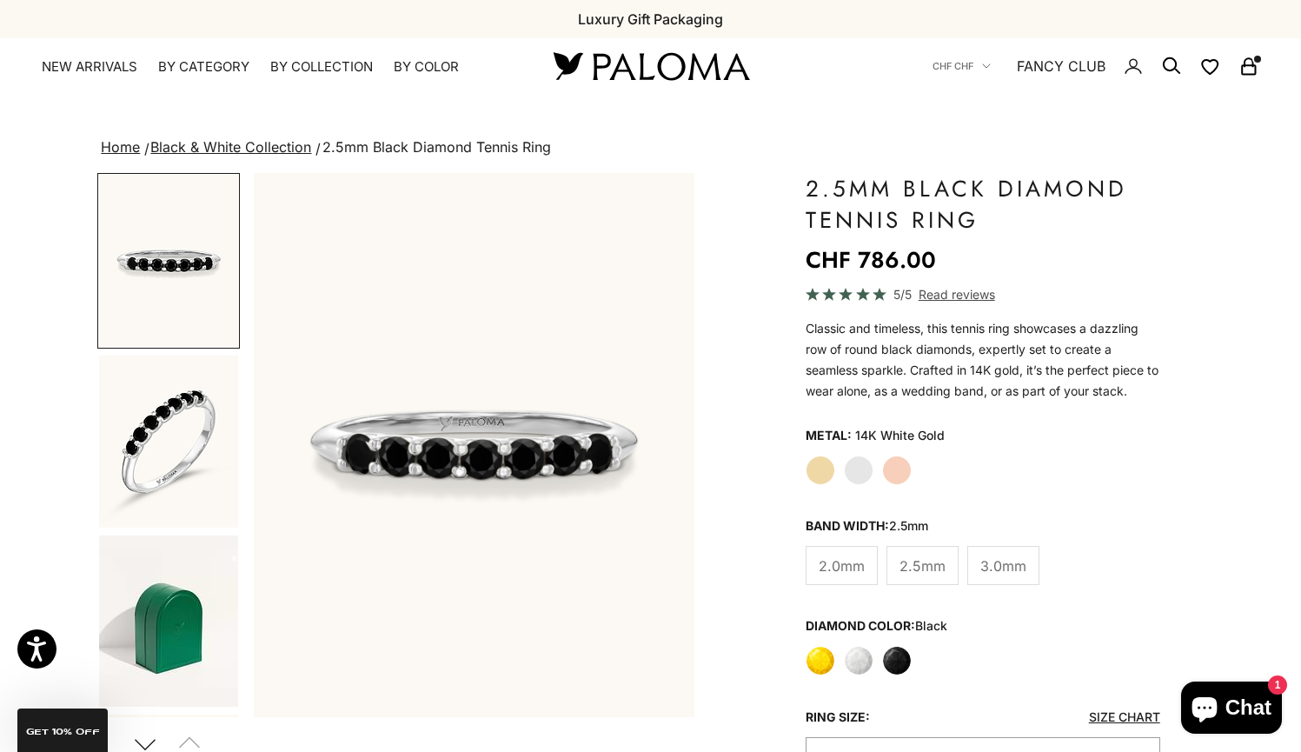
click at [855, 661] on label "White" at bounding box center [859, 661] width 30 height 30
